Goal: Transaction & Acquisition: Purchase product/service

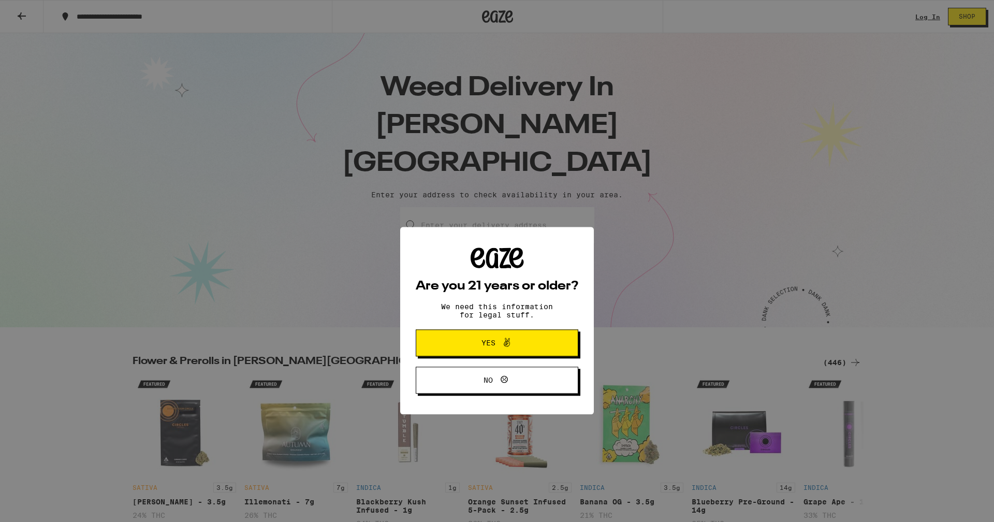
click at [489, 290] on span "Yes" at bounding box center [497, 282] width 79 height 13
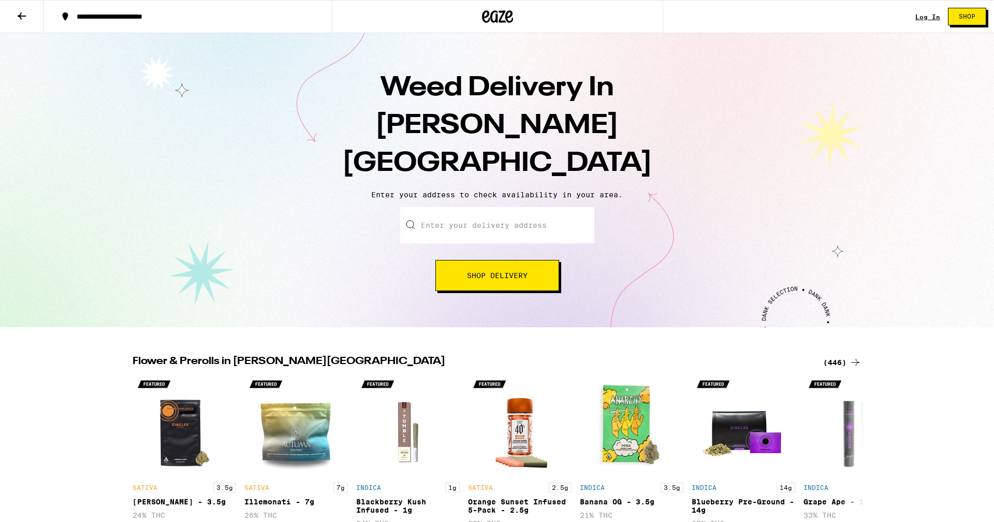
drag, startPoint x: 434, startPoint y: 189, endPoint x: 463, endPoint y: 202, distance: 31.1
click at [434, 207] on input "Enter your delivery address" at bounding box center [497, 225] width 194 height 36
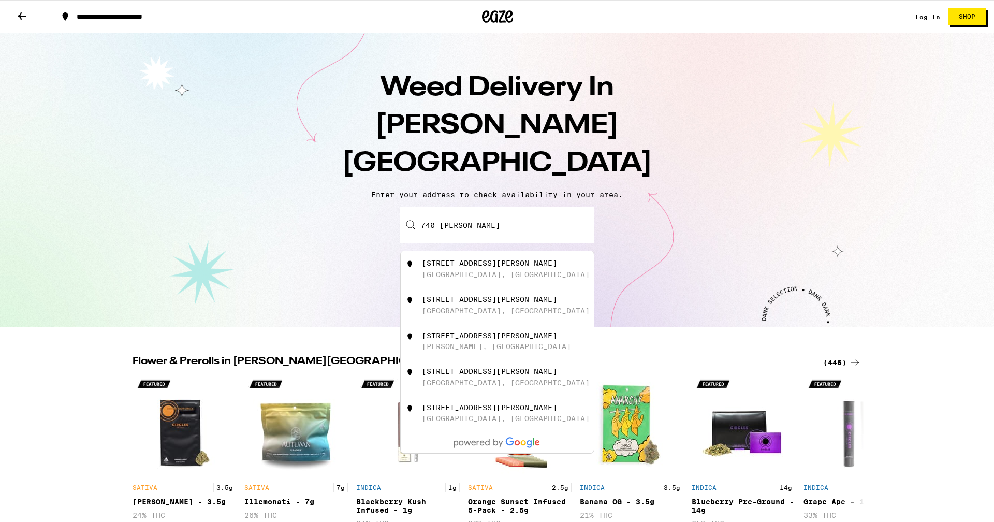
drag, startPoint x: 460, startPoint y: 227, endPoint x: 431, endPoint y: 290, distance: 69.5
click at [460, 259] on div "740 Dutton Avenue" at bounding box center [489, 263] width 135 height 8
type input "740 Dutton Avenue, San Leandro, CA"
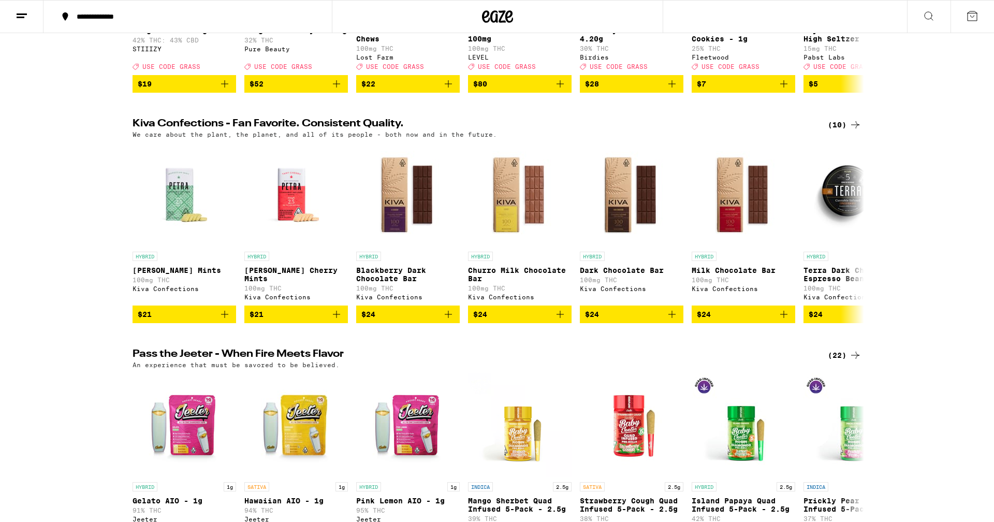
scroll to position [273, 0]
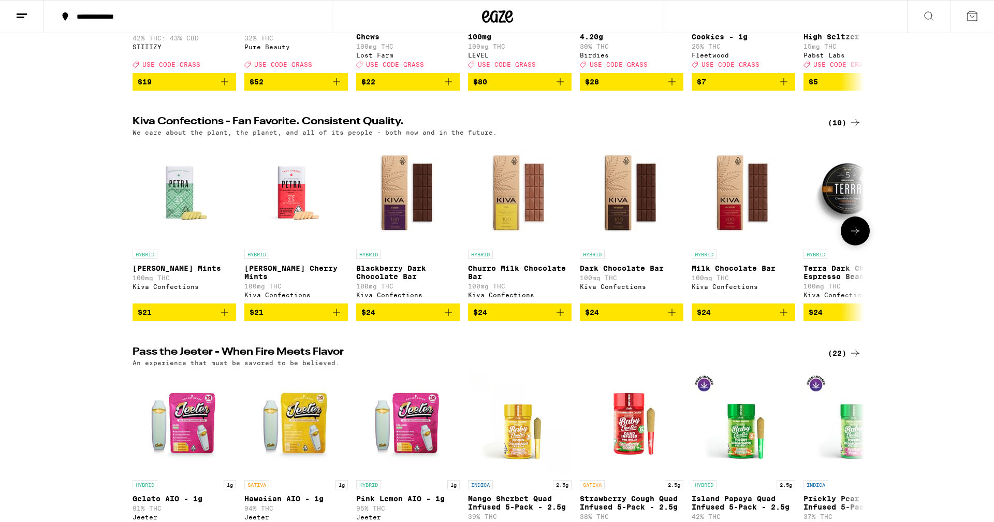
click at [539, 318] on span "$24" at bounding box center [519, 312] width 93 height 12
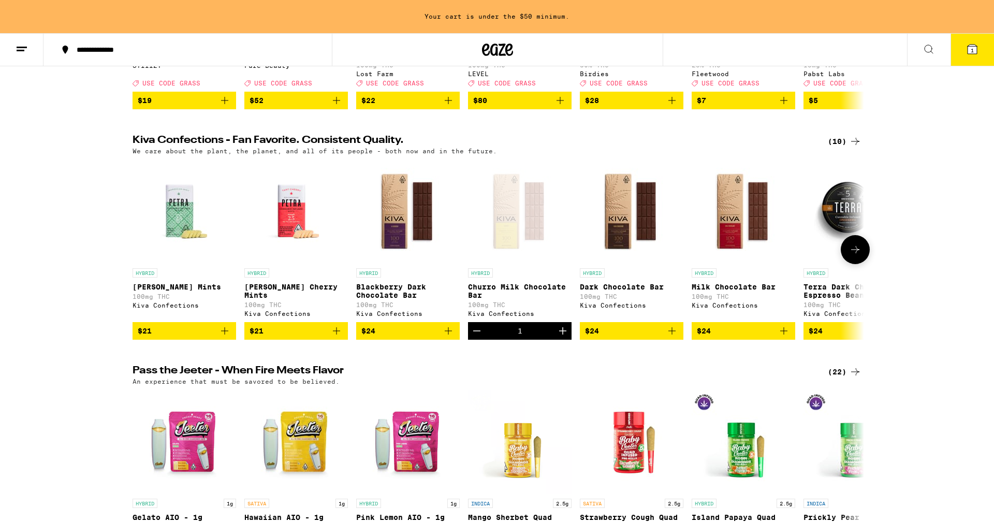
scroll to position [0, 1]
click at [729, 337] on span "$24" at bounding box center [742, 331] width 93 height 12
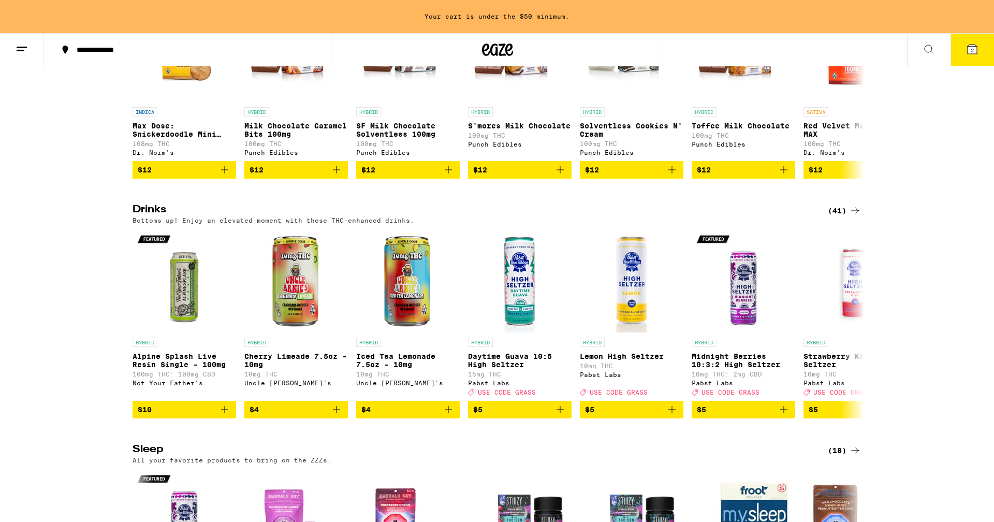
scroll to position [3256, 0]
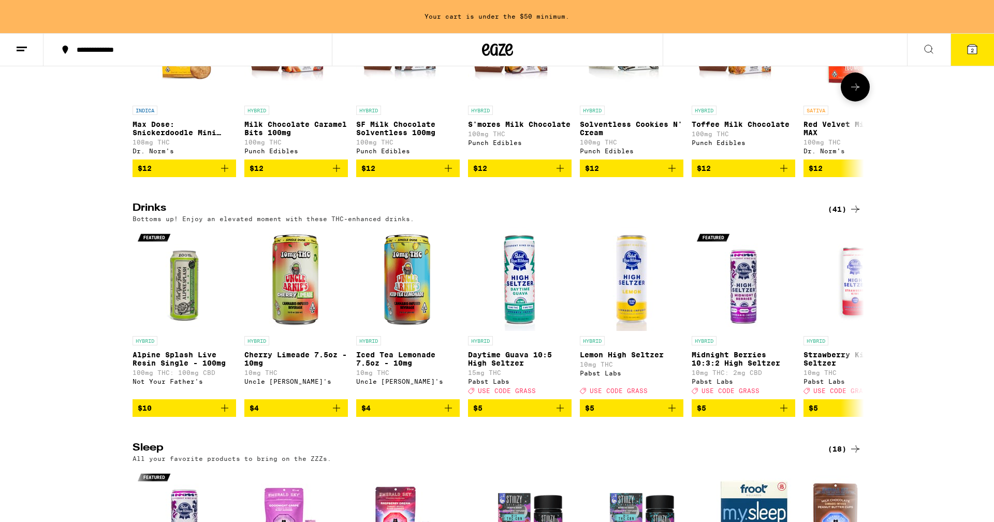
click at [633, 174] on span "$12" at bounding box center [631, 168] width 93 height 12
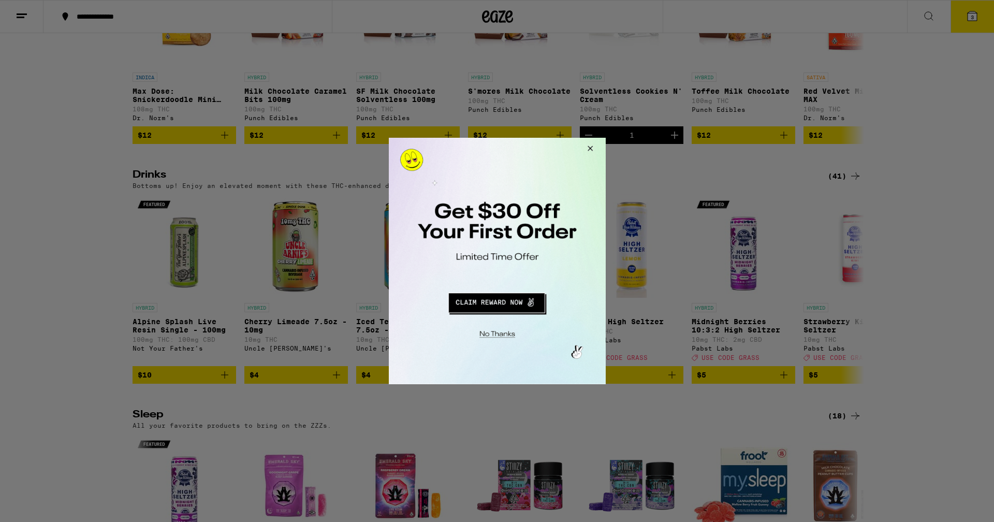
click at [510, 306] on button "Redirect to URL" at bounding box center [496, 301] width 180 height 25
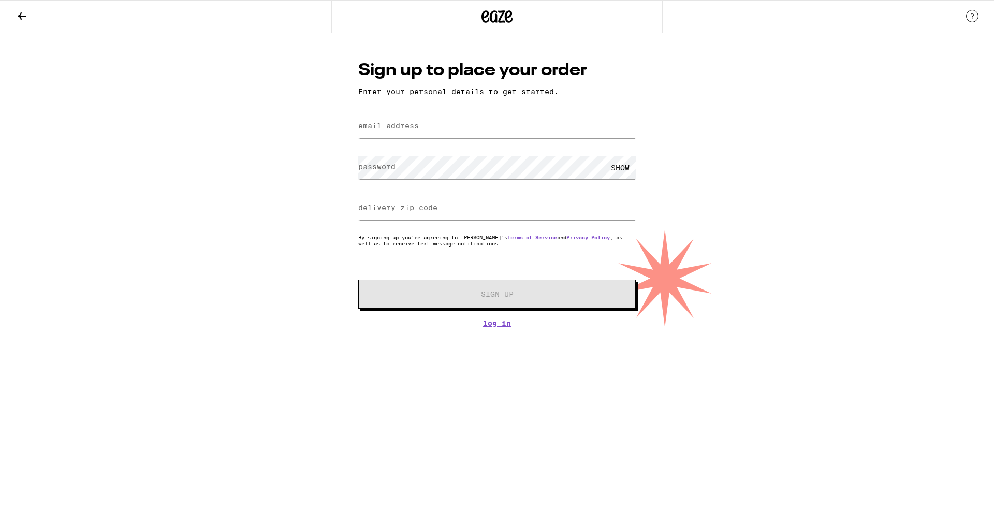
click at [368, 127] on label "email address" at bounding box center [388, 126] width 61 height 8
type input "reroc@att.net"
click at [361, 168] on label "password" at bounding box center [376, 167] width 37 height 8
click at [328, 220] on div "Sign up to place your order Enter your personal details to get started. email a…" at bounding box center [497, 180] width 994 height 294
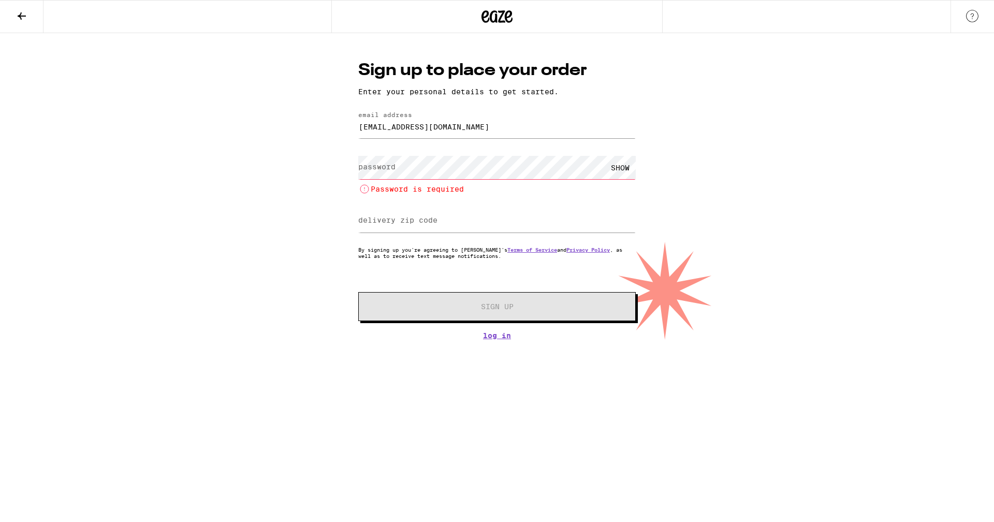
click at [378, 169] on label "password" at bounding box center [376, 167] width 37 height 8
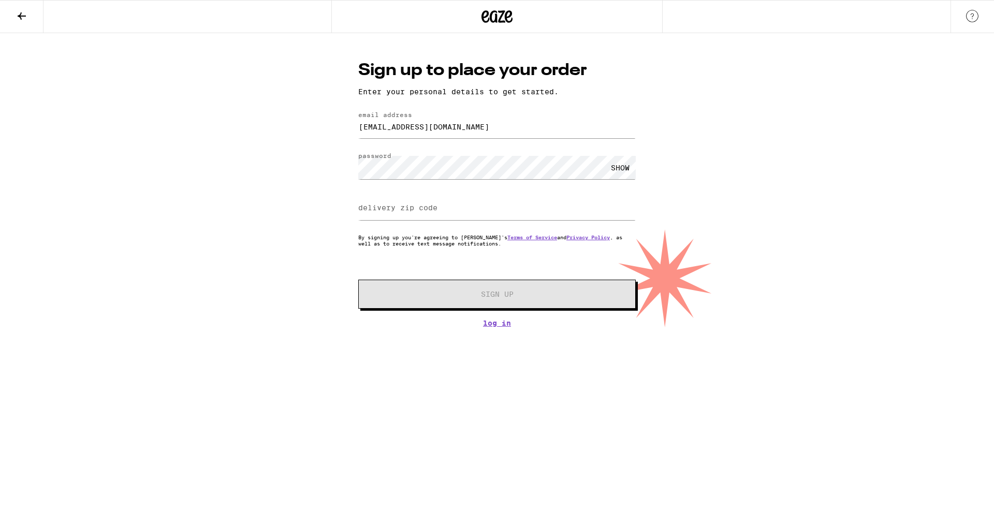
click at [392, 209] on label "delivery zip code" at bounding box center [397, 207] width 79 height 8
type input "94577"
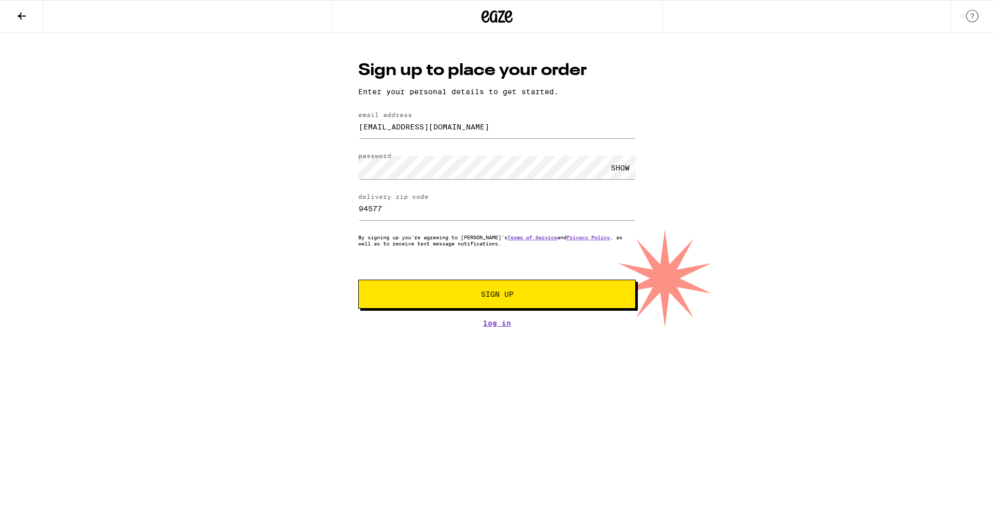
click at [496, 298] on span "Sign Up" at bounding box center [497, 293] width 33 height 7
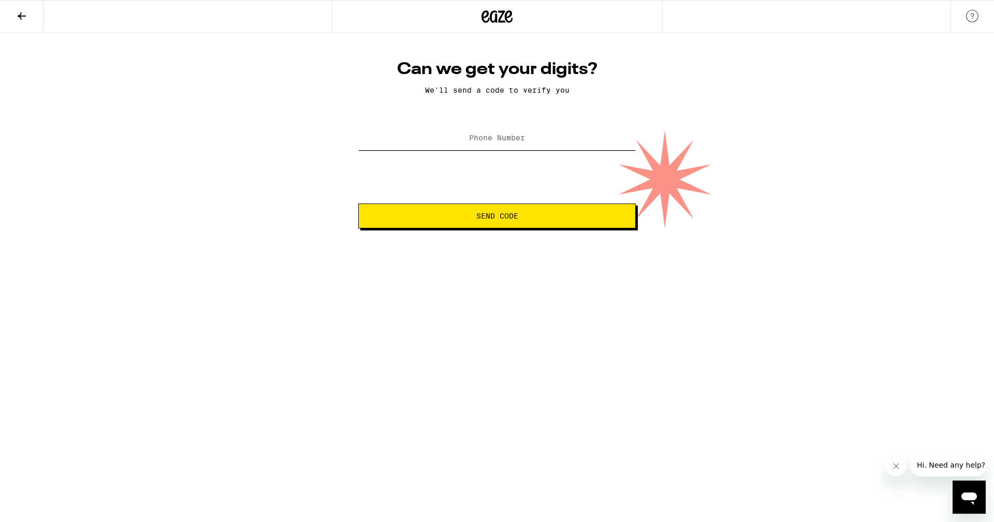
click at [391, 144] on input "Phone Number" at bounding box center [497, 138] width 278 height 23
type input "(510) 387-5518"
click at [506, 215] on span "Send Code" at bounding box center [497, 215] width 42 height 7
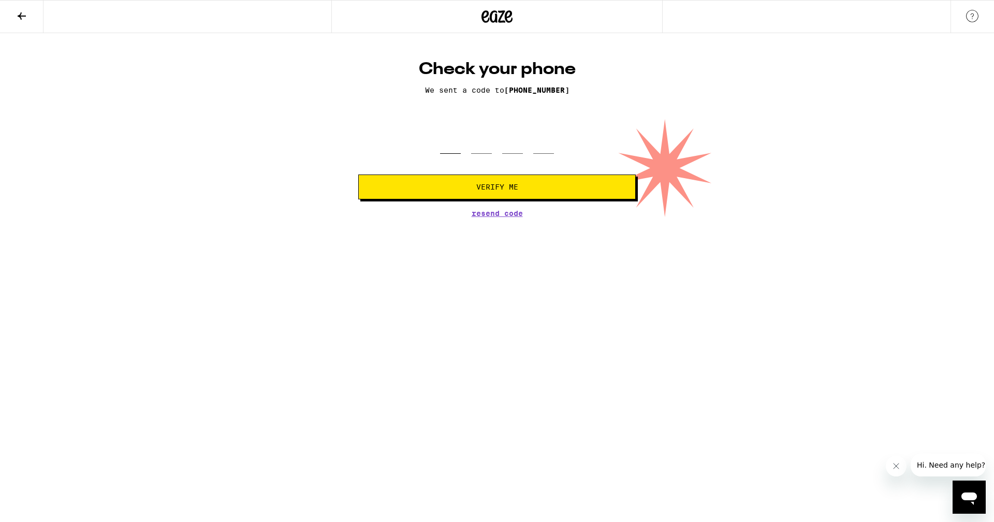
click at [455, 147] on input "tel" at bounding box center [450, 138] width 21 height 31
type input "7"
type input "0"
type input "1"
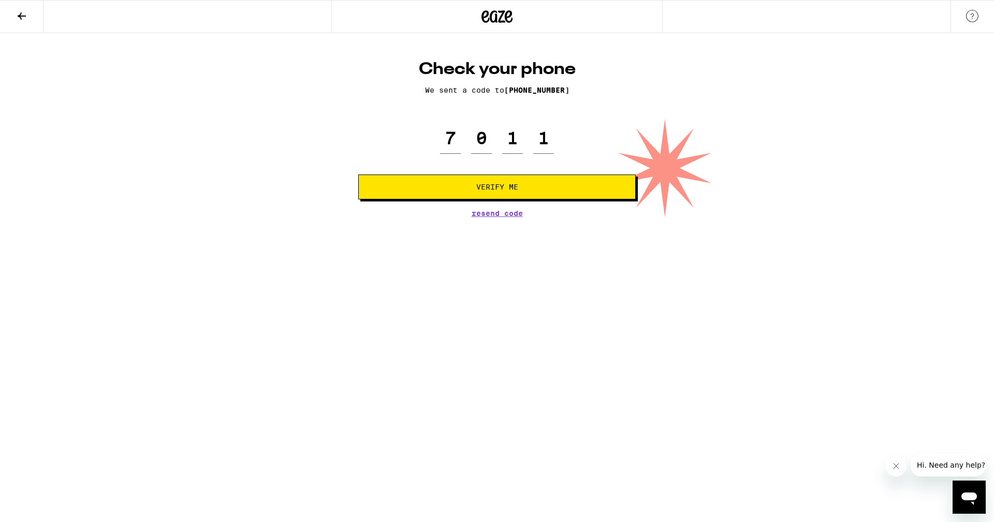
drag, startPoint x: 513, startPoint y: 191, endPoint x: 422, endPoint y: 318, distance: 156.0
click at [513, 191] on span "Verify Me" at bounding box center [497, 186] width 42 height 7
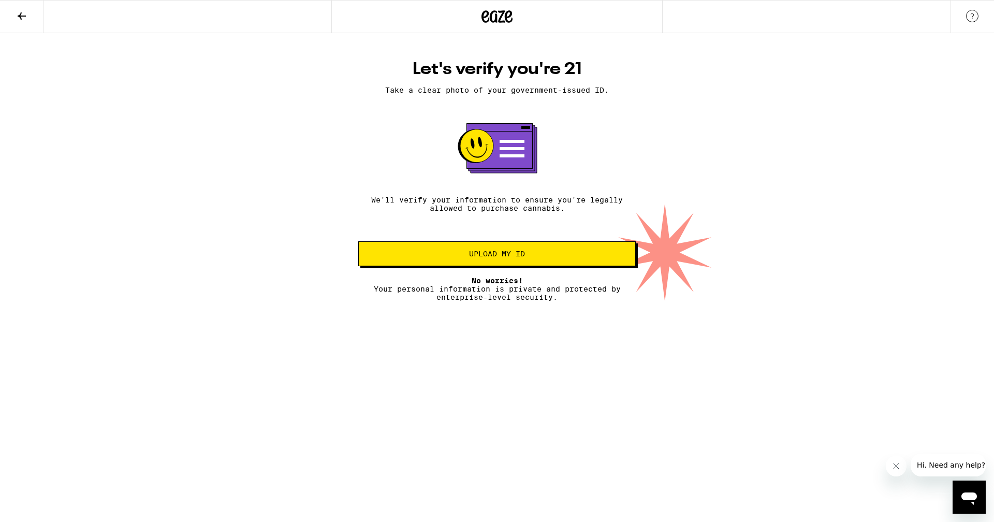
click at [527, 257] on span "Upload my ID" at bounding box center [497, 253] width 260 height 7
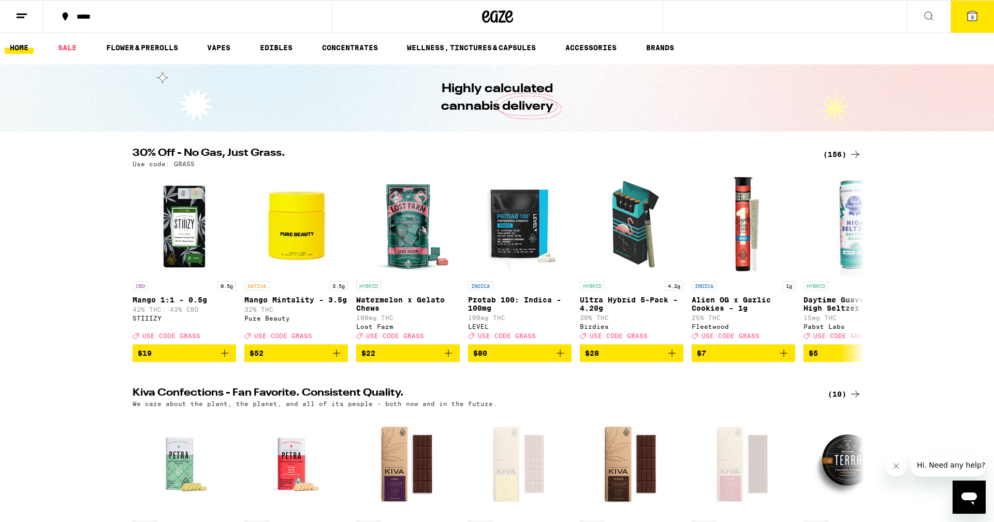
scroll to position [4, 0]
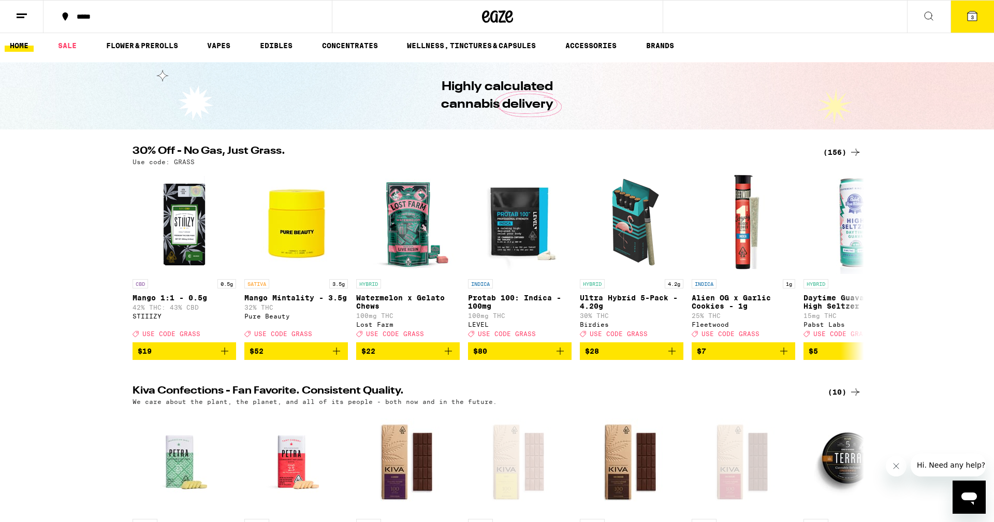
click at [974, 17] on span "3" at bounding box center [972, 17] width 3 height 6
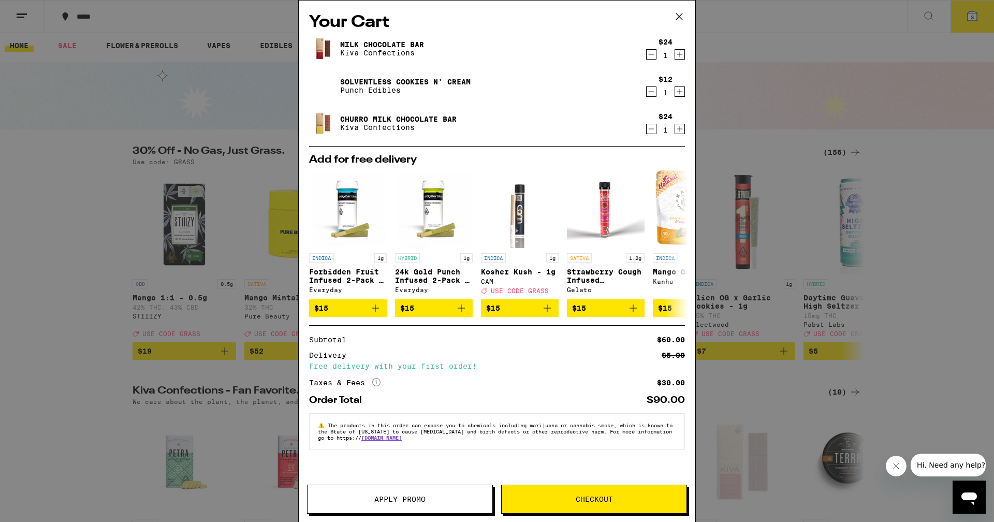
click at [594, 499] on span "Checkout" at bounding box center [594, 498] width 37 height 7
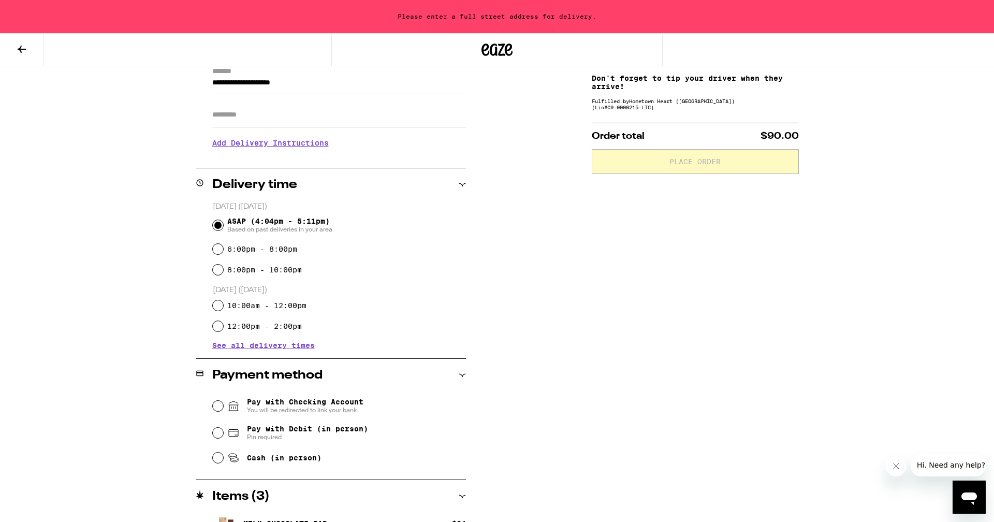
scroll to position [151, 0]
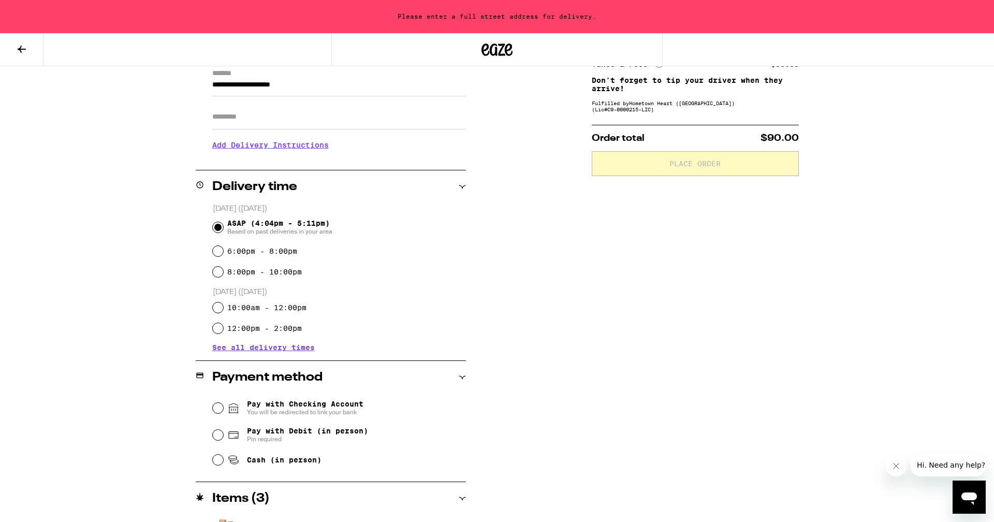
click at [220, 252] on input "6:00pm - 8:00pm" at bounding box center [218, 251] width 10 height 10
radio input "true"
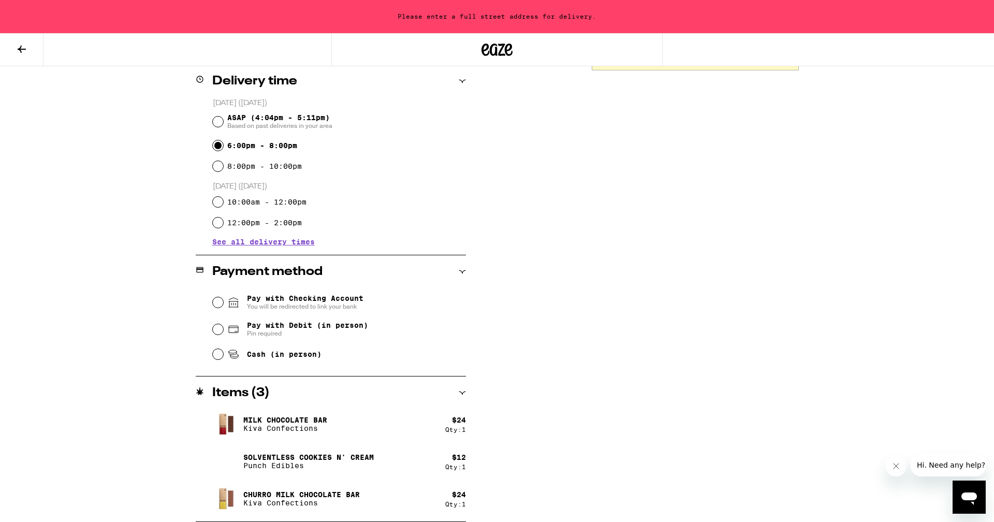
scroll to position [257, 0]
click at [217, 304] on input "Pay with Checking Account You will be redirected to link your bank" at bounding box center [218, 302] width 10 height 10
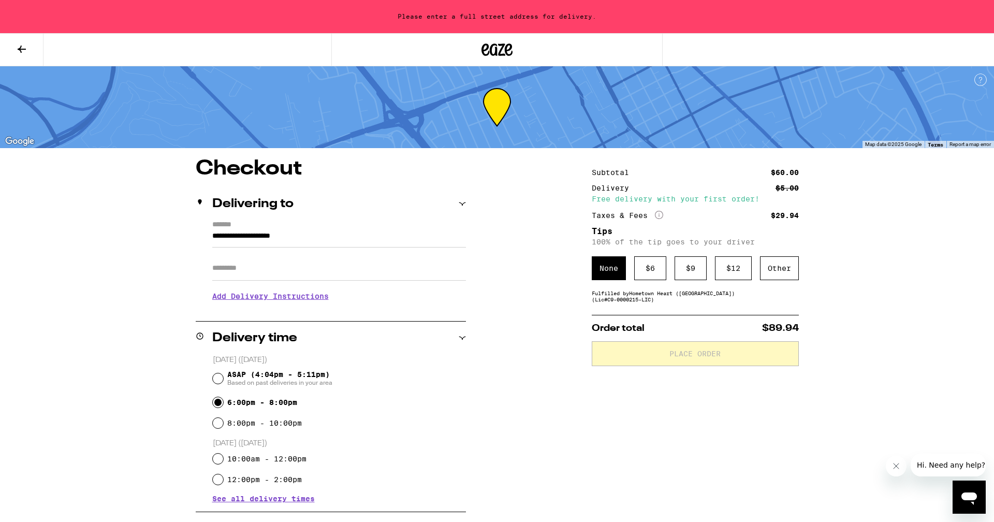
scroll to position [0, 0]
click at [609, 311] on div "Subtotal $60.00 Delivery $5.00 Free delivery with your first order! Taxes & Fee…" at bounding box center [695, 484] width 207 height 653
click at [613, 300] on div "Fulfilled by Hometown Heart (East Bay) (Lic# C9-0000215-LIC )" at bounding box center [695, 296] width 207 height 12
click at [542, 236] on div "**********" at bounding box center [497, 484] width 746 height 653
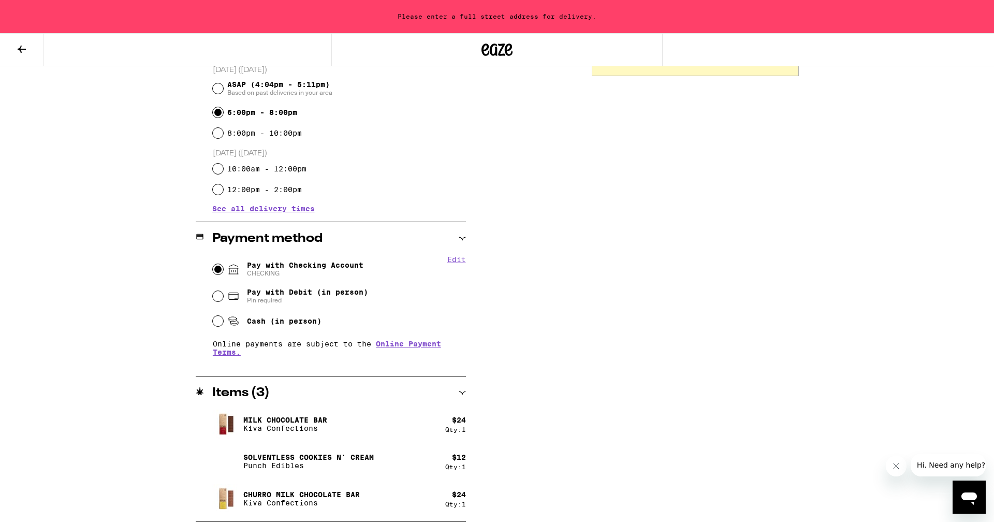
scroll to position [290, 0]
click at [972, 494] on icon "Open messaging window" at bounding box center [969, 498] width 16 height 12
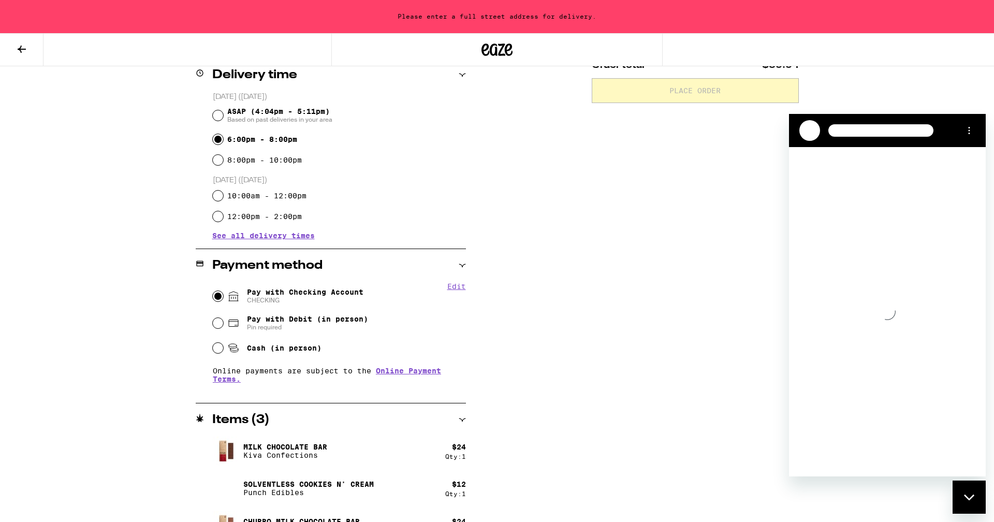
scroll to position [259, 0]
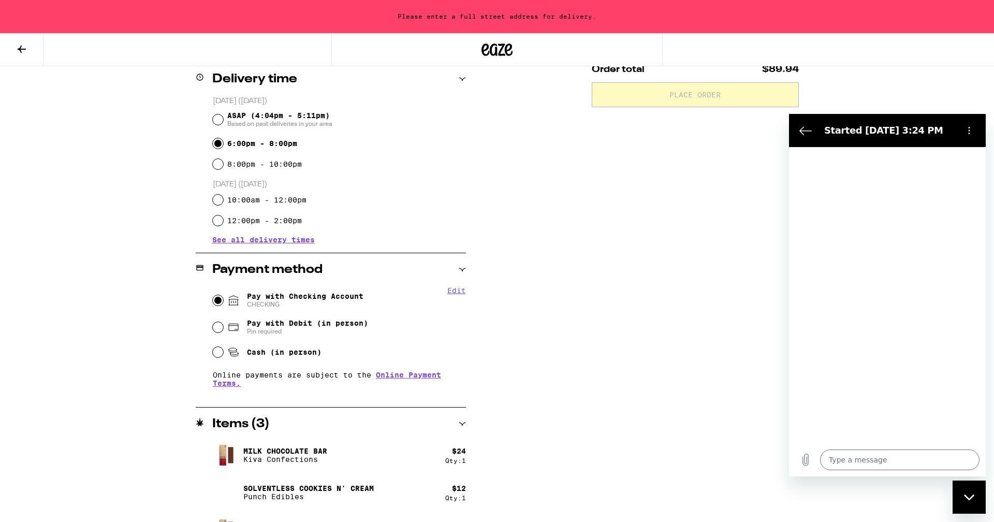
type textarea "x"
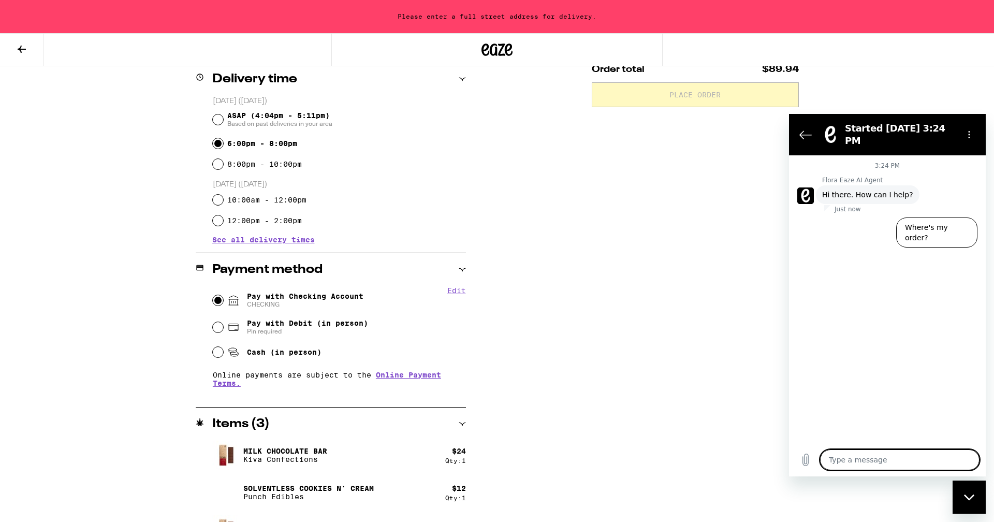
drag, startPoint x: 839, startPoint y: 463, endPoint x: 958, endPoint y: 346, distance: 167.0
click at [842, 462] on textarea at bounding box center [899, 459] width 159 height 21
type textarea "H"
type textarea "x"
type textarea "Ha"
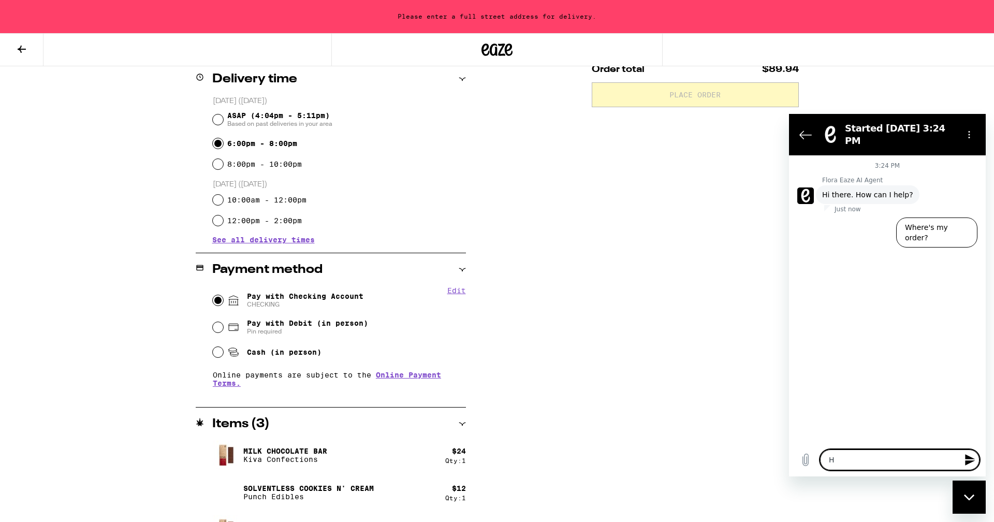
type textarea "x"
type textarea "Hav"
type textarea "x"
type textarea "Have"
type textarea "x"
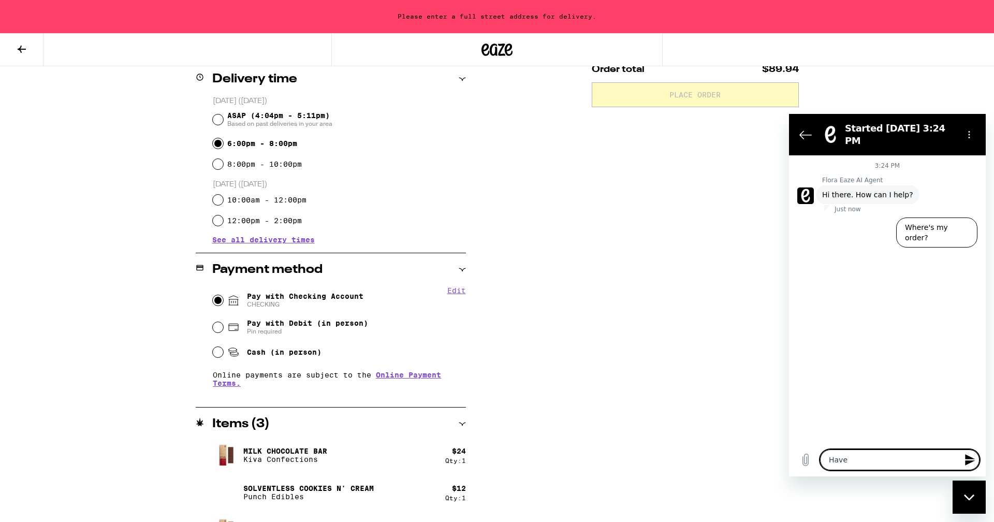
type textarea "Have"
type textarea "x"
type textarea "Have I"
type textarea "x"
type textarea "Have I"
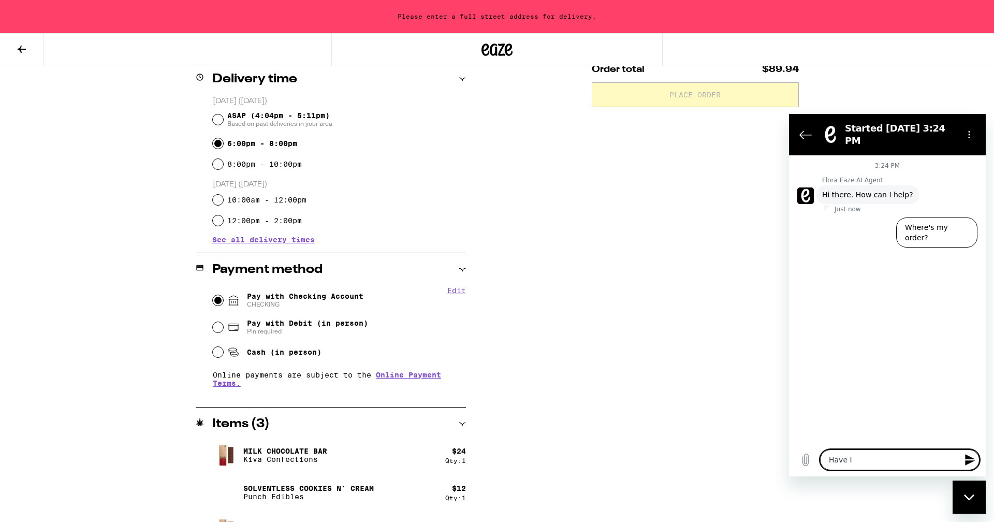
type textarea "x"
type textarea "Have I c"
type textarea "x"
type textarea "Have I co"
type textarea "x"
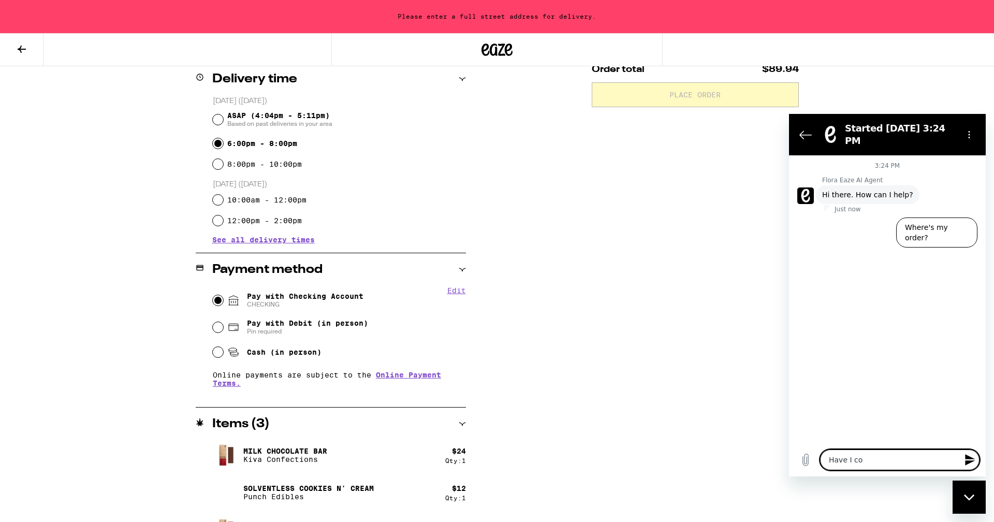
type textarea "Have I com"
type textarea "x"
type textarea "Have I comp"
type textarea "x"
type textarea "Have I compl"
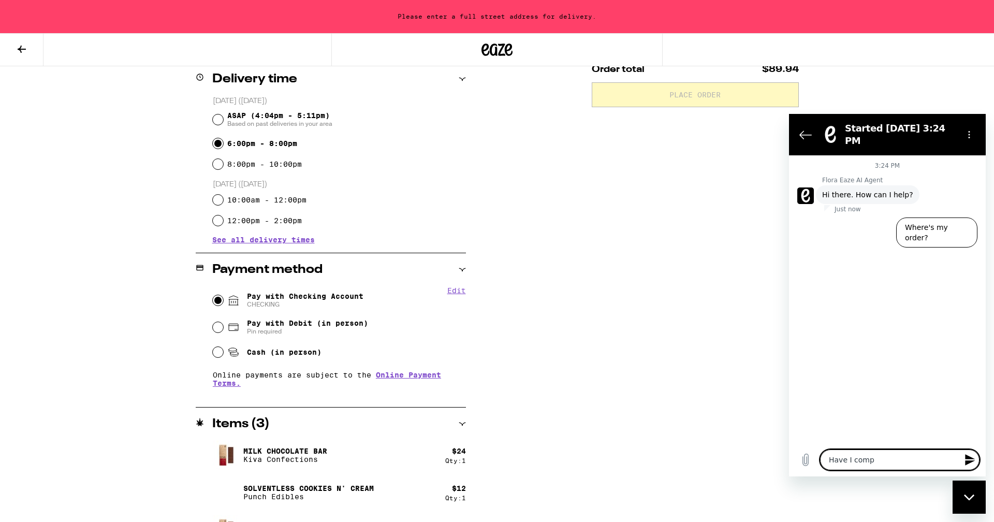
type textarea "x"
type textarea "Have I comple"
type textarea "x"
type textarea "Have I complet"
type textarea "x"
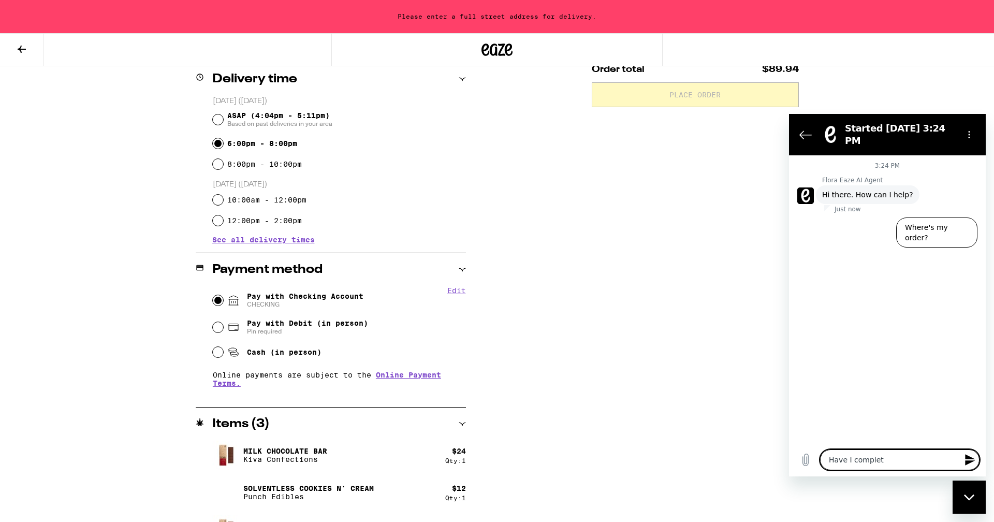
type textarea "Have I complete"
type textarea "x"
type textarea "Have I completed"
type textarea "x"
type textarea "Have I completed"
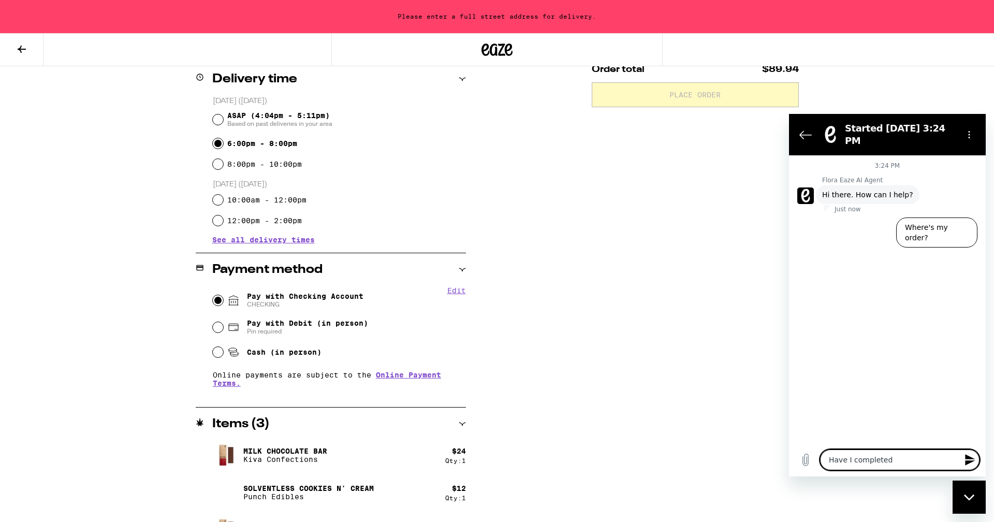
type textarea "x"
type textarea "Have I completed t"
type textarea "x"
type textarea "Have I completed th"
type textarea "x"
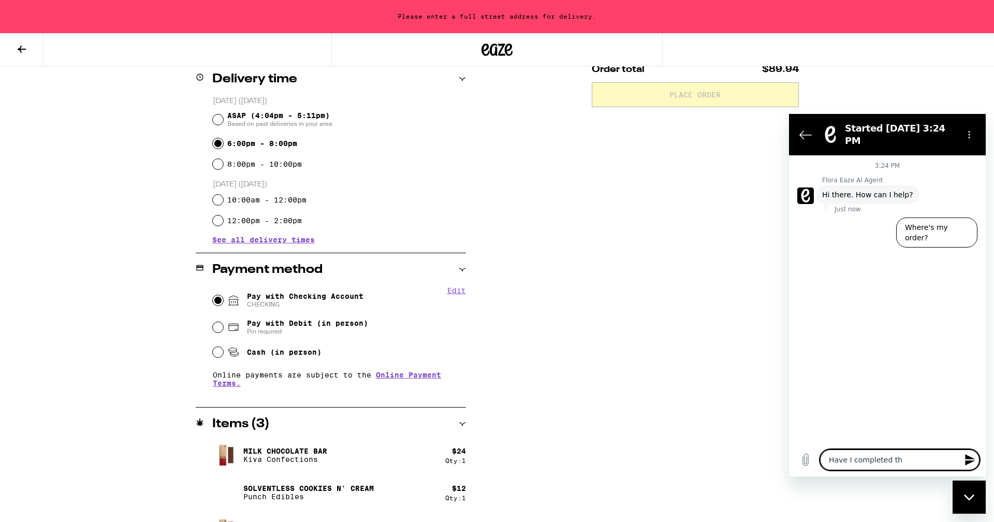
type textarea "Have I completed thi"
type textarea "x"
type textarea "Have I completed this"
type textarea "x"
type textarea "Have I completed this"
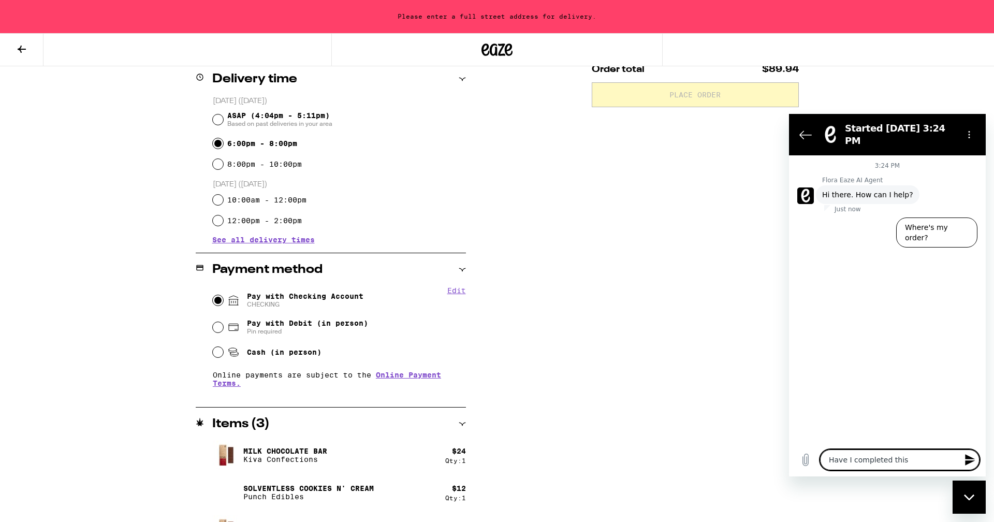
type textarea "x"
type textarea "Have I completed this t"
type textarea "x"
type textarea "Have I completed this tr"
type textarea "x"
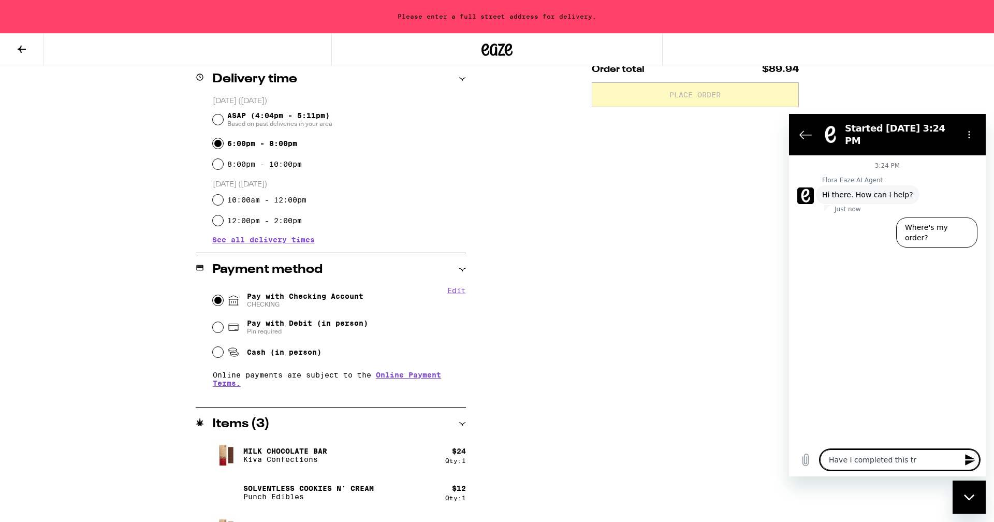
type textarea "Have I completed this tra"
type textarea "x"
type textarea "Have I completed this tran"
type textarea "x"
type textarea "Have I completed this trans"
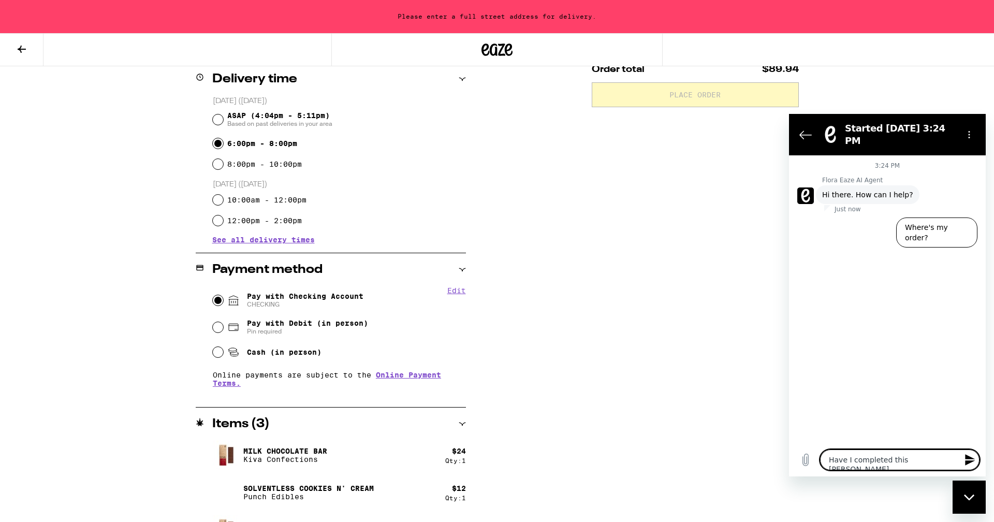
type textarea "x"
type textarea "Have I completed this transa"
type textarea "x"
type textarea "Have I completed this transac"
type textarea "x"
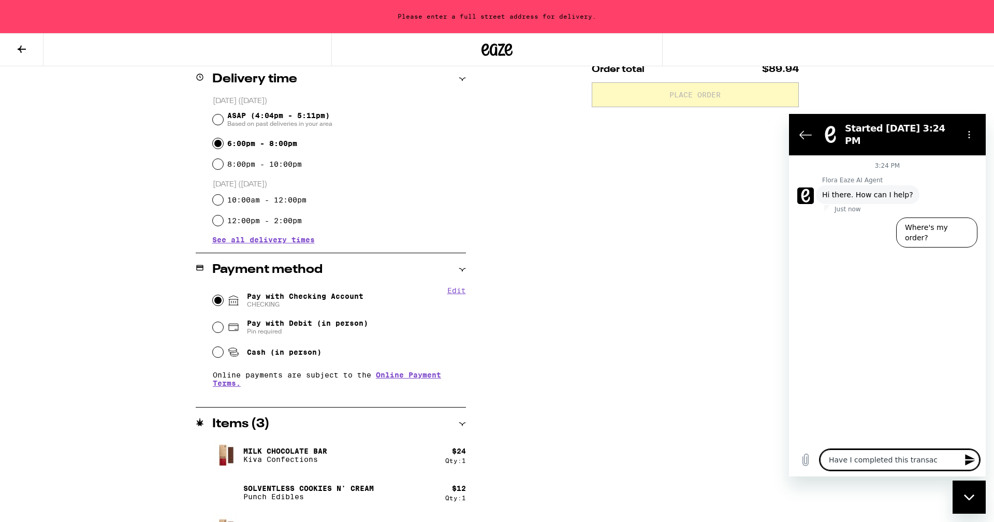
type textarea "Have I completed this transact"
type textarea "x"
type textarea "Have I completed this transacti"
type textarea "x"
type textarea "Have I completed this transactio"
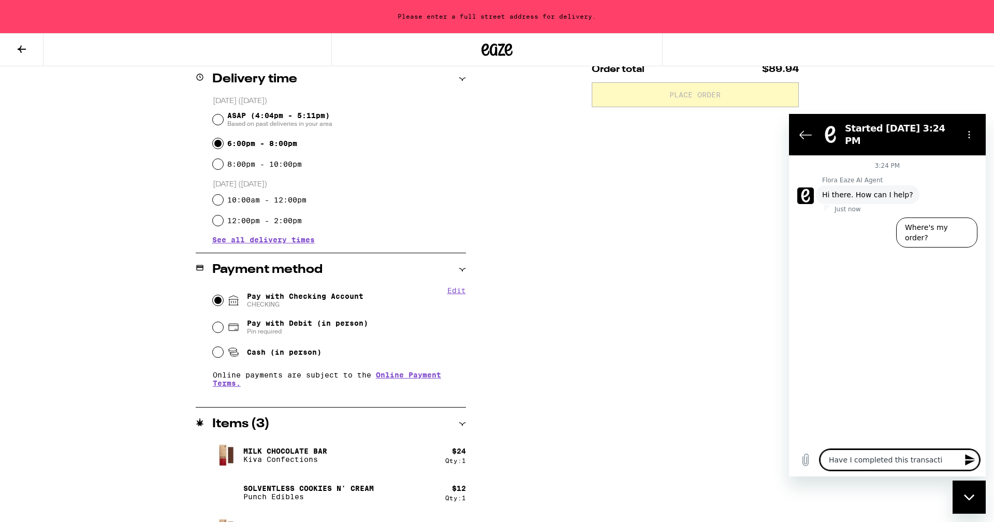
type textarea "x"
type textarea "Have I completed this transaction"
type textarea "x"
type textarea "Have I completed this transaction."
type textarea "x"
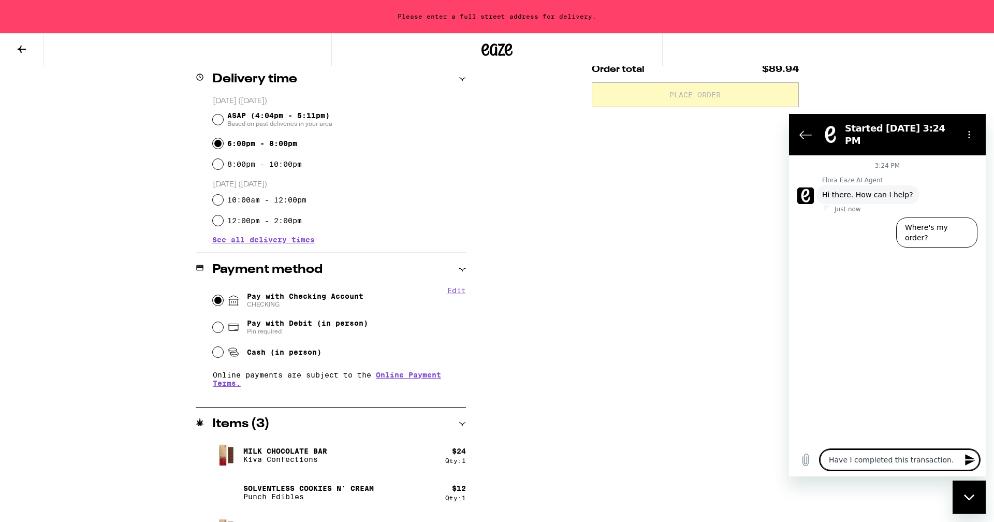
type textarea "Have I completed this transaction."
type textarea "x"
type textarea "Have I completed this transaction."
type textarea "x"
type textarea "Have I completed this transaction. I"
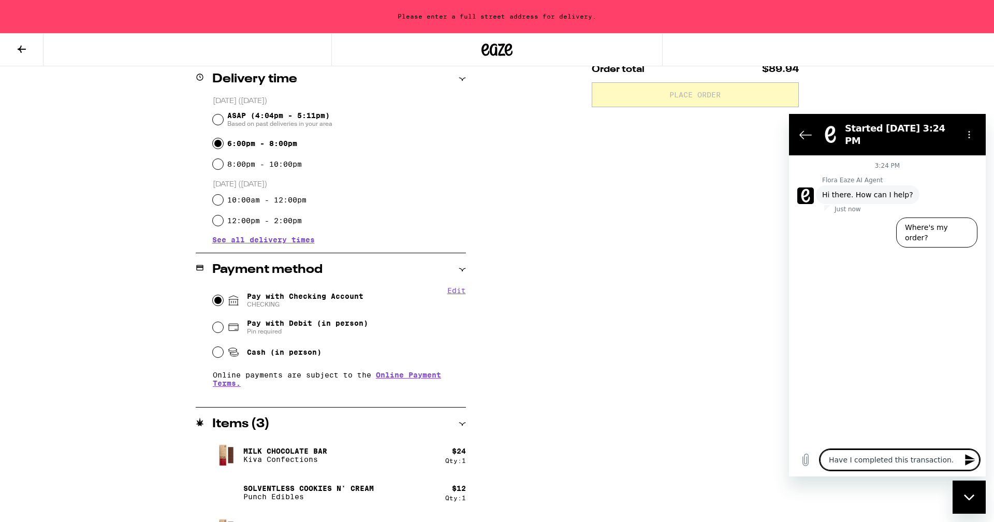
type textarea "x"
type textarea "Have I completed this transaction. I"
type textarea "x"
type textarea "Have I completed this transaction. I d"
type textarea "x"
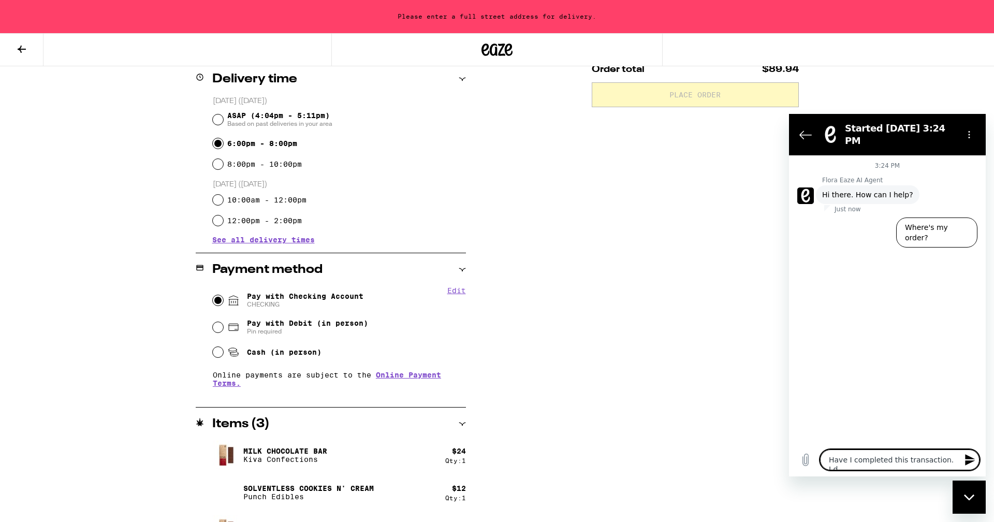
type textarea "Have I completed this transaction. I do"
type textarea "x"
type textarea "Have I completed this transaction. I don"
type textarea "x"
type textarea "Have I completed this transaction. I dont"
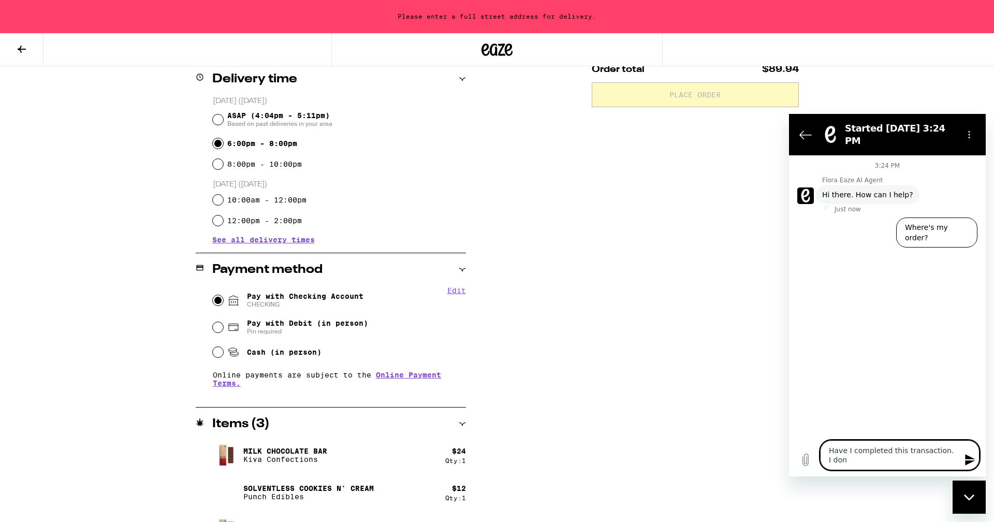
type textarea "x"
type textarea "Have I completed this transaction. I dont"
type textarea "x"
type textarea "Have I completed this transaction. I dont s"
type textarea "x"
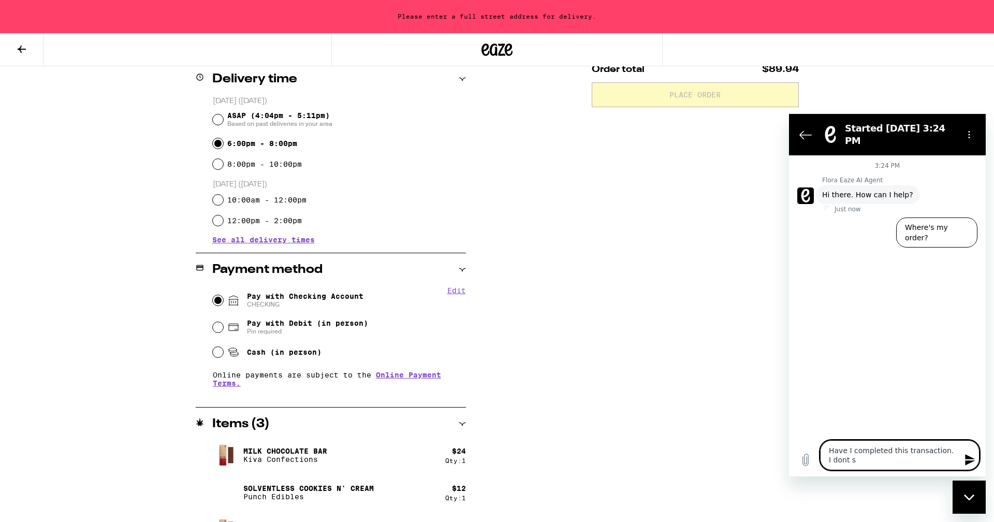
type textarea "Have I completed this transaction. I dont se"
type textarea "x"
type textarea "Have I completed this transaction. I dont see"
type textarea "x"
type textarea "Have I completed this transaction. I dont see"
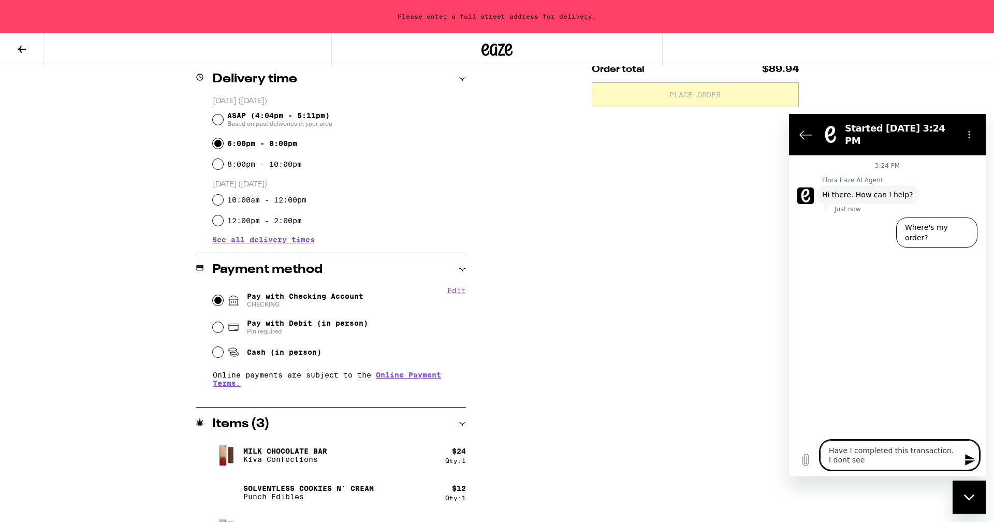
type textarea "x"
type textarea "Have I completed this transaction. I dont see a"
type textarea "x"
type textarea "Have I completed this transaction. I dont see an"
type textarea "x"
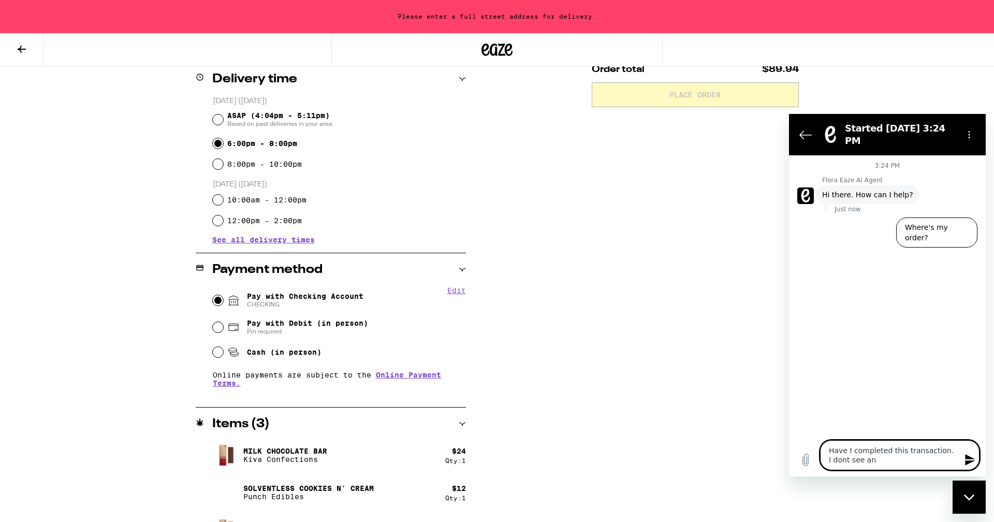
type textarea "Have I completed this transaction. I dont see any"
type textarea "x"
type textarea "Have I completed this transaction. I dont see any"
type textarea "x"
type textarea "Have I completed this transaction. I dont see any c"
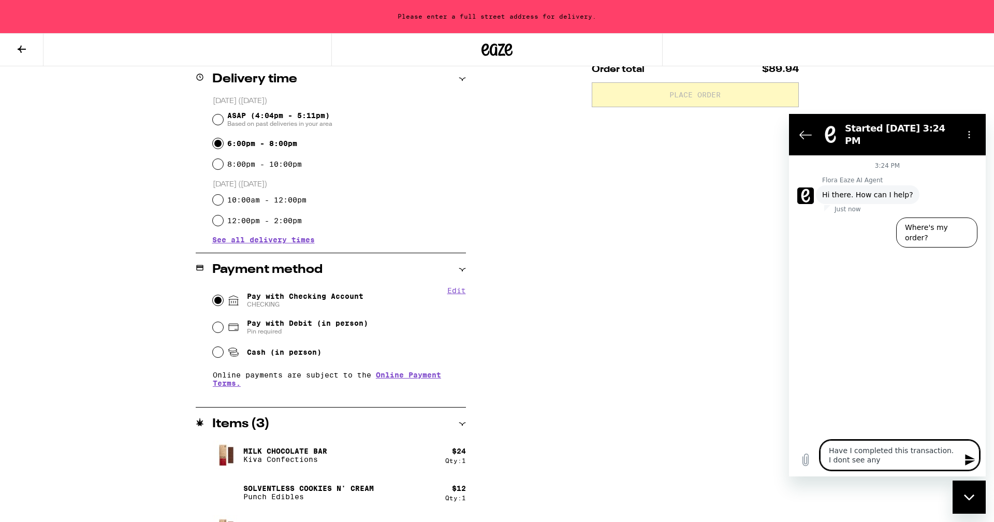
type textarea "x"
type textarea "Have I completed this transaction. I dont see any co"
type textarea "x"
type textarea "Have I completed this transaction. I dont see any con"
type textarea "x"
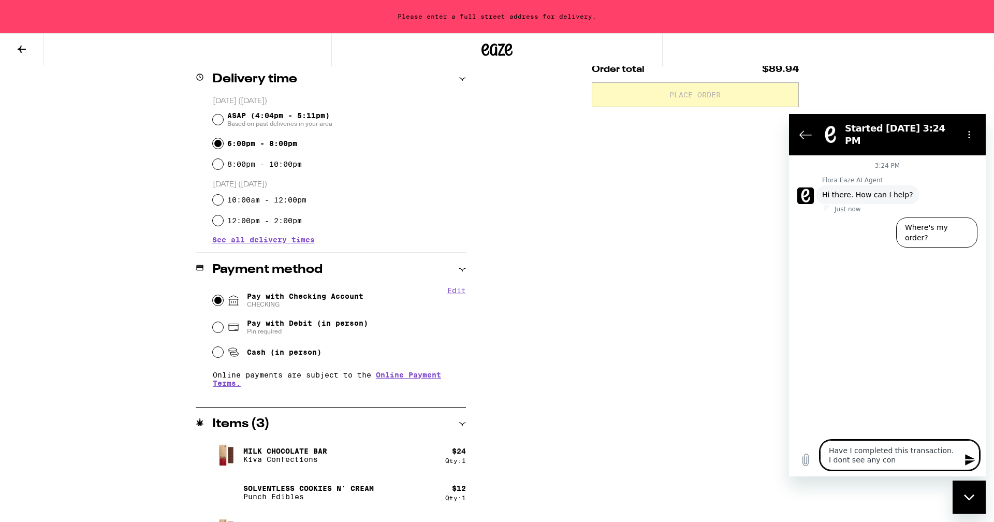
type textarea "Have I completed this transaction. I dont see any conf"
type textarea "x"
type textarea "Have I completed this transaction. I dont see any confi"
type textarea "x"
type textarea "Have I completed this transaction. I dont see any confir"
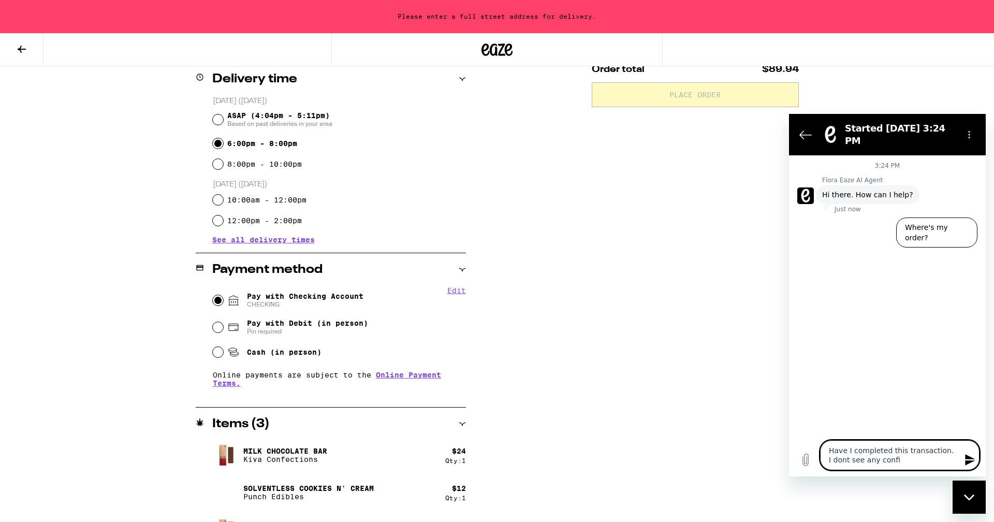
type textarea "x"
type textarea "Have I completed this transaction. I dont see any confirm"
type textarea "x"
type textarea "Have I completed this transaction. I dont see any confirma"
type textarea "x"
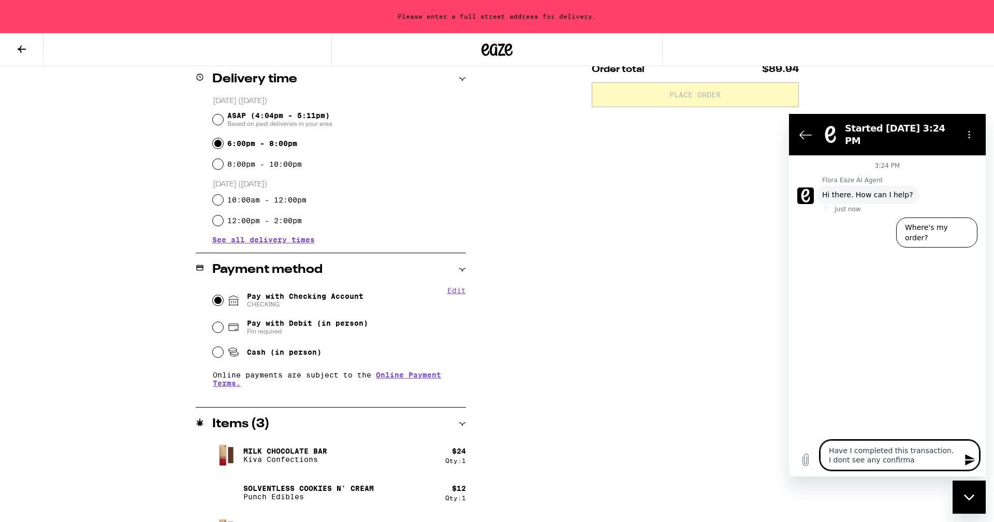
type textarea "Have I completed this transaction. I dont see any confirmat"
type textarea "x"
type textarea "Have I completed this transaction. I dont see any confirmati"
type textarea "x"
type textarea "Have I completed this transaction. I dont see any confirmatio"
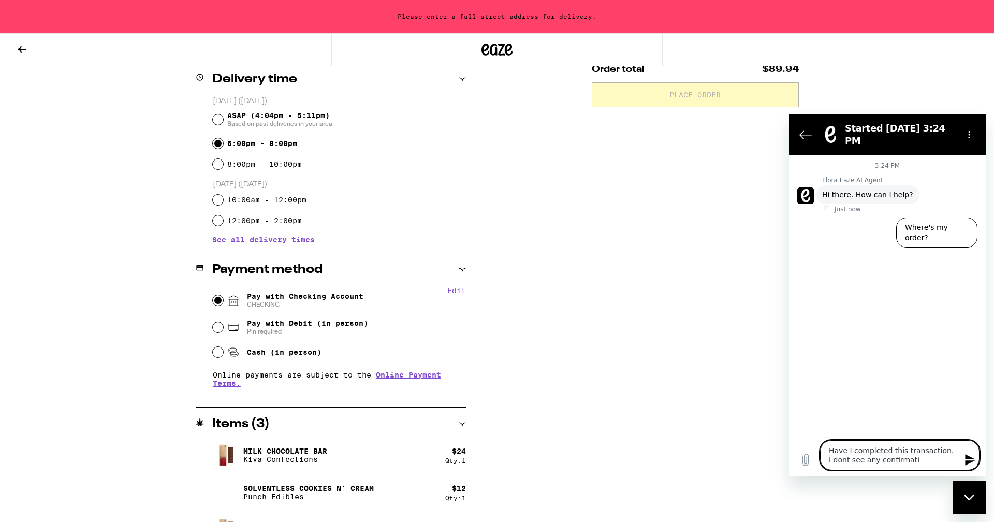
type textarea "x"
type textarea "Have I completed this transaction. I dont see any confirmation"
type textarea "x"
type textarea "Have I completed this transaction. I dont see any confirmation"
type textarea "x"
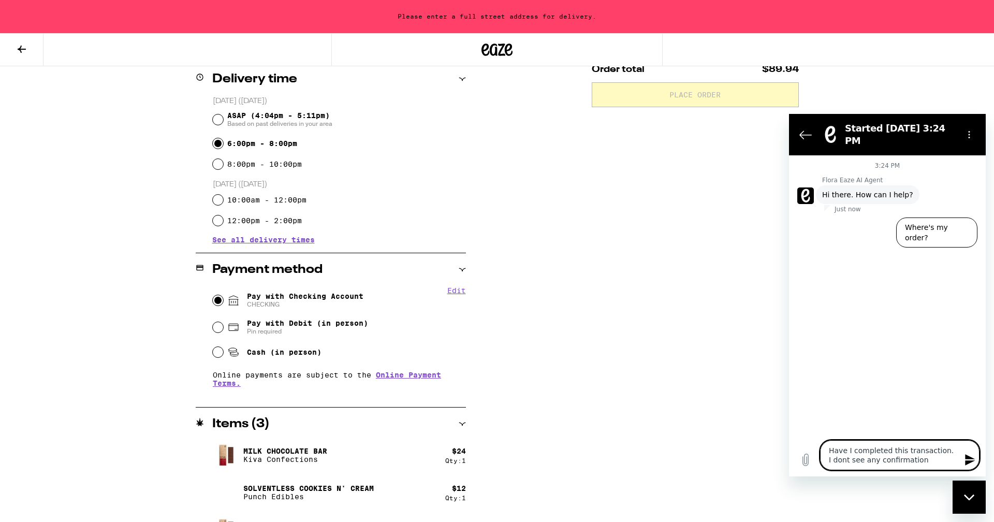
type textarea "Have I completed this transaction. I dont see any confirmation a"
type textarea "x"
type textarea "Have I completed this transaction. I dont see any confirmation an"
type textarea "x"
type textarea "Have I completed this transaction. I dont see any confirmation and"
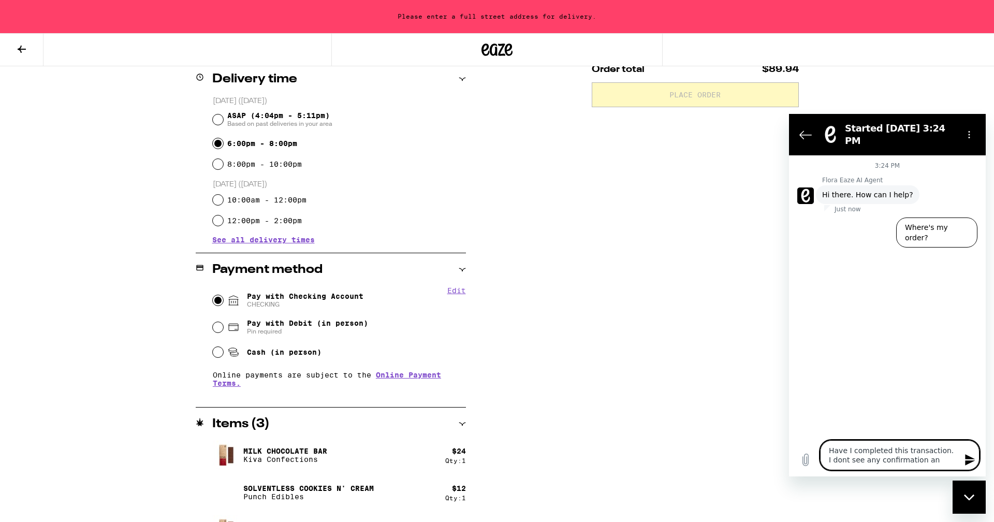
type textarea "x"
type textarea "Have I completed this transaction. I dont see any confirmation and"
type textarea "x"
type textarea "Have I completed this transaction. I dont see any confirmation and t"
type textarea "x"
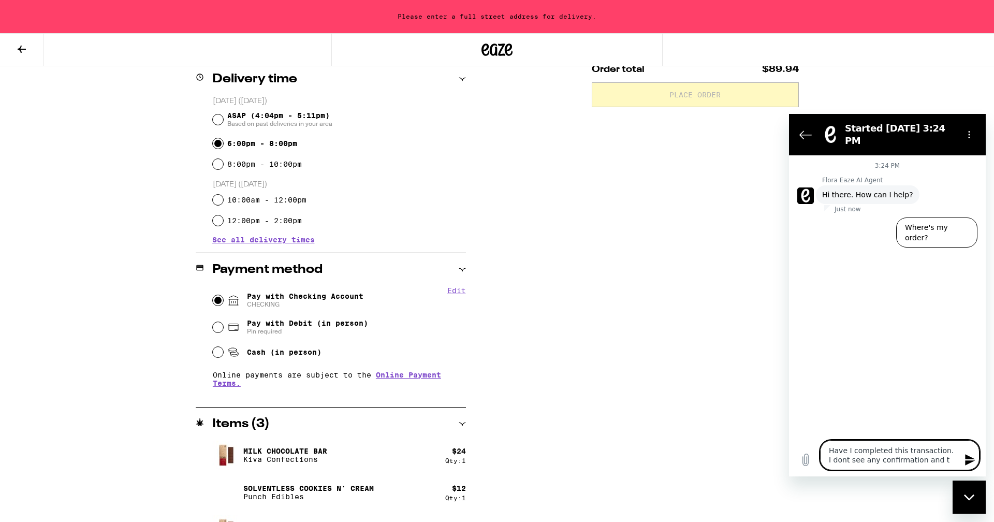
type textarea "Have I completed this transaction. I dont see any confirmation and th"
type textarea "x"
type textarea "Have I completed this transaction. I dont see any confirmation and the"
type textarea "x"
type textarea "Have I completed this transaction. I dont see any confirmation and the"
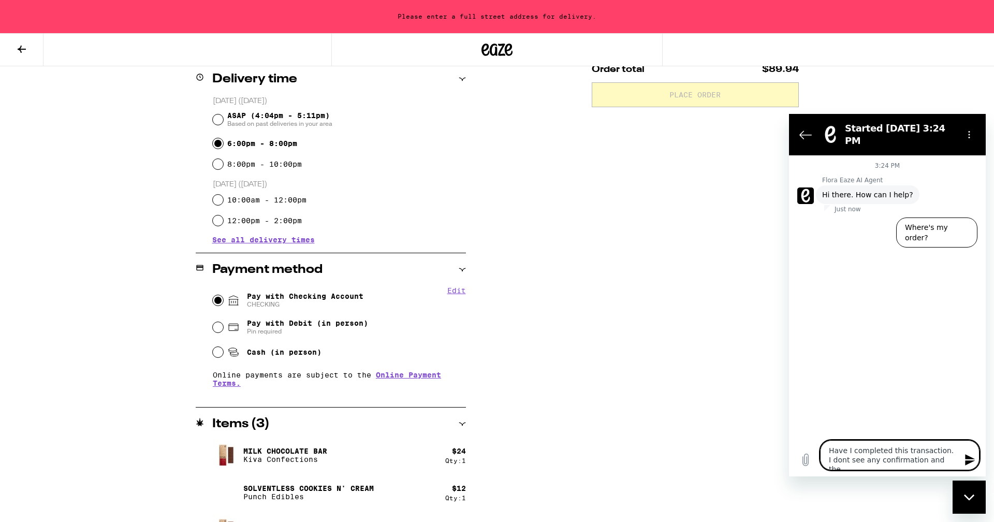
type textarea "x"
type textarea "Have I completed this transaction. I dont see any confirmation and the p"
type textarea "x"
type textarea "Have I completed this transaction. I dont see any confirmation and the pl"
type textarea "x"
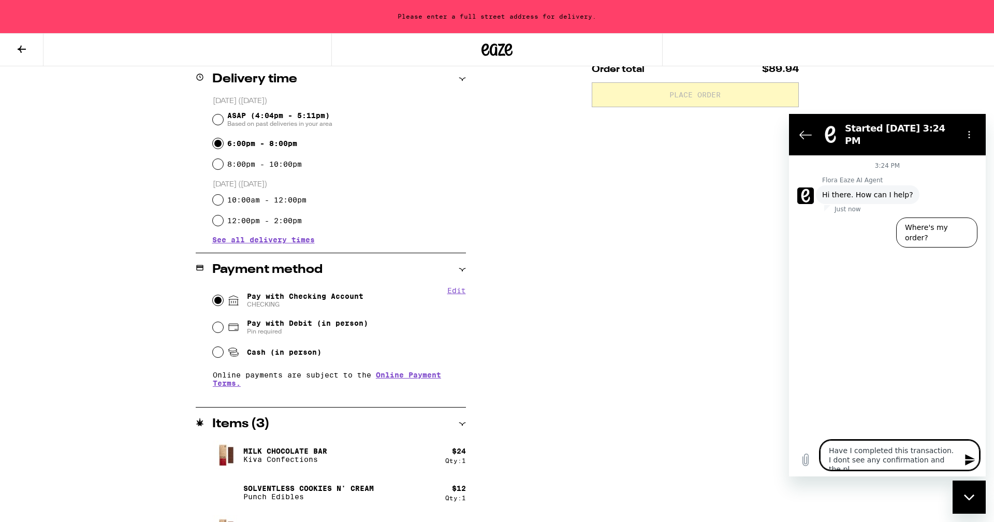
type textarea "Have I completed this transaction. I dont see any confirmation and the pla"
type textarea "x"
type textarea "Have I completed this transaction. I dont see any confirmation and the plac"
type textarea "x"
type textarea "Have I completed this transaction. I dont see any confirmation and the place"
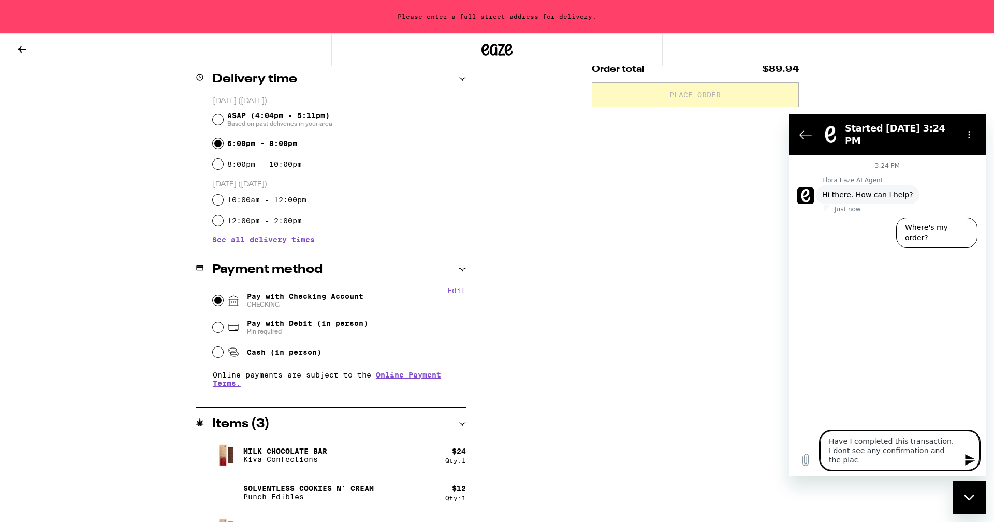
type textarea "x"
type textarea "Have I completed this transaction. I dont see any confirmation and the place"
type textarea "x"
type textarea "Have I completed this transaction. I dont see any confirmation and the place o"
type textarea "x"
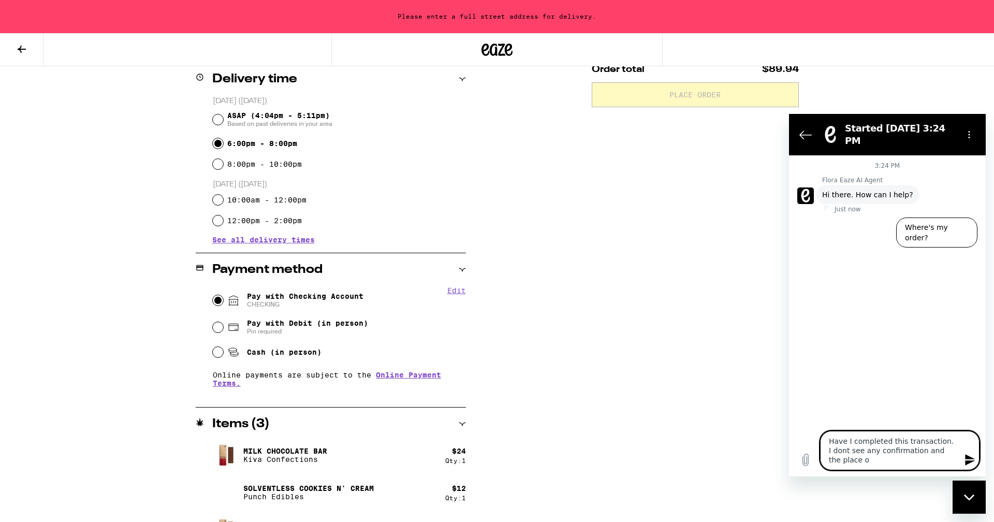
type textarea "Have I completed this transaction. I dont see any confirmation and the place or"
type textarea "x"
type textarea "Have I completed this transaction. I dont see any confirmation and the place ord"
type textarea "x"
type textarea "Have I completed this transaction. I dont see any confirmation and the place or…"
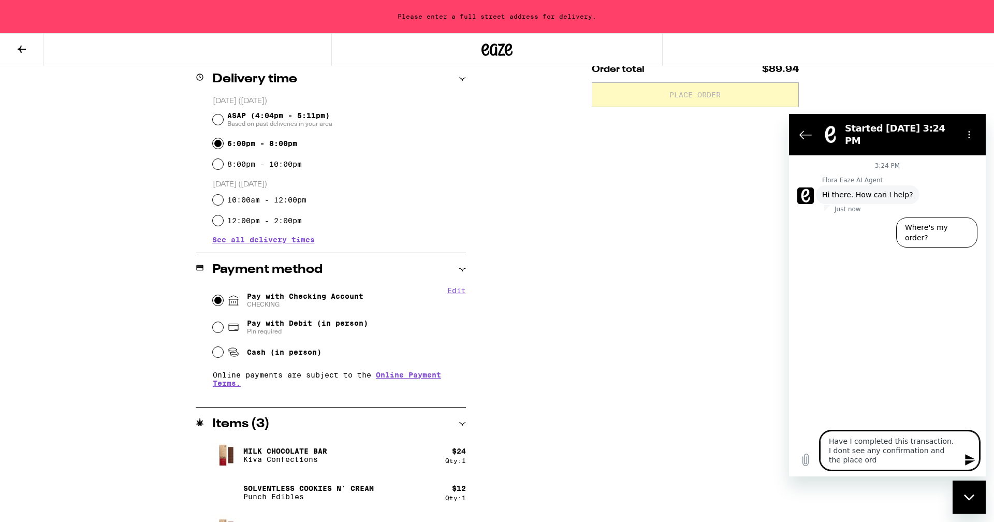
type textarea "x"
type textarea "Have I completed this transaction. I dont see any confirmation and the place or…"
type textarea "x"
type textarea "Have I completed this transaction. I dont see any confirmation and the place or…"
type textarea "x"
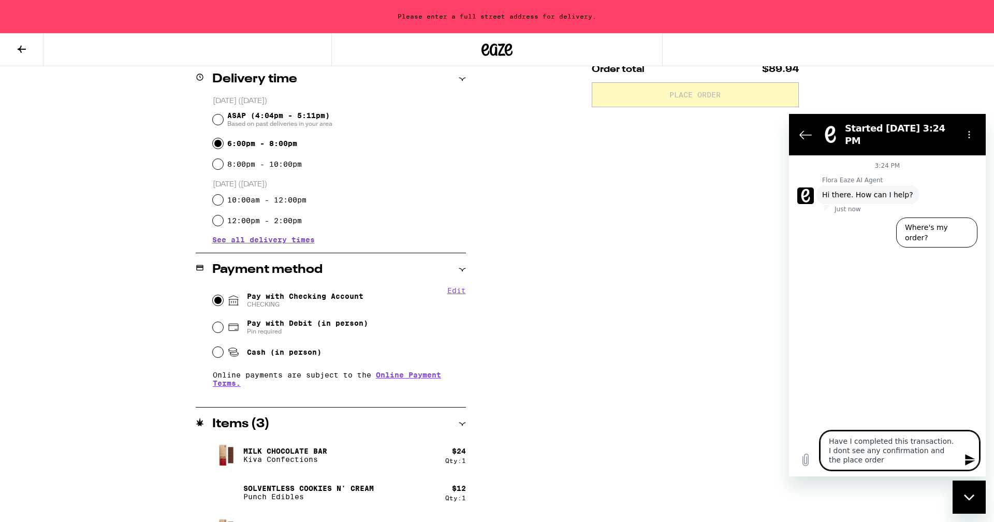
type textarea "Have I completed this transaction. I dont see any confirmation and the place or…"
type textarea "x"
type textarea "Have I completed this transaction. I dont see any confirmation and the place or…"
type textarea "x"
type textarea "Have I completed this transaction. I dont see any confirmation and the place or…"
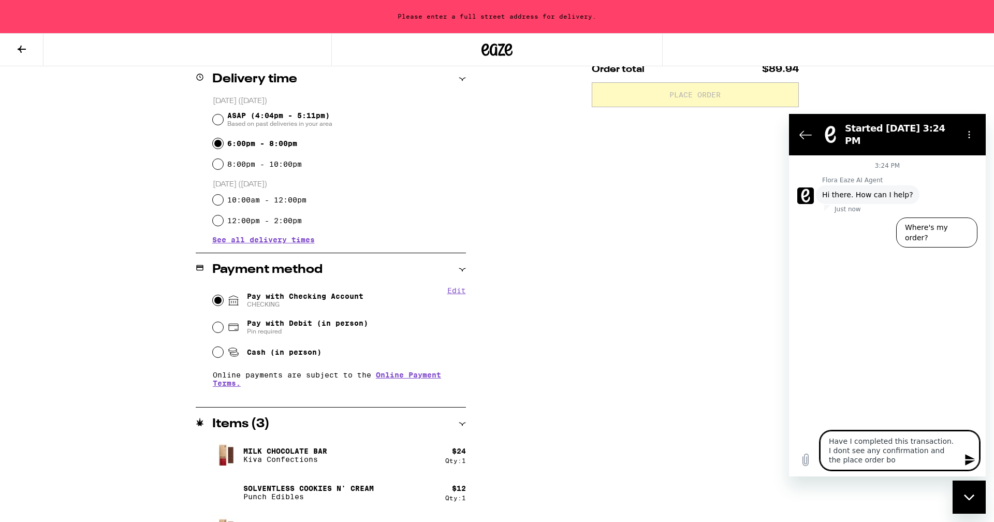
type textarea "x"
type textarea "Have I completed this transaction. I dont see any confirmation and the place or…"
type textarea "x"
type textarea "Have I completed this transaction. I dont see any confirmation and the place or…"
type textarea "x"
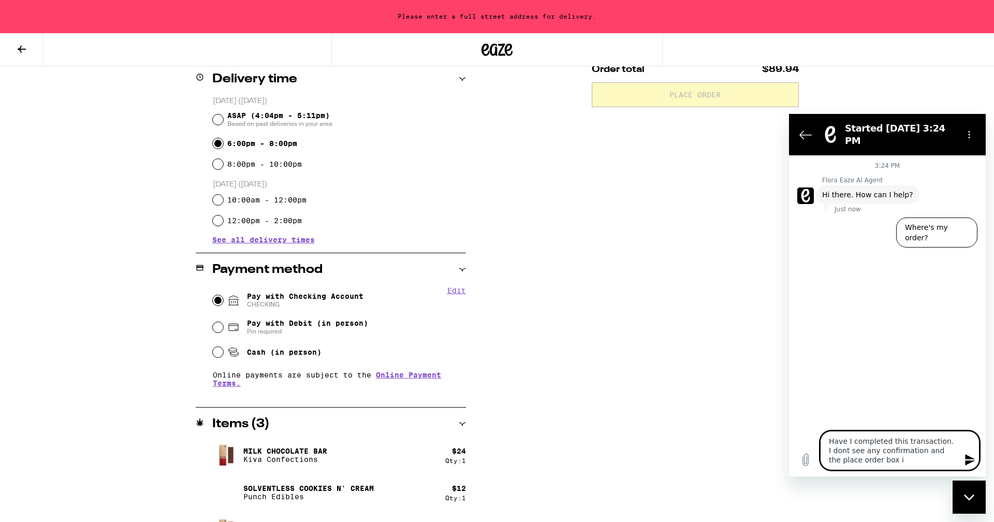
type textarea "Have I completed this transaction. I dont see any confirmation and the place or…"
type textarea "x"
type textarea "Have I completed this transaction. I dont see any confirmation and the place or…"
type textarea "x"
type textarea "Have I completed this transaction. I dont see any confirmation and the place or…"
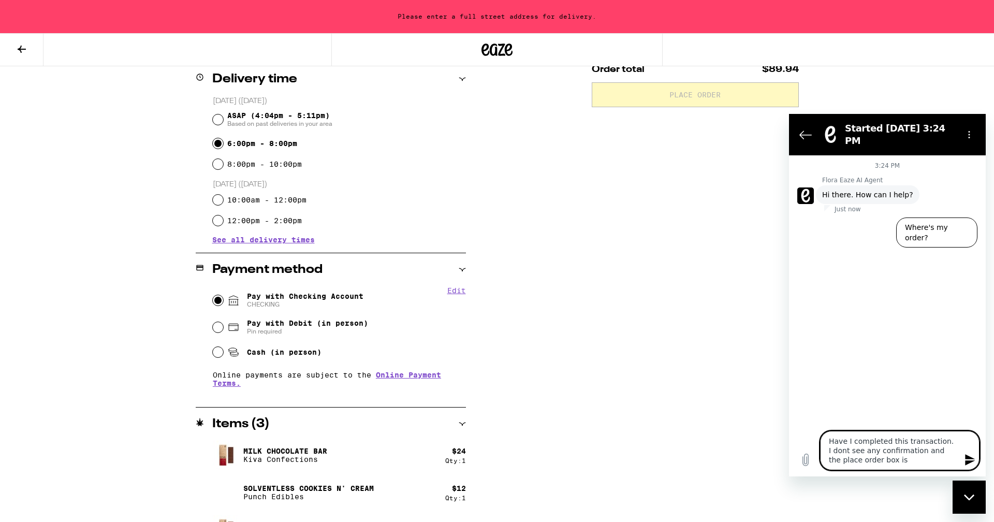
type textarea "x"
type textarea "Have I completed this transaction. I dont see any confirmation and the place or…"
type textarea "x"
type textarea "Have I completed this transaction. I dont see any confirmation and the place or…"
type textarea "x"
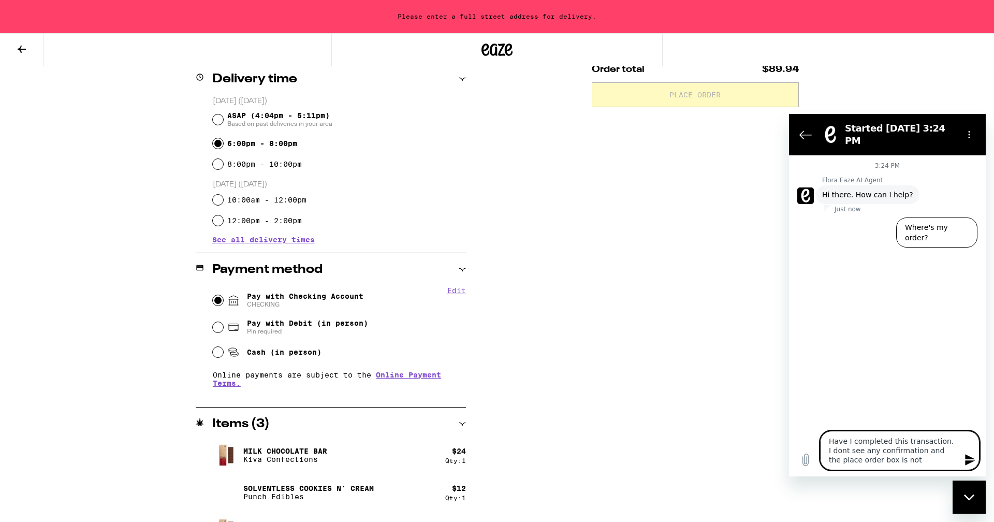
type textarea "Have I completed this transaction. I dont see any confirmation and the place or…"
type textarea "x"
type textarea "Have I completed this transaction. I dont see any confirmation and the place or…"
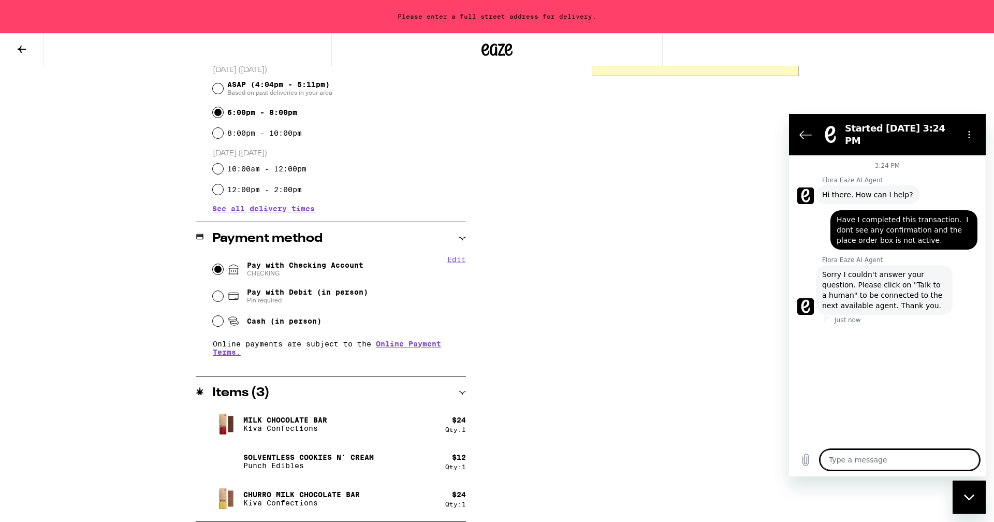
scroll to position [290, 0]
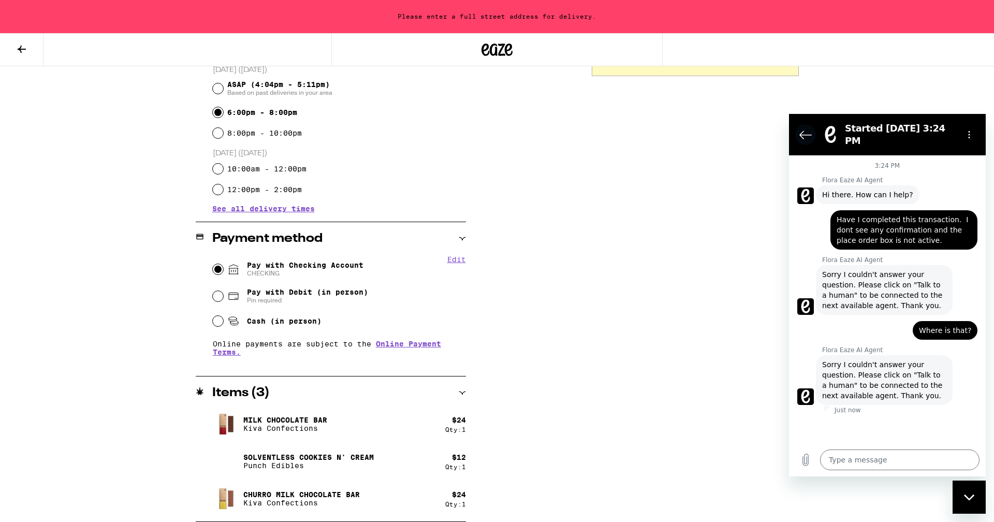
click at [802, 133] on icon "Back to the conversation list" at bounding box center [805, 135] width 11 height 8
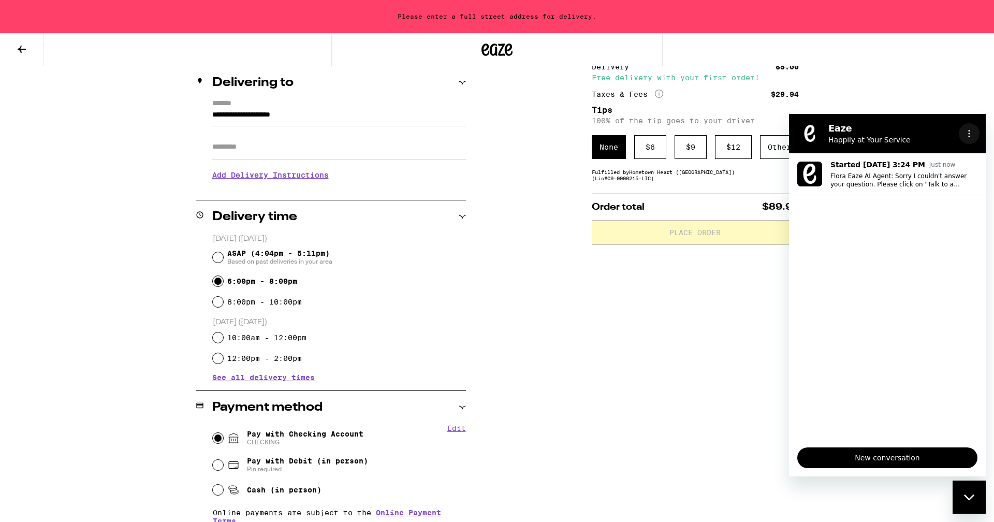
scroll to position [123, 0]
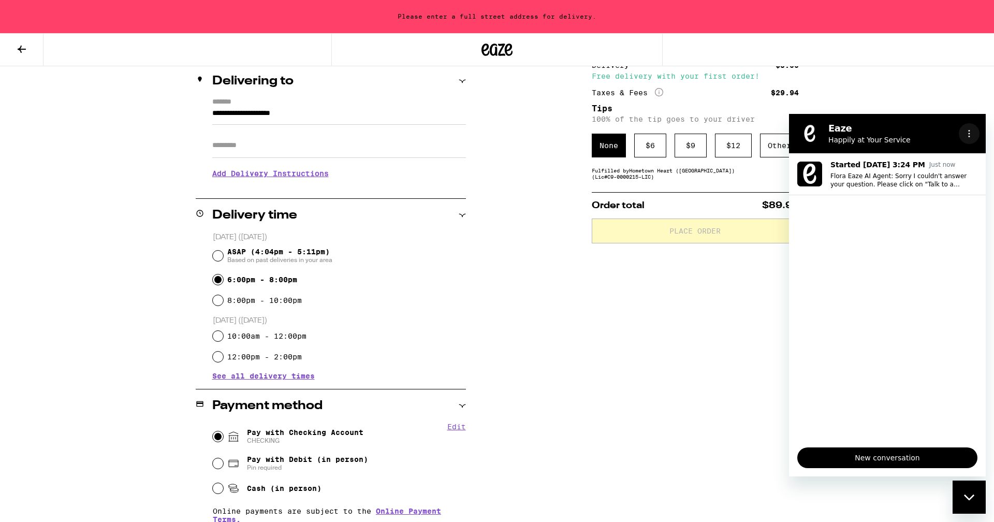
click at [972, 134] on icon "Options menu" at bounding box center [969, 133] width 8 height 8
click at [625, 282] on div "Subtotal $60.00 Delivery $5.00 Free delivery with your first order! Taxes & Fee…" at bounding box center [695, 362] width 207 height 653
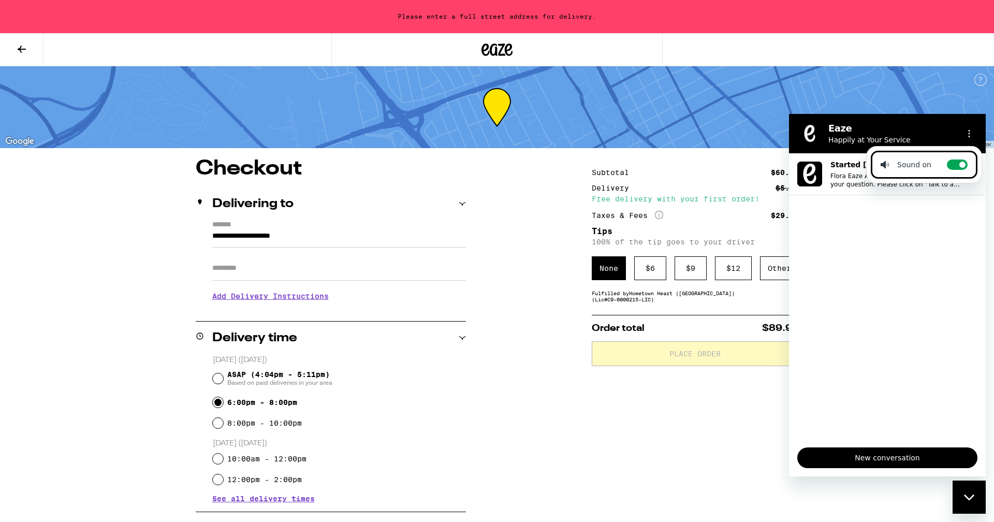
scroll to position [0, 0]
click at [317, 301] on h3 "Add Delivery Instructions" at bounding box center [339, 296] width 254 height 24
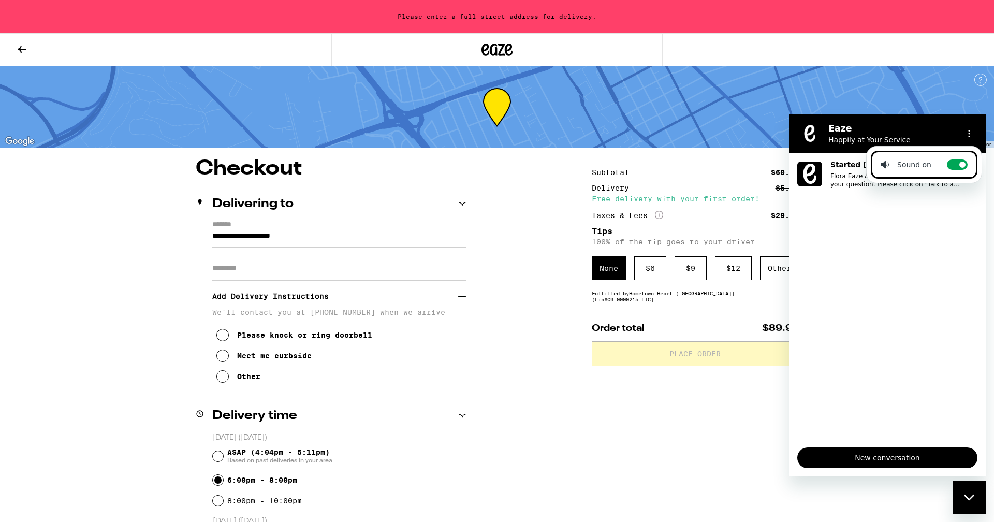
click at [226, 338] on icon at bounding box center [222, 335] width 12 height 12
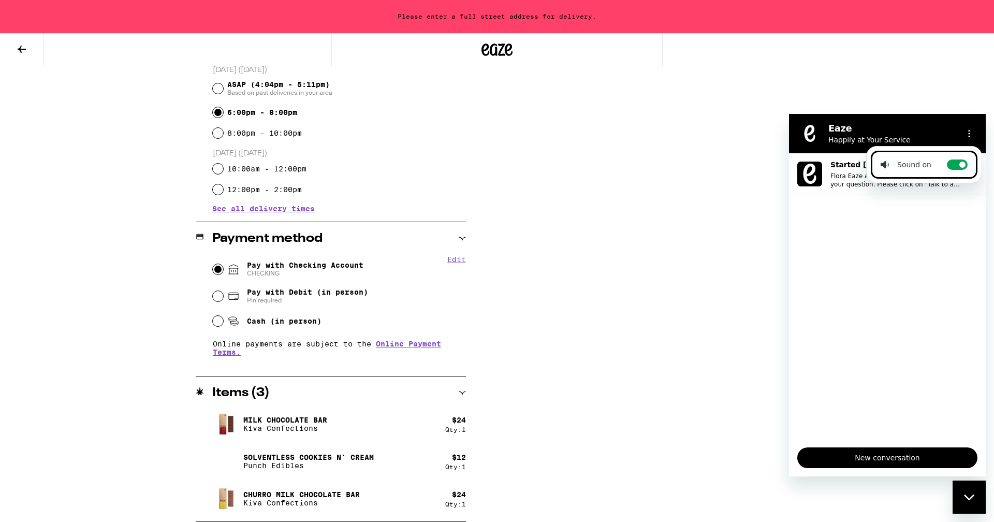
scroll to position [368, 0]
click at [253, 271] on span "CHECKING" at bounding box center [305, 273] width 116 height 8
click at [223, 271] on input "Pay with Checking Account CHECKING" at bounding box center [218, 269] width 10 height 10
click at [414, 342] on link "Online Payment Terms." at bounding box center [327, 348] width 228 height 17
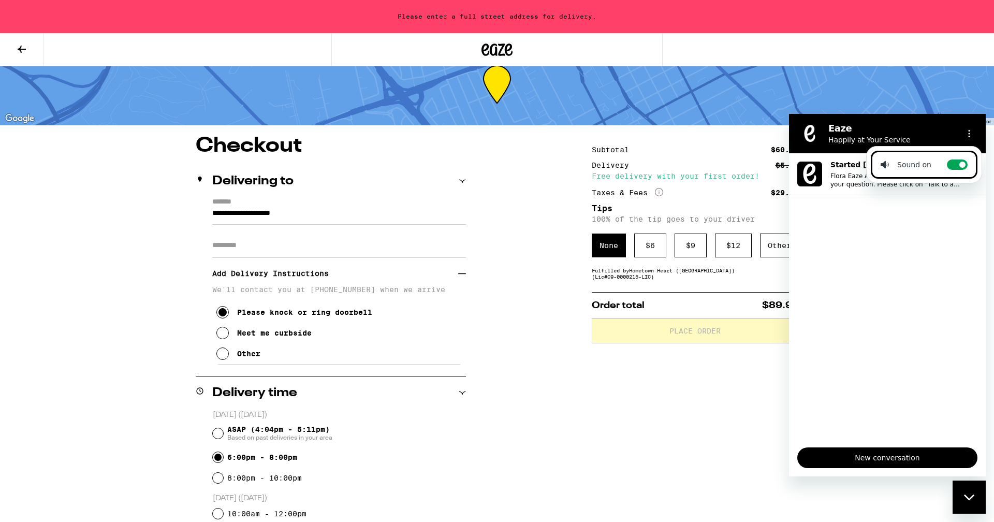
scroll to position [23, 0]
drag, startPoint x: 918, startPoint y: 139, endPoint x: 937, endPoint y: 171, distance: 37.1
click at [937, 153] on section "Eaze Happily at Your Service Sound on Toggle sound notifications" at bounding box center [887, 133] width 197 height 39
click at [890, 239] on ul "Started Sep 18 at 3:24 PM 3:25 PM Flora Eaze AI Agent: Sorry I couldn't answer …" at bounding box center [887, 296] width 197 height 286
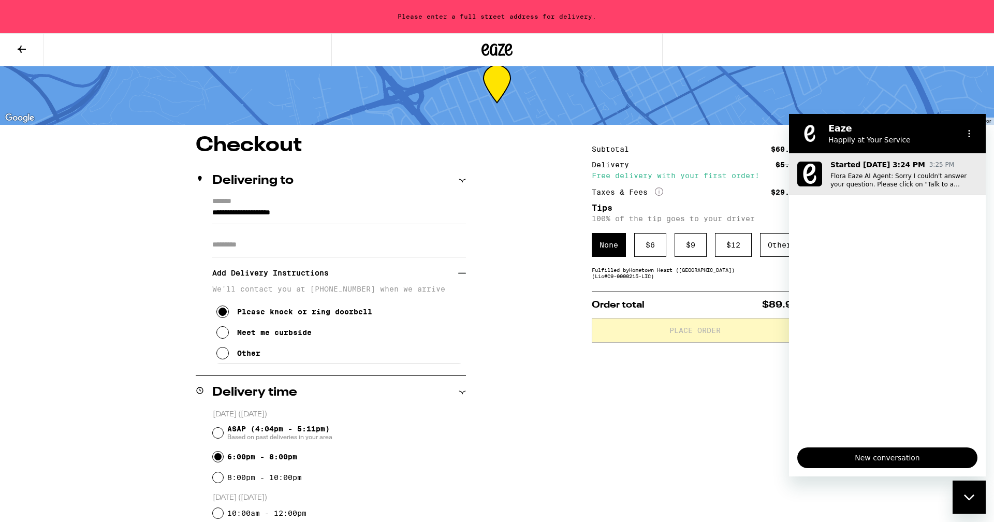
click at [919, 183] on p "Flora Eaze AI Agent: Sorry I couldn't answer your question. Please click on "Ta…" at bounding box center [903, 180] width 147 height 17
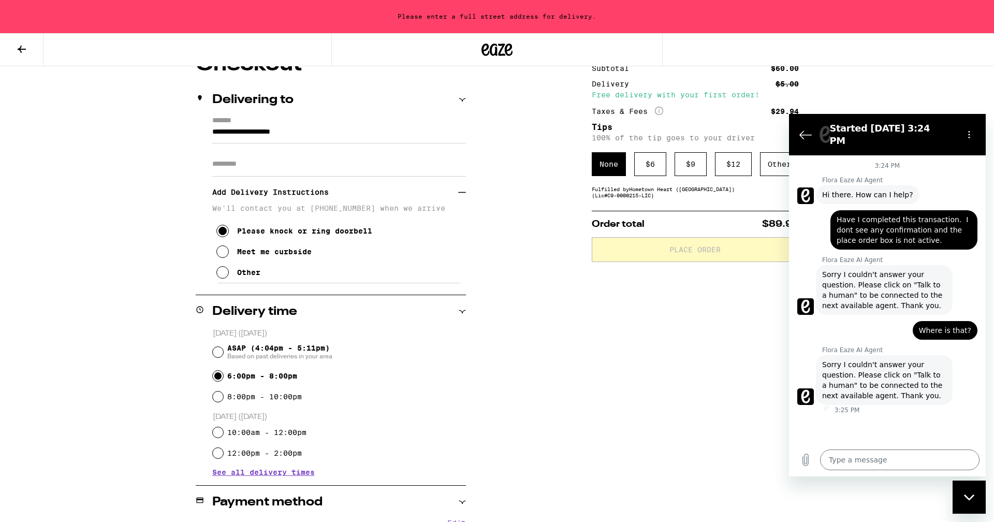
scroll to position [118, 0]
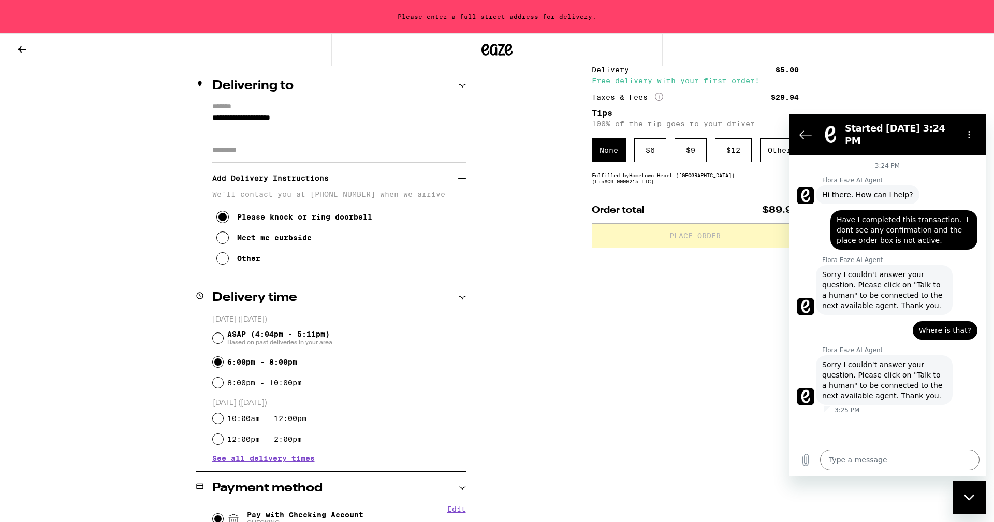
click at [221, 361] on input "6:00pm - 8:00pm" at bounding box center [218, 362] width 10 height 10
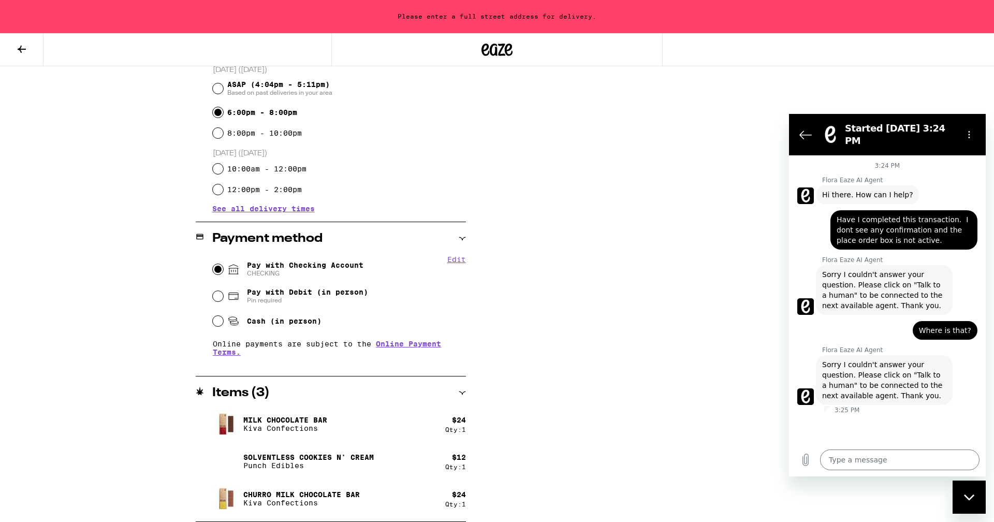
scroll to position [368, 0]
click at [218, 269] on input "Pay with Checking Account CHECKING" at bounding box center [218, 269] width 10 height 10
click at [969, 501] on div "Close messaging window" at bounding box center [969, 496] width 31 height 31
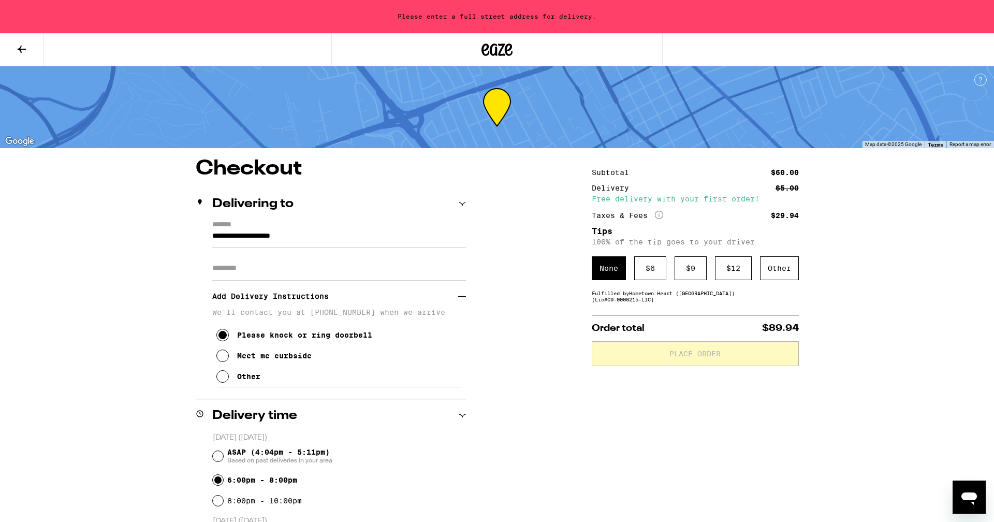
scroll to position [0, 0]
click at [600, 271] on div "None" at bounding box center [609, 268] width 34 height 24
click at [648, 272] on div "$ 6" at bounding box center [650, 268] width 32 height 24
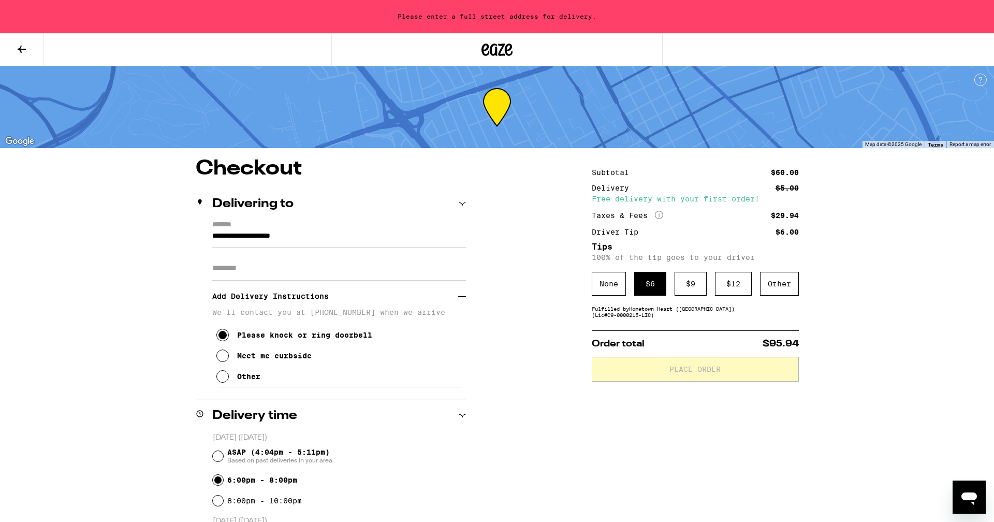
click at [611, 348] on span "Order total" at bounding box center [618, 343] width 53 height 9
click at [621, 317] on div "Fulfilled by Hometown Heart (East Bay) (Lic# C9-0000215-LIC )" at bounding box center [695, 311] width 207 height 12
click at [481, 20] on div "Please enter a full street address for delivery." at bounding box center [497, 16] width 994 height 33
click at [209, 238] on div "**********" at bounding box center [331, 304] width 270 height 167
click at [215, 237] on input "**********" at bounding box center [339, 239] width 254 height 18
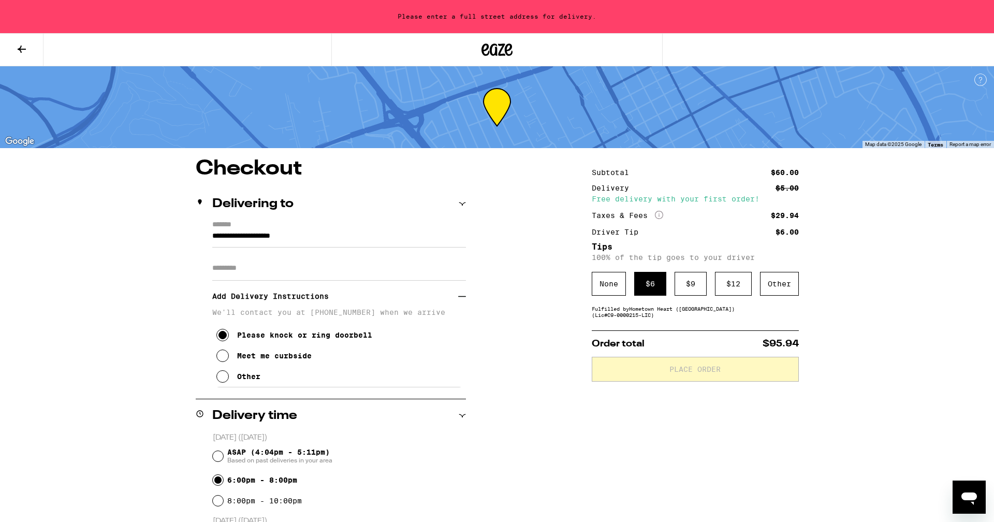
drag, startPoint x: 207, startPoint y: 233, endPoint x: 217, endPoint y: 237, distance: 11.2
click at [208, 233] on div "**********" at bounding box center [331, 304] width 270 height 167
click at [211, 235] on div "**********" at bounding box center [331, 304] width 270 height 167
click at [235, 273] on input "Apt/Suite" at bounding box center [339, 268] width 254 height 25
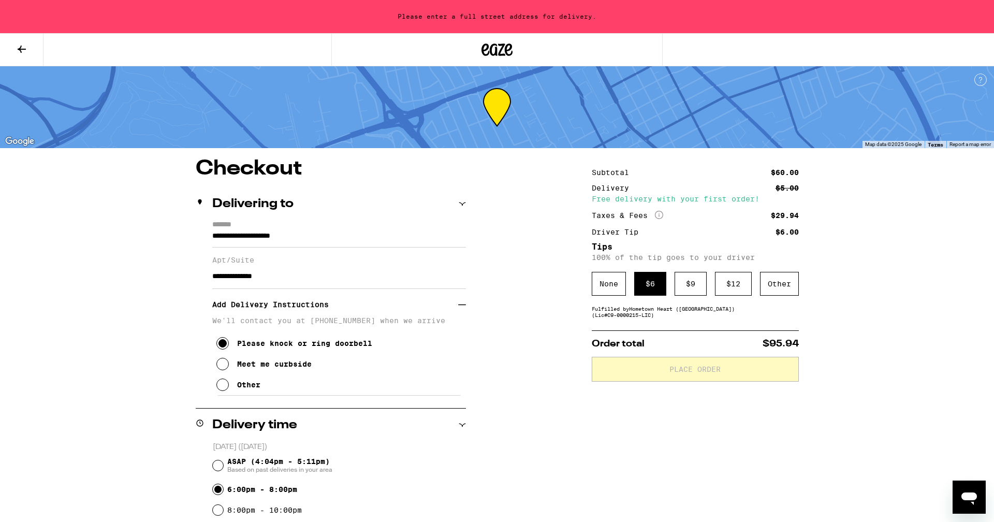
click at [389, 232] on input "**********" at bounding box center [339, 239] width 254 height 18
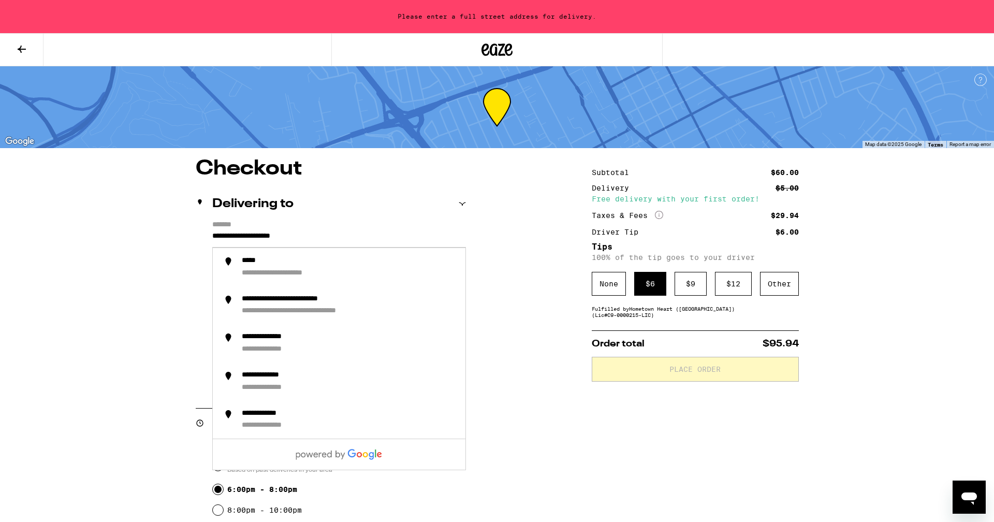
click at [521, 369] on div "**********" at bounding box center [497, 528] width 746 height 740
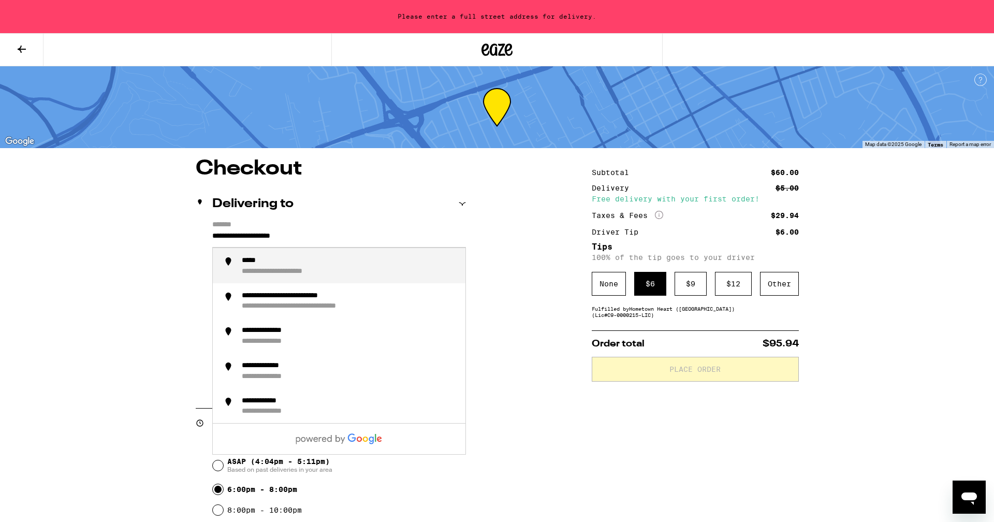
click at [351, 242] on input "**********" at bounding box center [339, 239] width 254 height 18
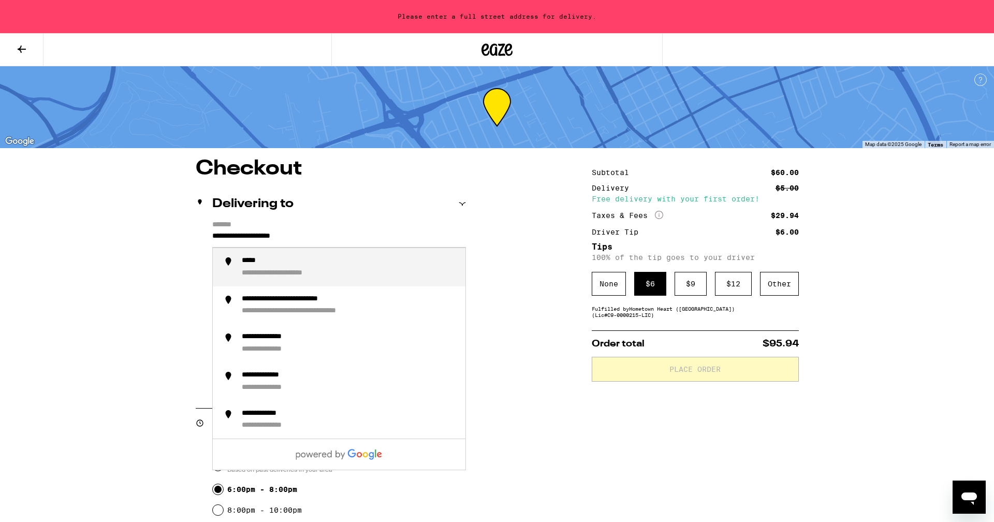
click at [346, 236] on input "**********" at bounding box center [339, 239] width 254 height 18
click at [523, 350] on div "**********" at bounding box center [497, 528] width 746 height 740
click at [316, 238] on input "**********" at bounding box center [339, 239] width 254 height 18
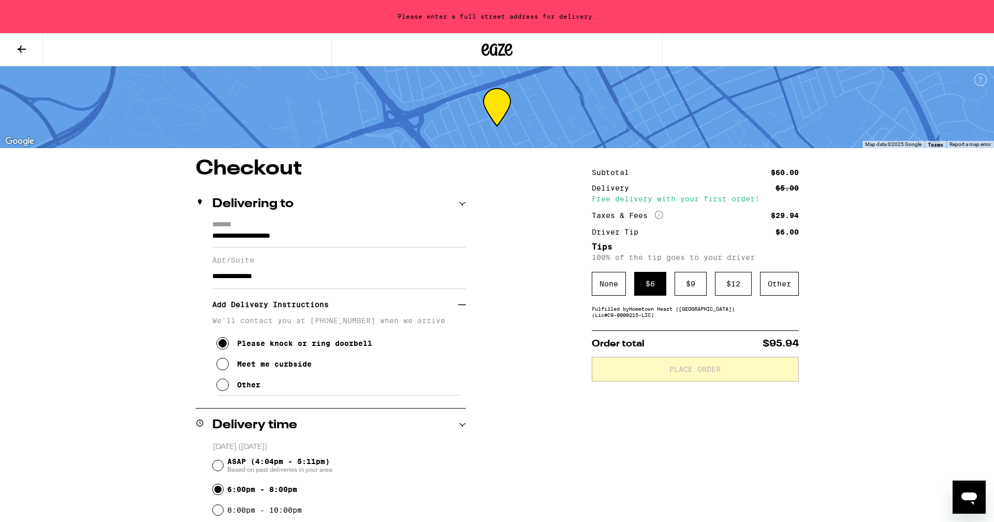
click at [533, 391] on div "**********" at bounding box center [497, 528] width 746 height 740
click at [462, 203] on icon at bounding box center [462, 203] width 7 height 7
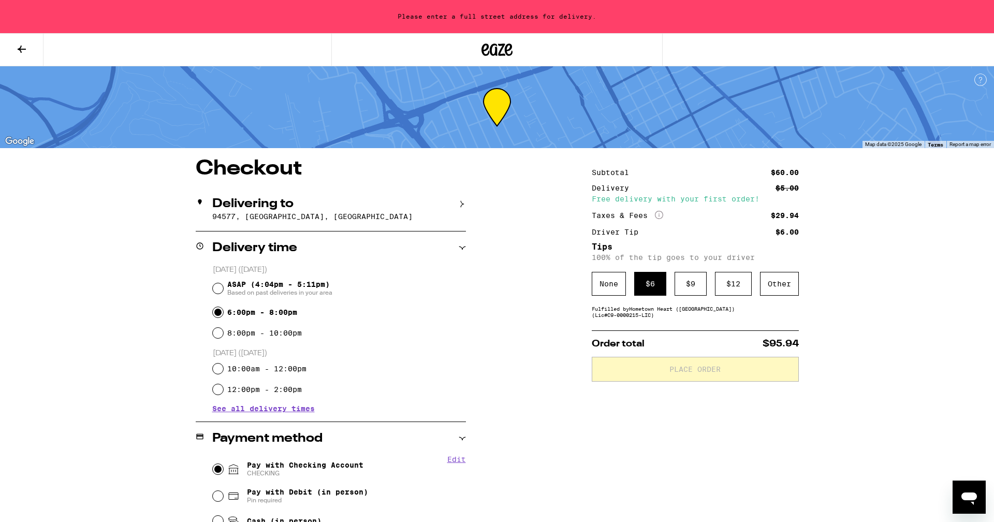
click at [462, 203] on icon at bounding box center [462, 203] width 7 height 7
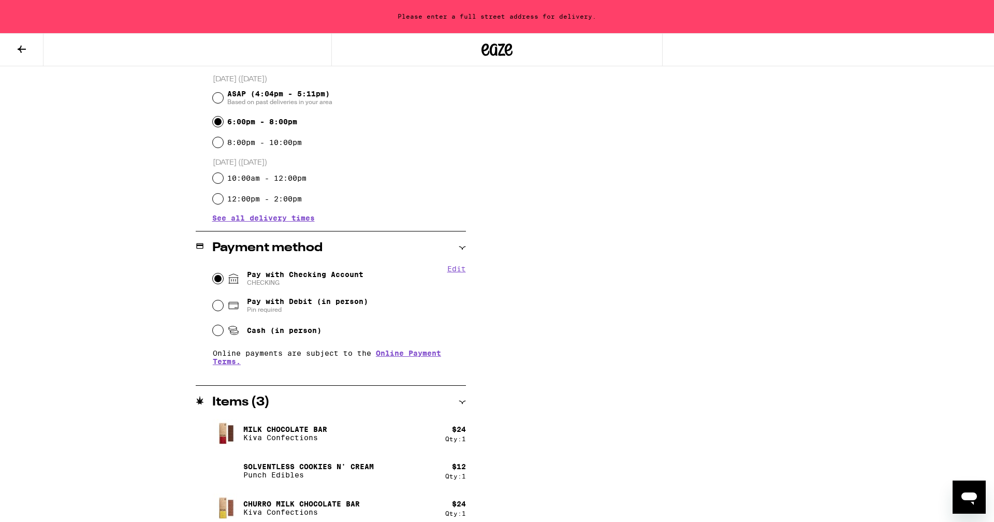
scroll to position [367, 0]
click at [236, 283] on icon at bounding box center [233, 279] width 12 height 12
click at [223, 283] on input "Pay with Checking Account CHECKING" at bounding box center [218, 279] width 10 height 10
click at [261, 286] on span "CHECKING" at bounding box center [305, 284] width 116 height 8
click at [223, 285] on input "Pay with Checking Account CHECKING" at bounding box center [218, 279] width 10 height 10
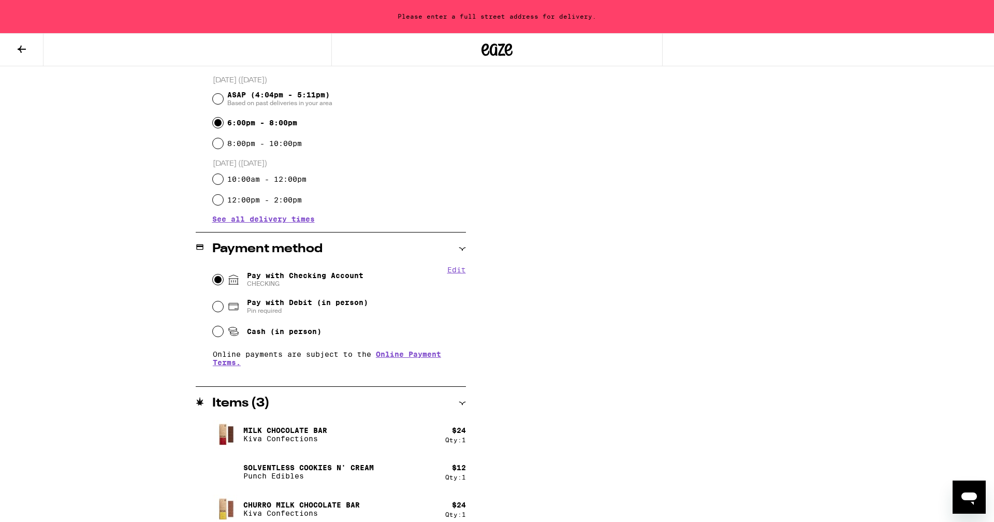
click at [462, 272] on button "Edit" at bounding box center [456, 270] width 19 height 8
click at [344, 287] on span "CHECKING Remove Account" at bounding box center [305, 284] width 116 height 8
click at [223, 285] on input "Pay with Checking Account CHECKING Remove Account" at bounding box center [218, 279] width 10 height 10
drag, startPoint x: 317, startPoint y: 282, endPoint x: 329, endPoint y: 279, distance: 12.3
click at [317, 282] on button "Remove Account" at bounding box center [314, 283] width 58 height 7
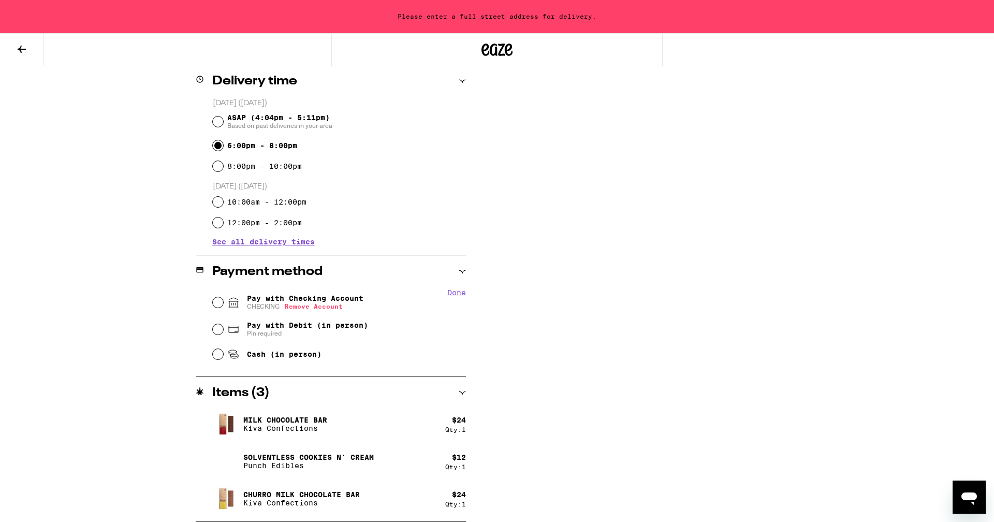
scroll to position [344, 0]
click at [314, 305] on span "You will be redirected to link your bank" at bounding box center [305, 306] width 116 height 8
click at [223, 305] on input "Pay with Checking Account You will be redirected to link your bank" at bounding box center [218, 302] width 10 height 10
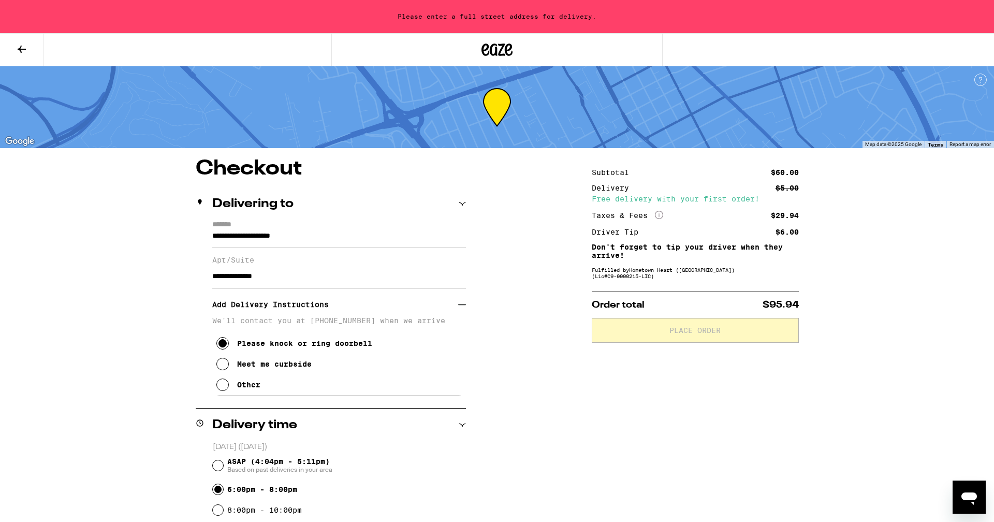
scroll to position [0, 0]
click at [22, 49] on icon at bounding box center [22, 49] width 8 height 7
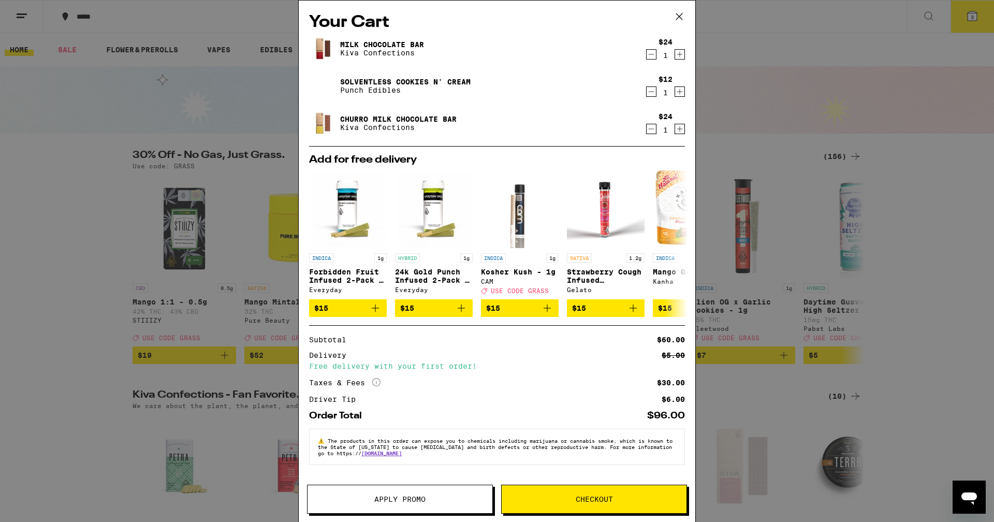
click at [73, 174] on div "Your Cart Milk Chocolate Bar Kiva Confections $24 1 Solventless Cookies N' Crea…" at bounding box center [497, 261] width 994 height 522
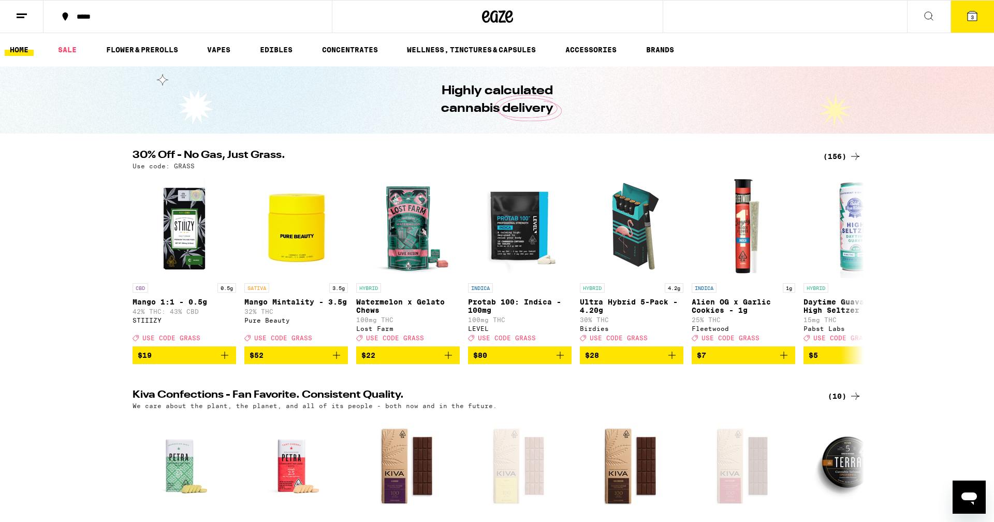
click at [20, 49] on link "HOME" at bounding box center [19, 49] width 29 height 12
click at [23, 14] on line at bounding box center [22, 14] width 10 height 0
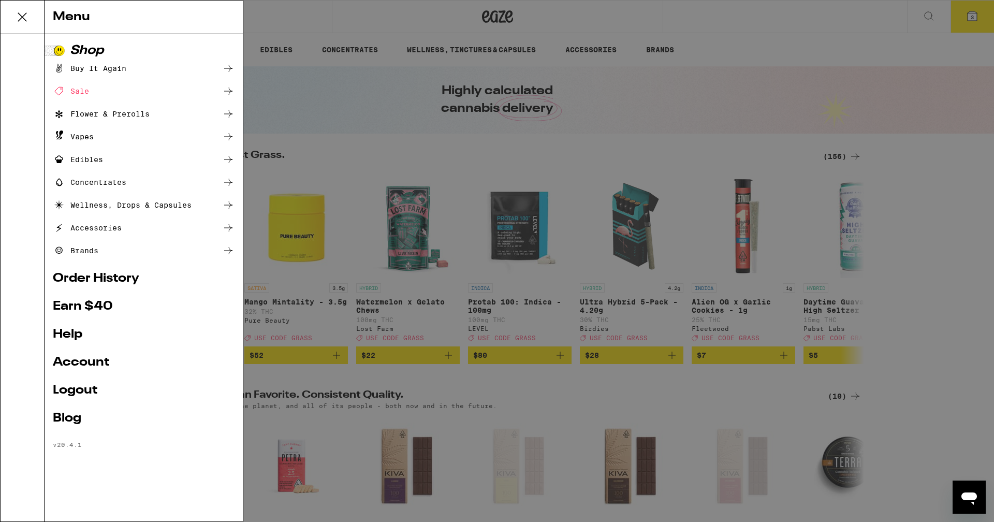
click at [21, 17] on icon at bounding box center [22, 17] width 21 height 21
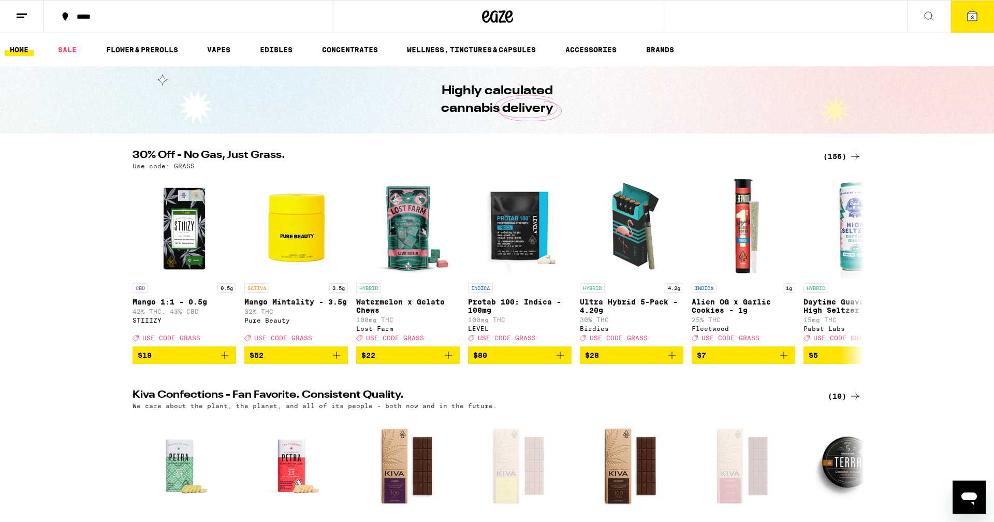
click at [494, 20] on icon at bounding box center [497, 16] width 31 height 19
click at [973, 18] on span "3" at bounding box center [972, 17] width 3 height 6
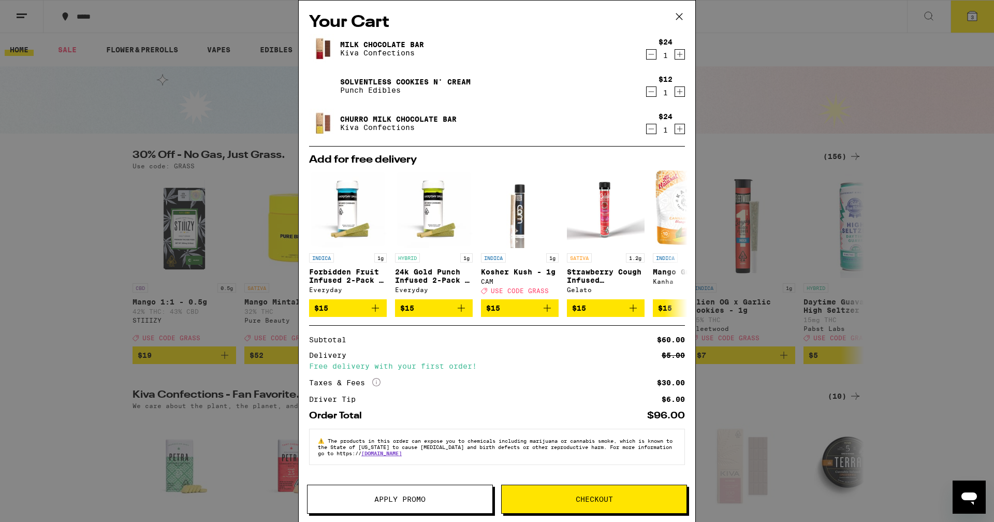
click at [951, 233] on div "Your Cart Milk Chocolate Bar Kiva Confections $24 1 Solventless Cookies N' Crea…" at bounding box center [497, 261] width 994 height 522
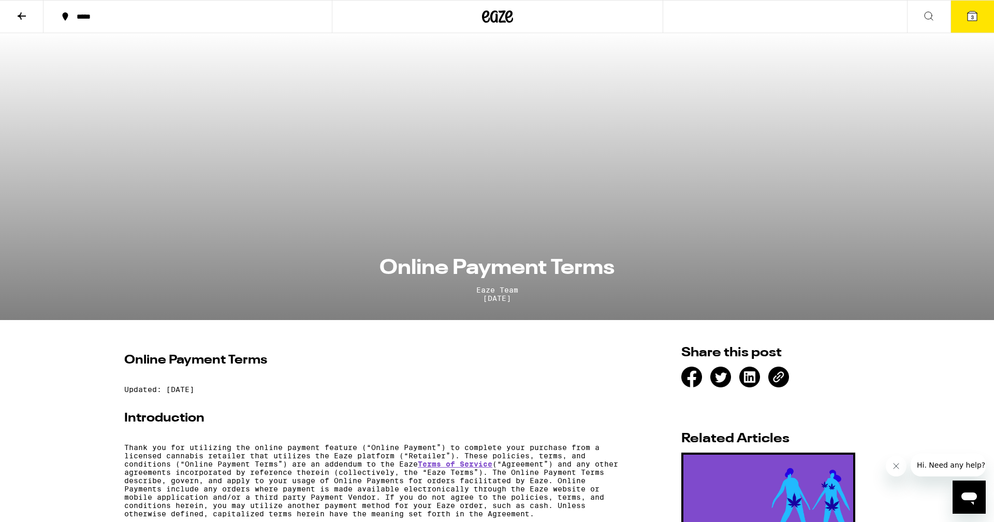
scroll to position [3, 0]
click at [25, 16] on icon at bounding box center [22, 15] width 8 height 7
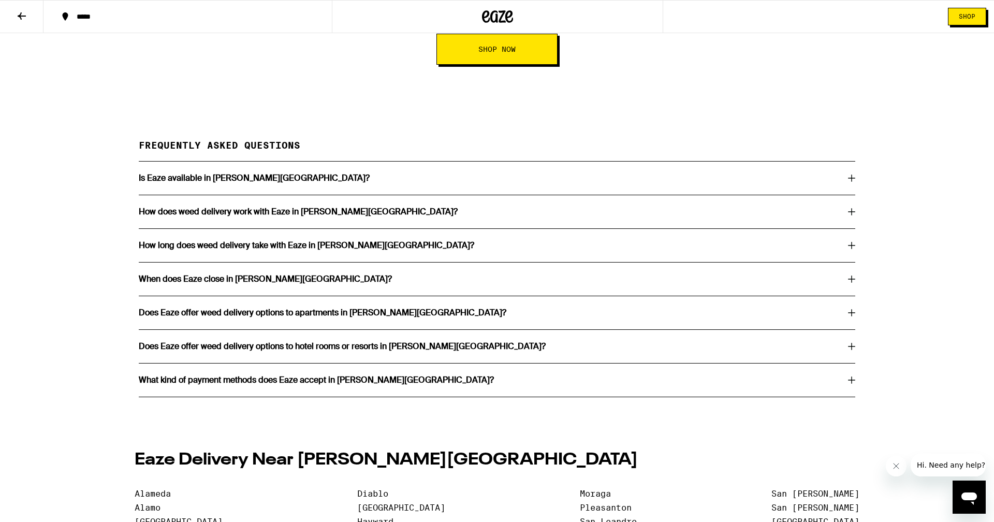
scroll to position [1835, 0]
click at [280, 275] on h3 "When does Eaze close in [PERSON_NAME][GEOGRAPHIC_DATA]?" at bounding box center [265, 279] width 253 height 8
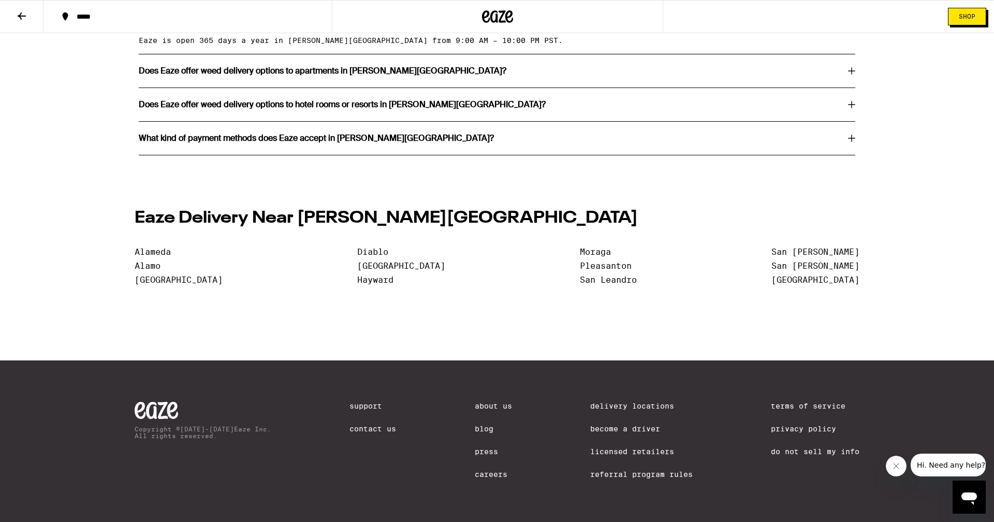
scroll to position [2094, 0]
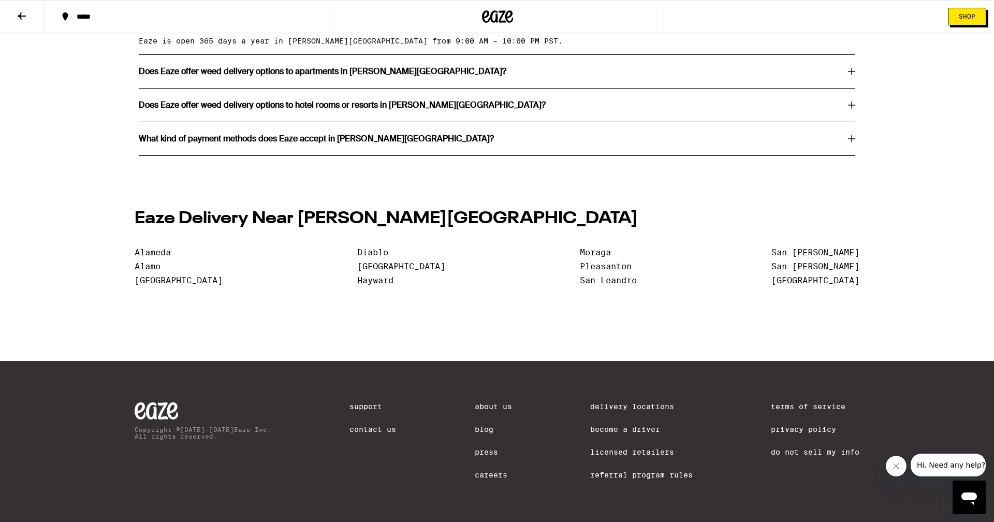
click at [353, 425] on link "Contact Us" at bounding box center [372, 429] width 47 height 8
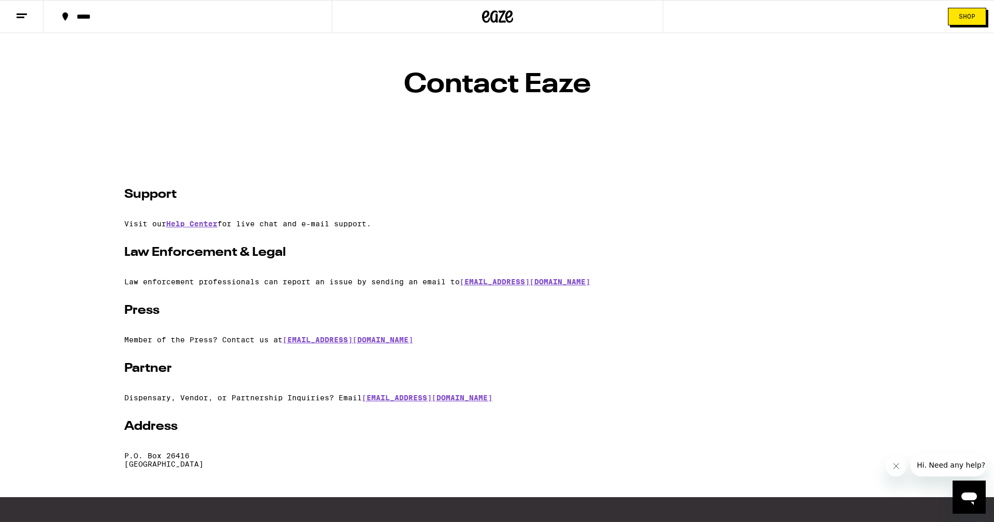
scroll to position [26, 0]
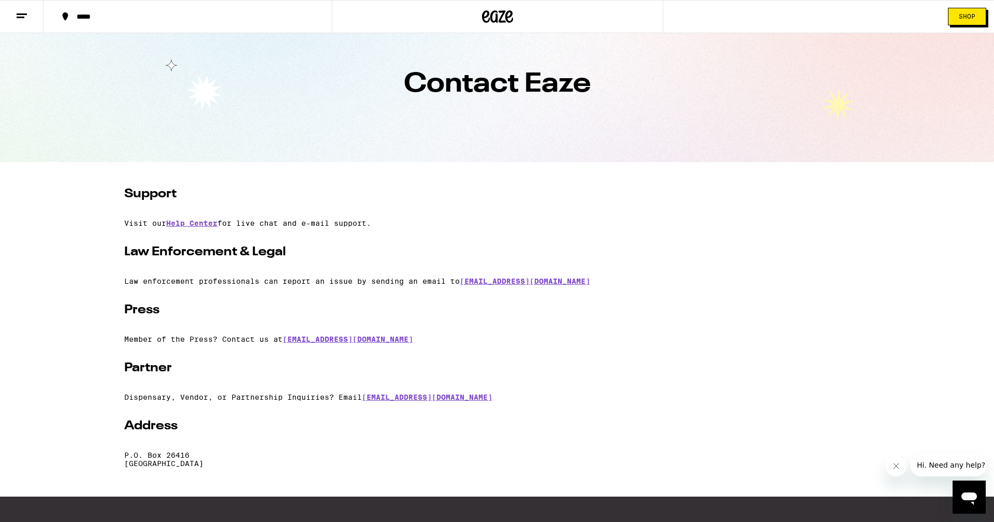
drag, startPoint x: 946, startPoint y: 464, endPoint x: 1844, endPoint y: 930, distance: 1011.2
click at [946, 464] on span "Hi. Need any help?" at bounding box center [951, 465] width 68 height 8
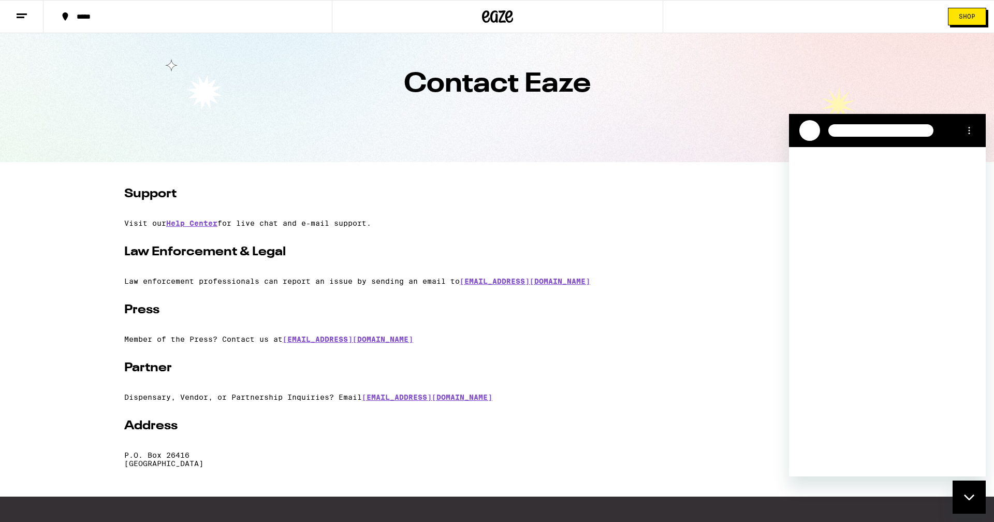
scroll to position [0, 0]
type textarea "x"
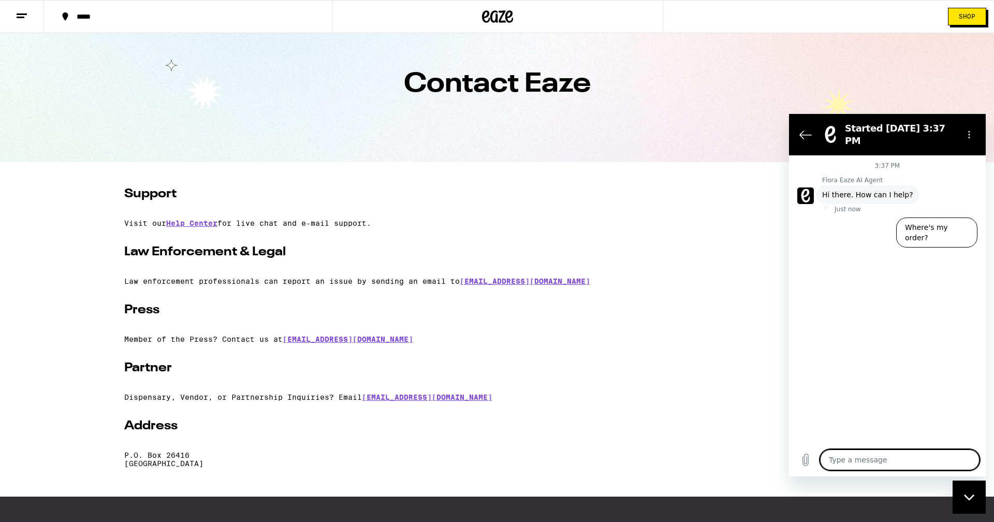
drag, startPoint x: 847, startPoint y: 454, endPoint x: 854, endPoint y: 447, distance: 10.3
click at [848, 454] on textarea at bounding box center [899, 459] width 159 height 21
type textarea "W"
type textarea "x"
type textarea "Wh"
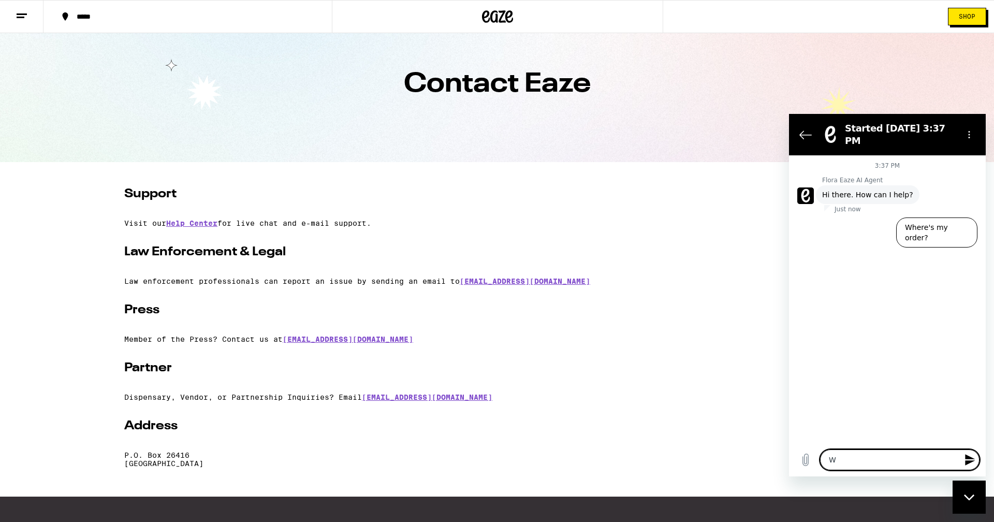
type textarea "x"
type textarea "Wha"
type textarea "x"
type textarea "What"
type textarea "x"
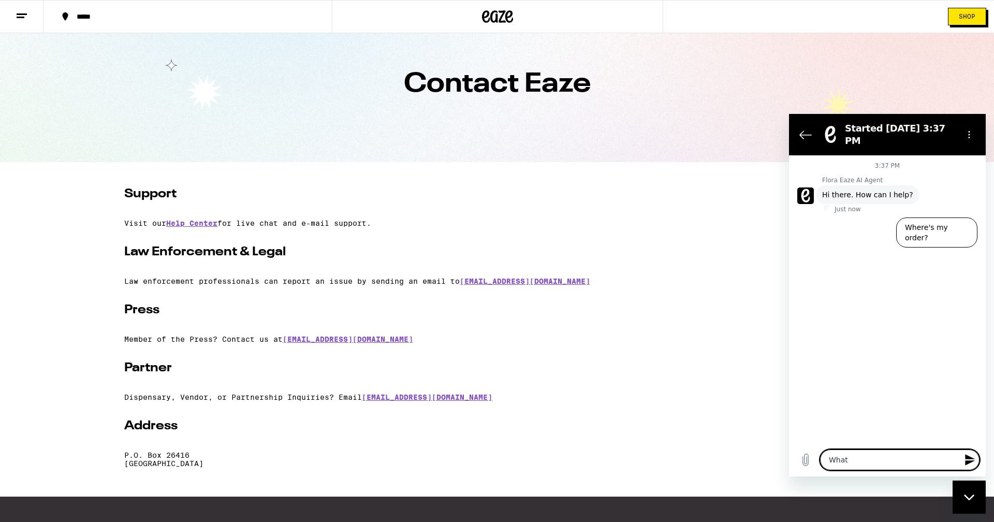
type textarea "What"
type textarea "x"
type textarea "What i"
type textarea "x"
type textarea "What is"
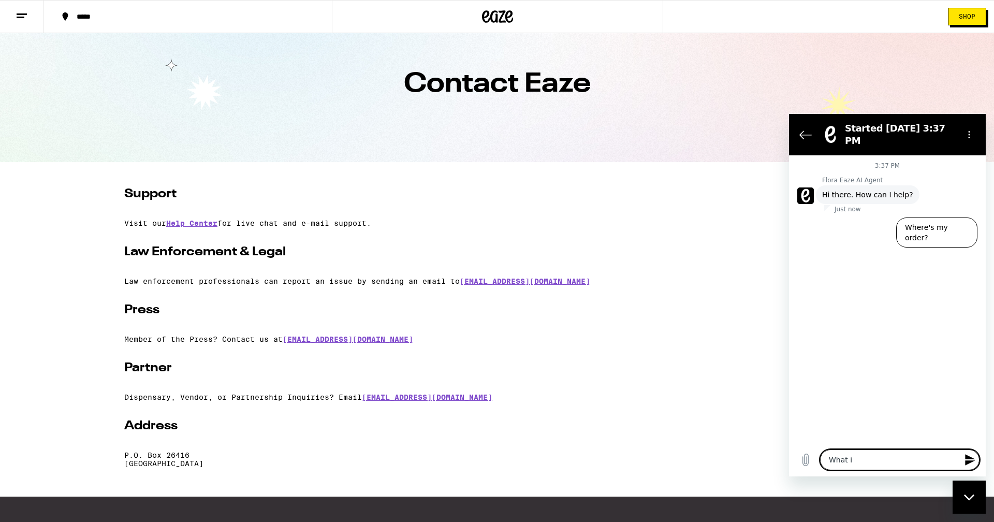
type textarea "x"
type textarea "What is"
type textarea "x"
type textarea "What is y"
type textarea "x"
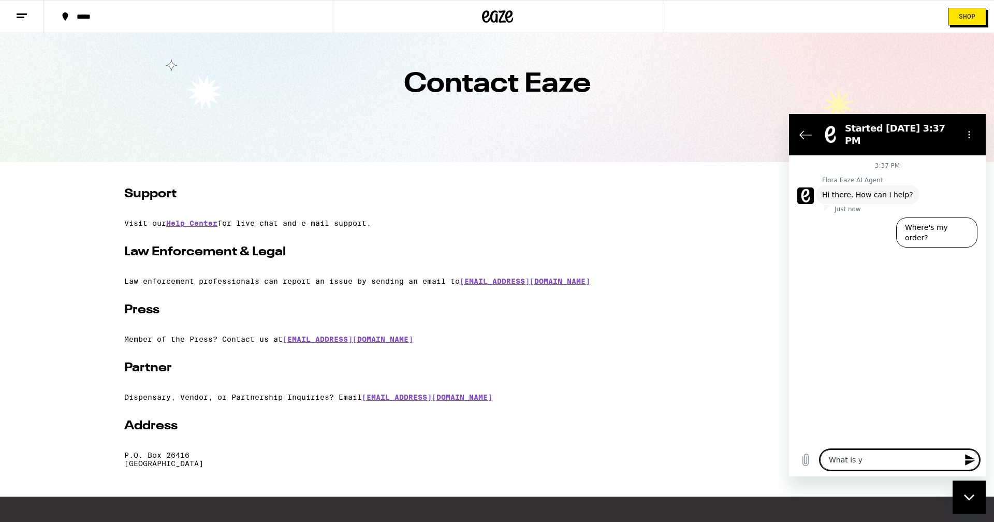
type textarea "What is yo"
type textarea "x"
type textarea "What is you"
type textarea "x"
type textarea "What is your"
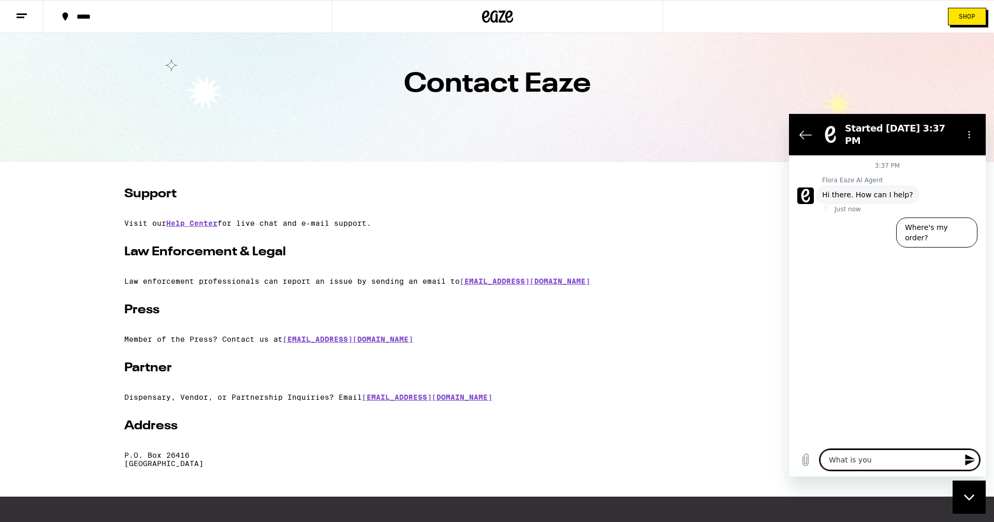
type textarea "x"
type textarea "What is your"
type textarea "x"
type textarea "What is your a"
type textarea "x"
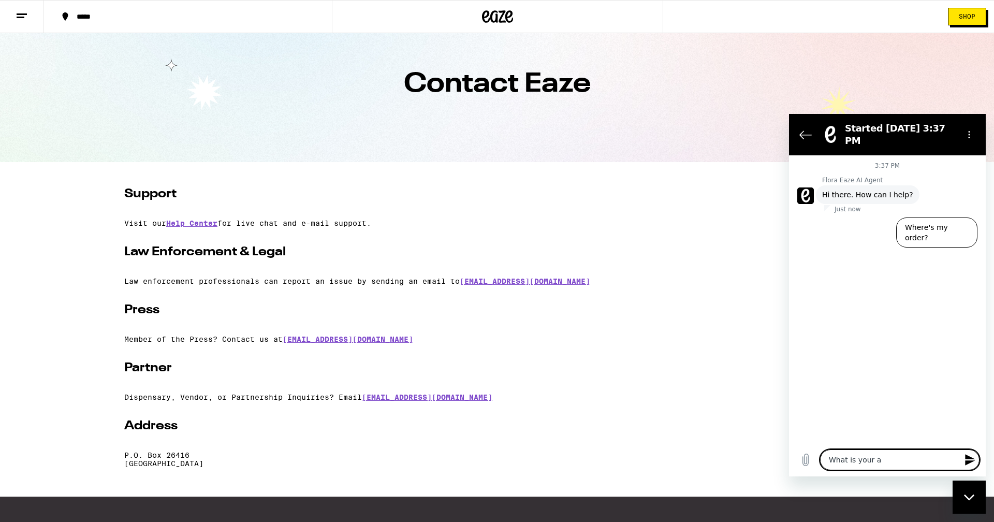
type textarea "What is your ad"
type textarea "x"
type textarea "What is your add"
type textarea "x"
type textarea "What is your addr"
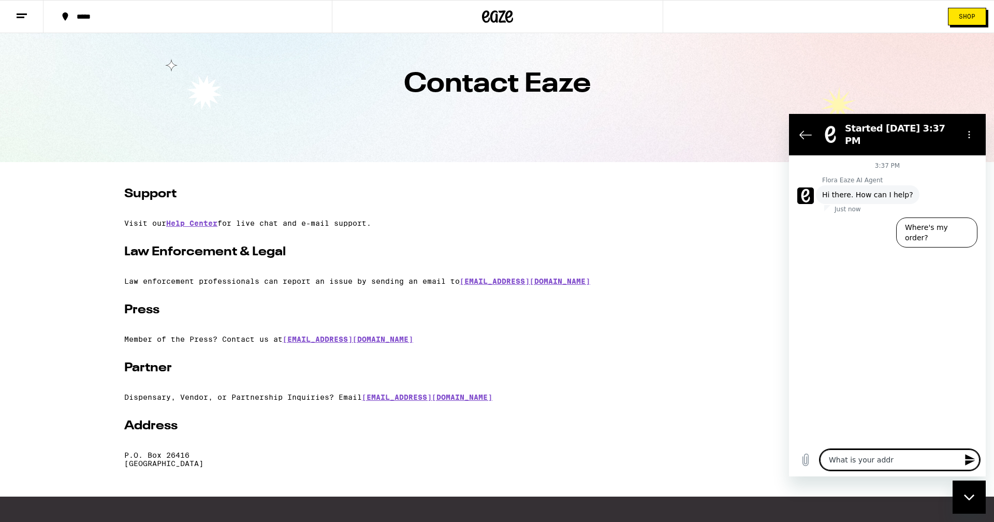
type textarea "x"
type textarea "What is your addre"
type textarea "x"
type textarea "What is your addres"
type textarea "x"
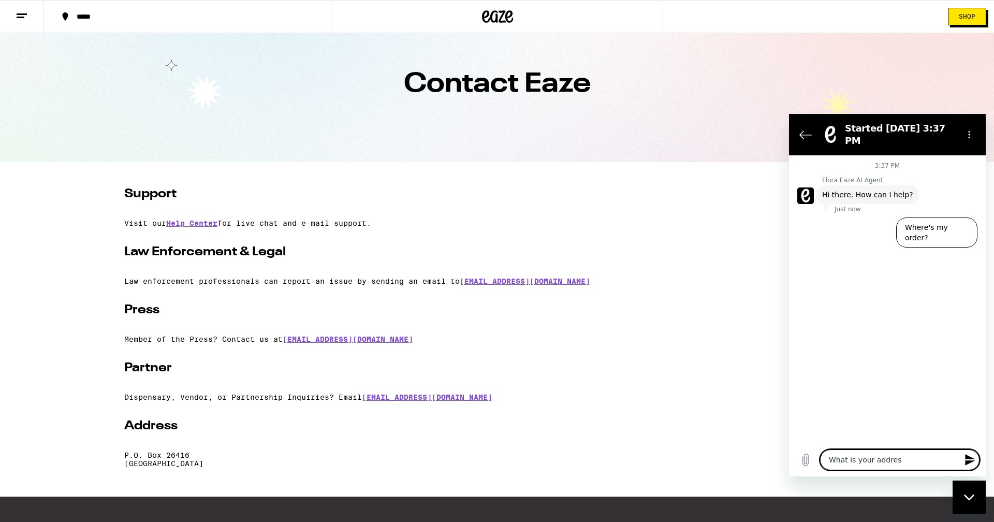
type textarea "What is your address"
type textarea "x"
type textarea "What is your address"
type textarea "x"
type textarea "What is your address i"
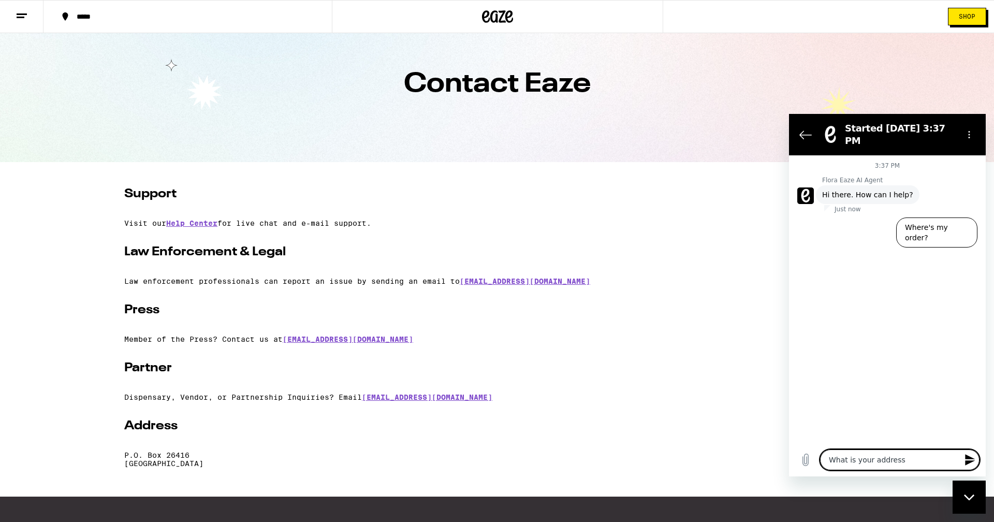
type textarea "x"
type textarea "What is your address in"
type textarea "x"
type textarea "What is your address in"
type textarea "x"
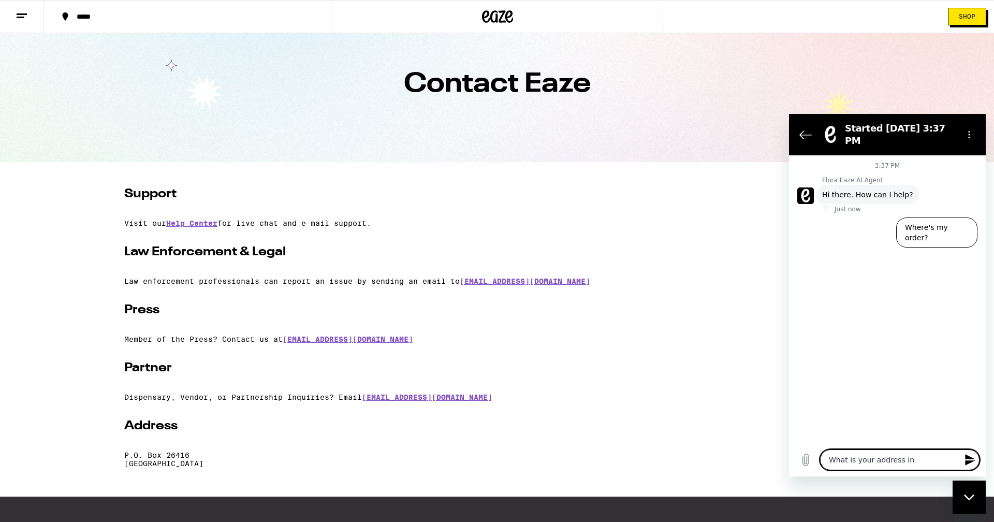
type textarea "What is your address in C"
type textarea "x"
type textarea "What is your address in Ca"
type textarea "x"
type textarea "What is your address in Cas"
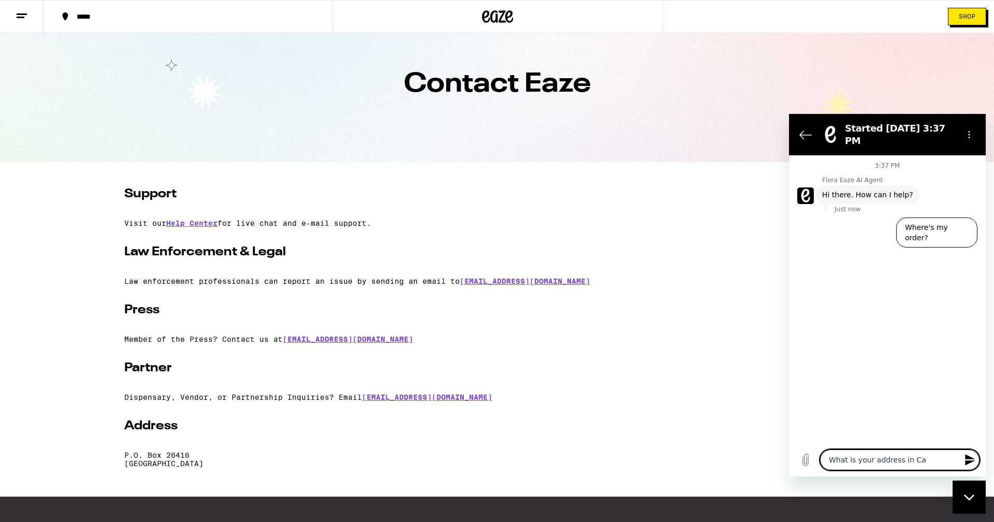
type textarea "x"
type textarea "What is your address in Cast"
type textarea "x"
type textarea "What is your address in Castr"
type textarea "x"
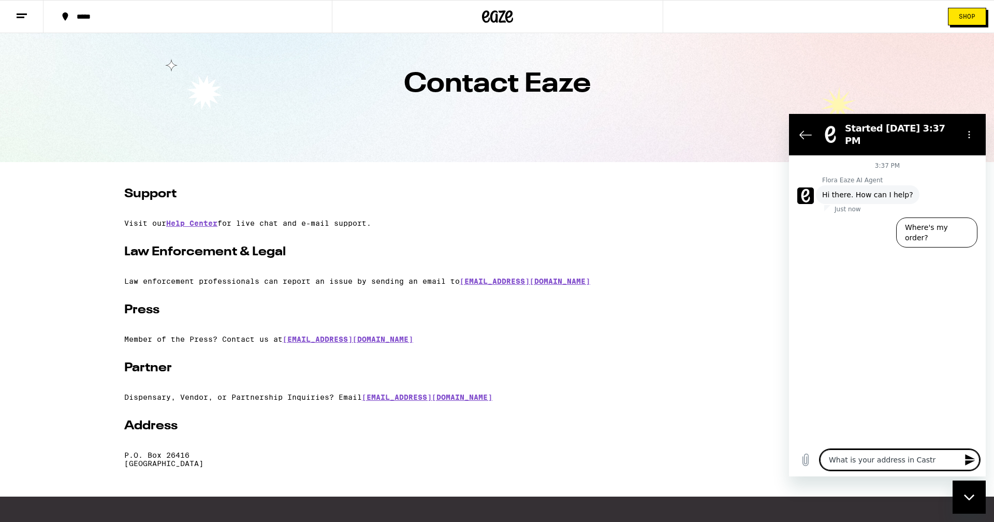
type textarea "What is your address in [PERSON_NAME]"
type textarea "x"
type textarea "What is your address in [PERSON_NAME]"
type textarea "x"
type textarea "What is your address in [PERSON_NAME] V"
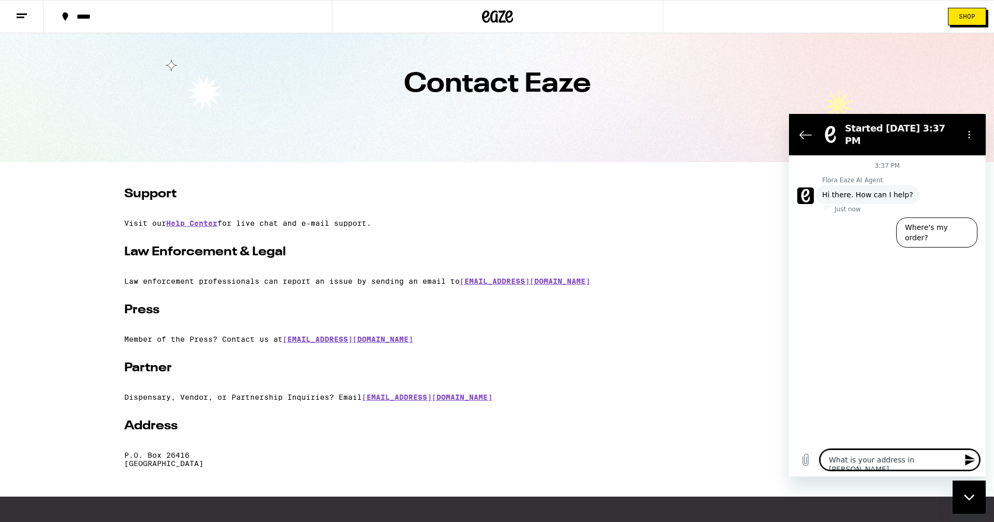
type textarea "x"
type textarea "What is your address in [PERSON_NAME][GEOGRAPHIC_DATA]"
type textarea "x"
type textarea "What is your address in [PERSON_NAME]"
type textarea "x"
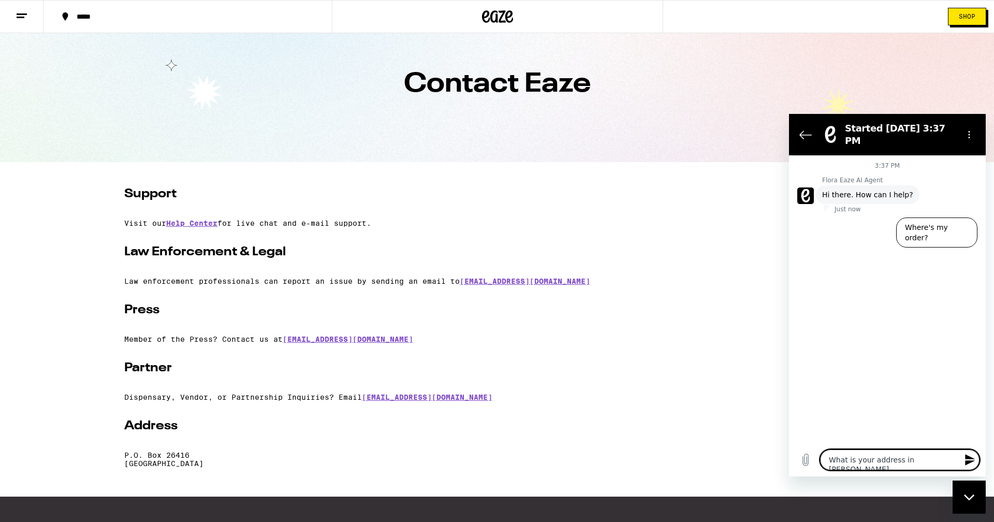
type textarea "What is your address in [PERSON_NAME][GEOGRAPHIC_DATA]"
type textarea "x"
type textarea "What is your address in [PERSON_NAME][GEOGRAPHIC_DATA][PERSON_NAME]"
type textarea "x"
type textarea "What is your address in [PERSON_NAME][GEOGRAPHIC_DATA]"
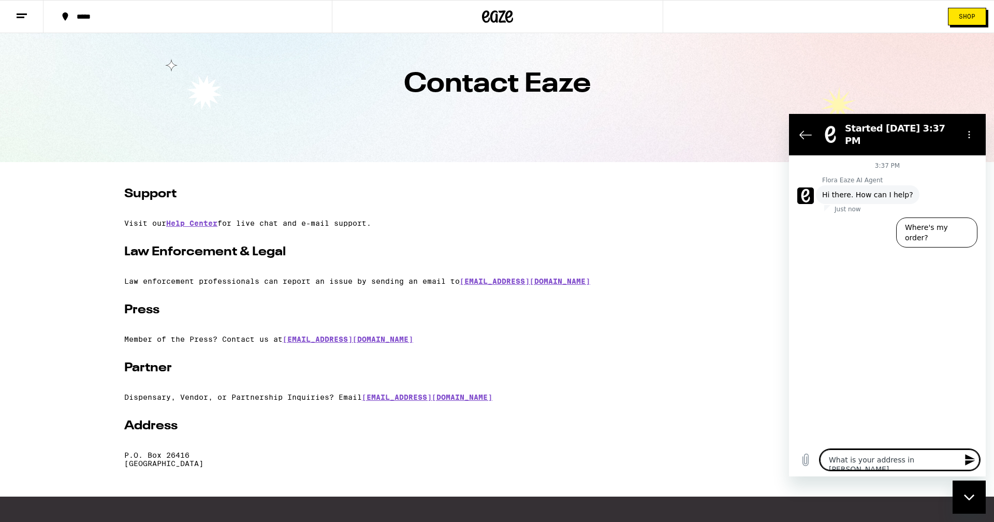
type textarea "x"
type textarea "What is your address in [PERSON_NAME][GEOGRAPHIC_DATA]"
type textarea "x"
type textarea "What is your address in [PERSON_NAME][GEOGRAPHIC_DATA] ?"
type textarea "x"
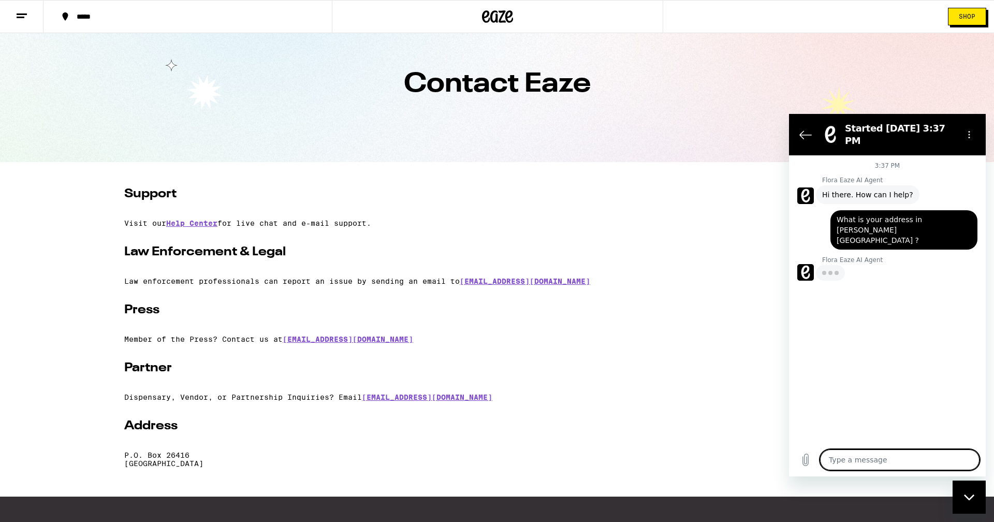
type textarea "x"
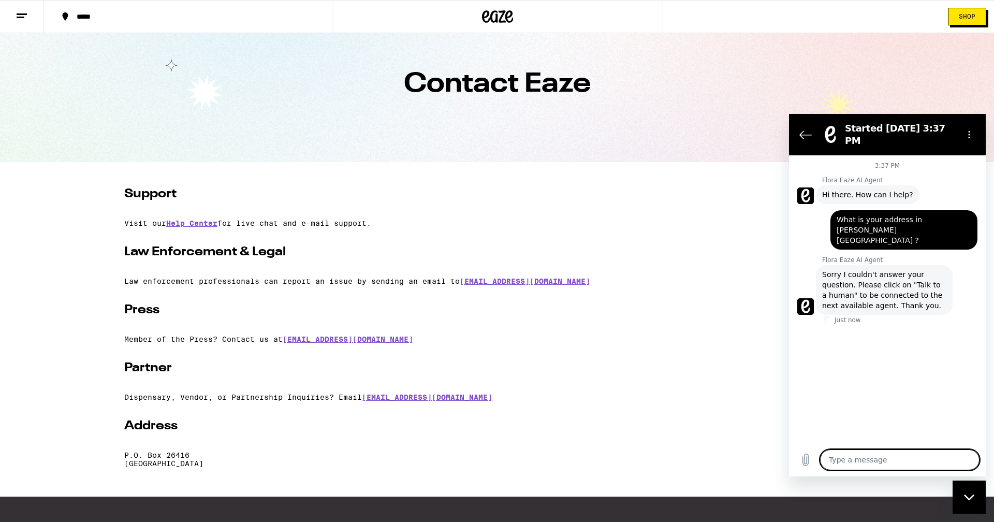
scroll to position [27, 0]
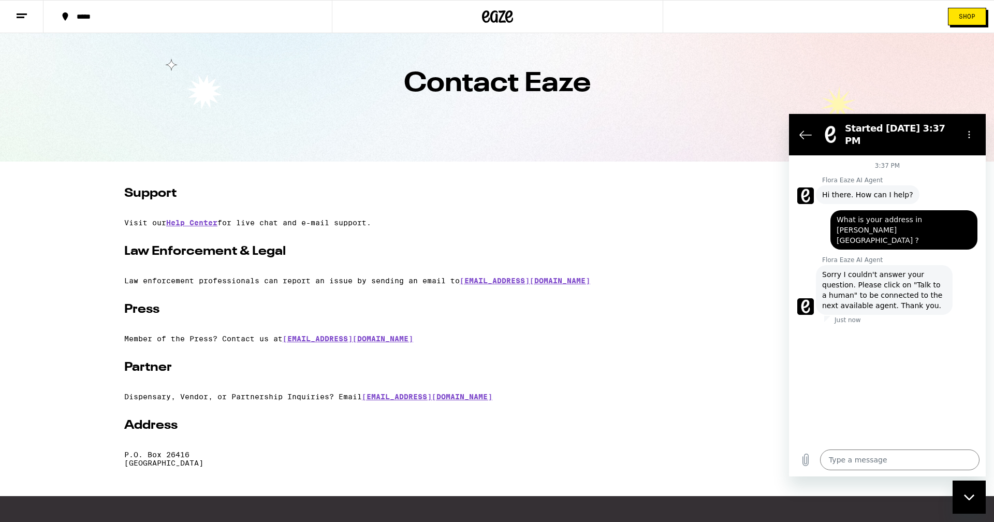
click at [574, 258] on h2 "Law Enforcement & Legal" at bounding box center [497, 251] width 746 height 17
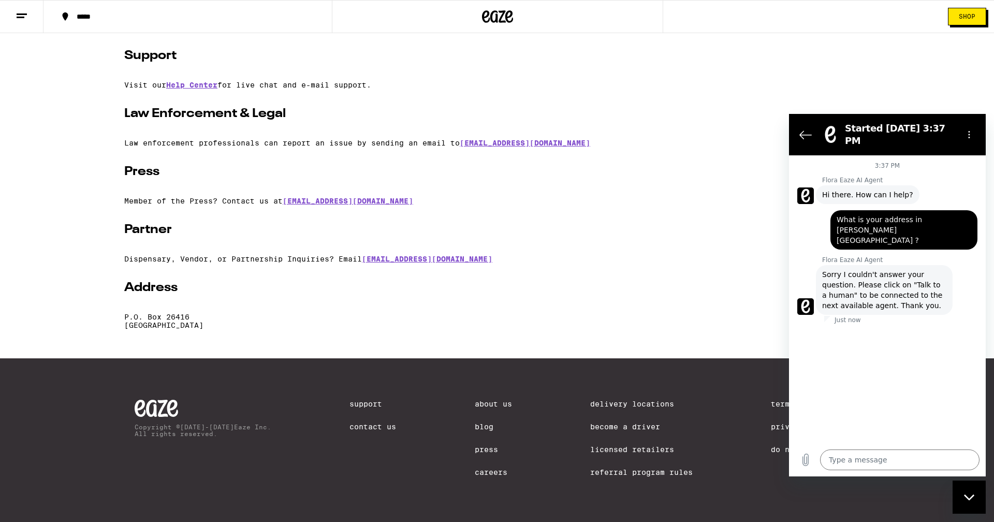
scroll to position [168, 0]
click at [357, 431] on link "Contact Us" at bounding box center [372, 426] width 47 height 8
click at [483, 402] on link "About Us" at bounding box center [493, 404] width 37 height 8
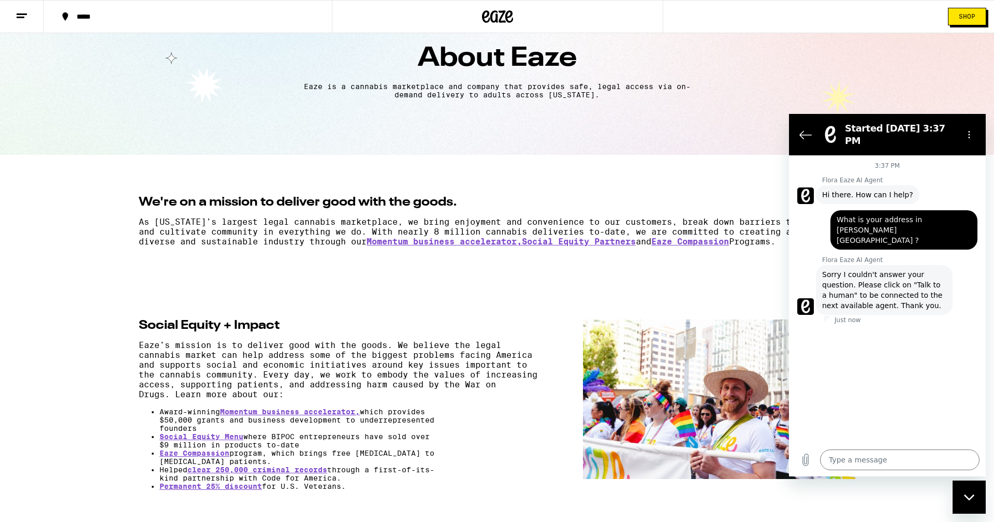
scroll to position [35, 0]
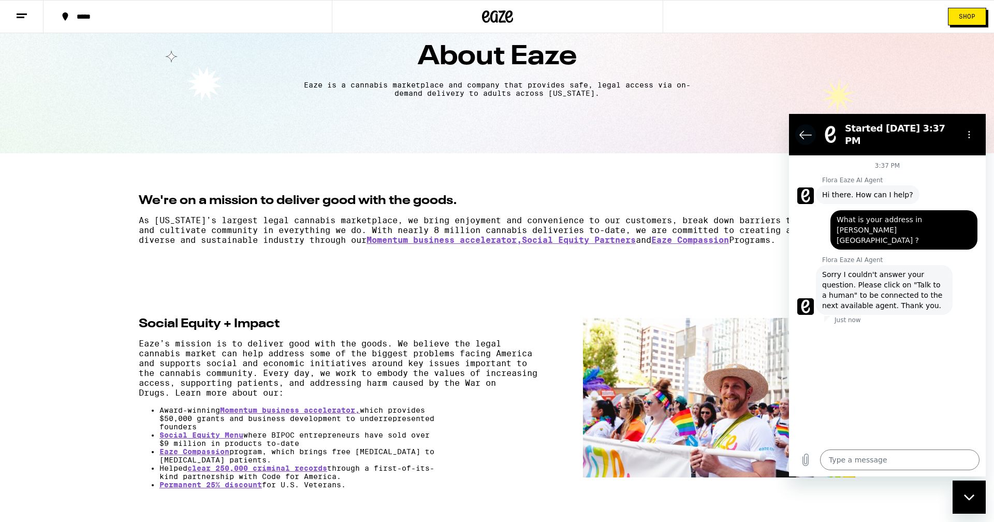
click at [806, 131] on icon "Back to the conversation list" at bounding box center [805, 135] width 11 height 8
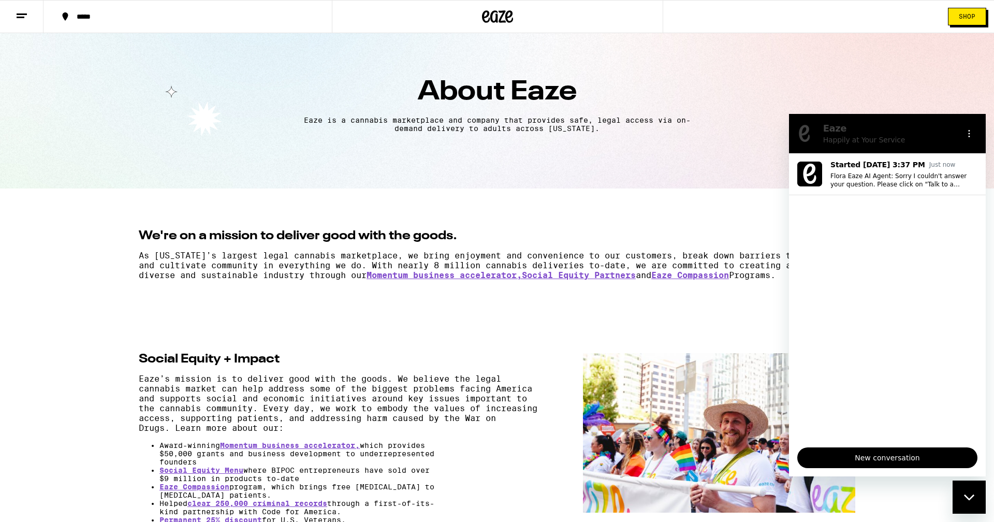
scroll to position [1, 1]
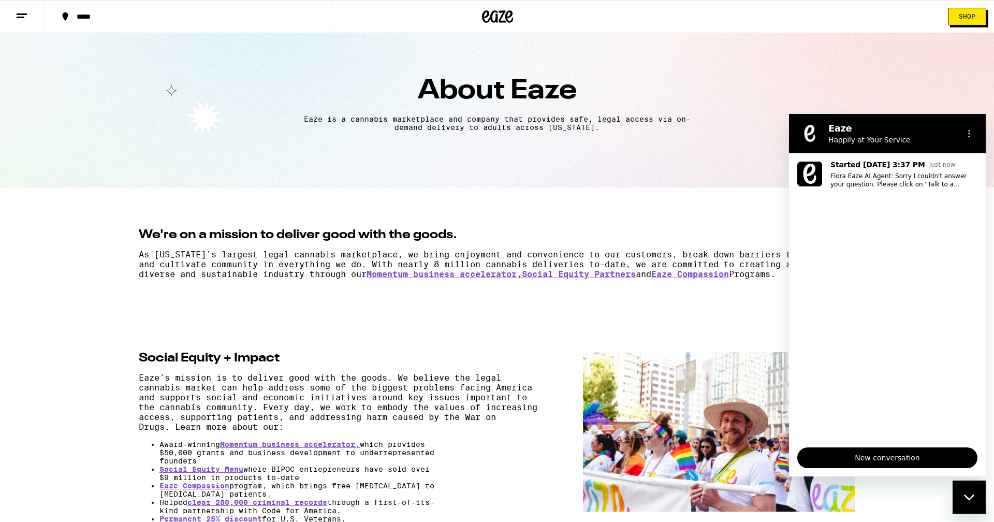
drag, startPoint x: 971, startPoint y: 497, endPoint x: 1900, endPoint y: 994, distance: 1053.6
click at [971, 497] on icon "Close messaging window" at bounding box center [969, 497] width 11 height 7
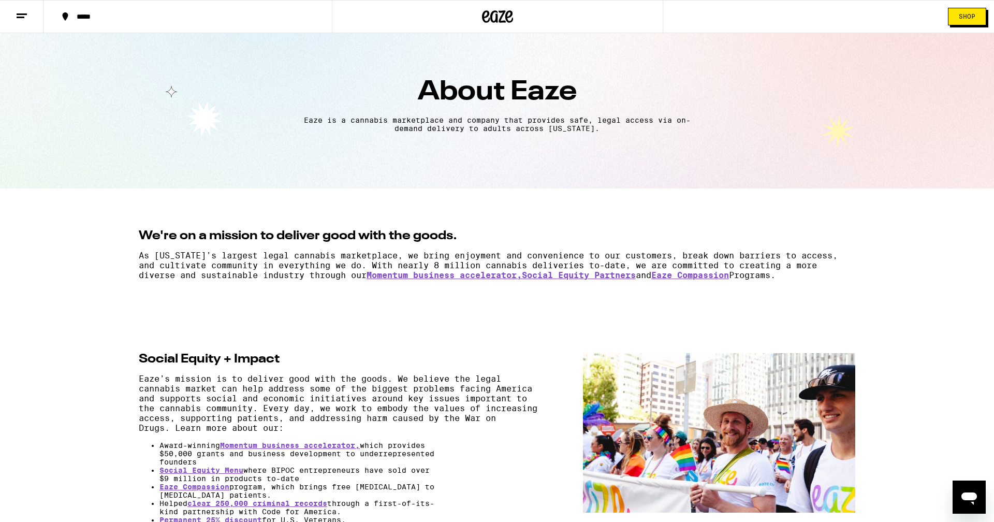
scroll to position [0, 0]
click at [22, 15] on icon at bounding box center [22, 16] width 12 height 12
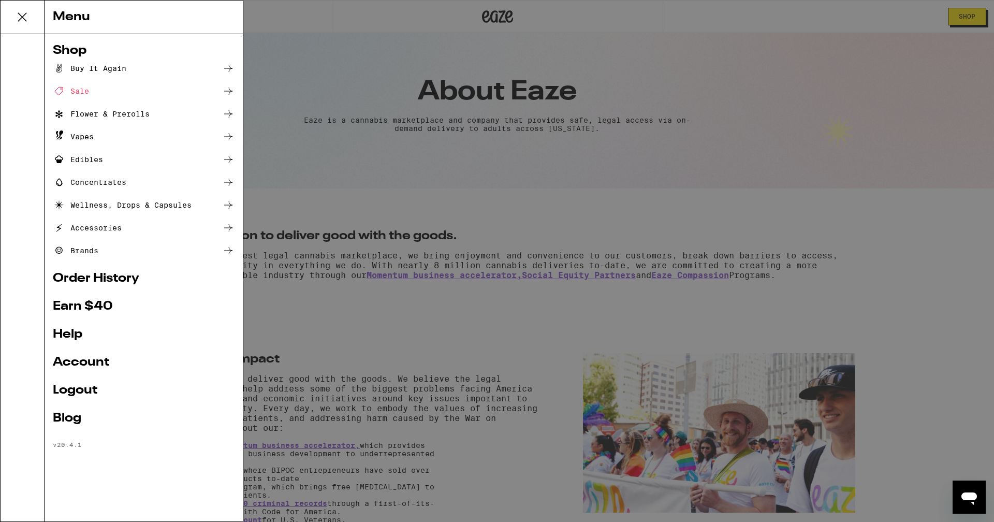
click at [74, 335] on link "Help" at bounding box center [144, 334] width 182 height 12
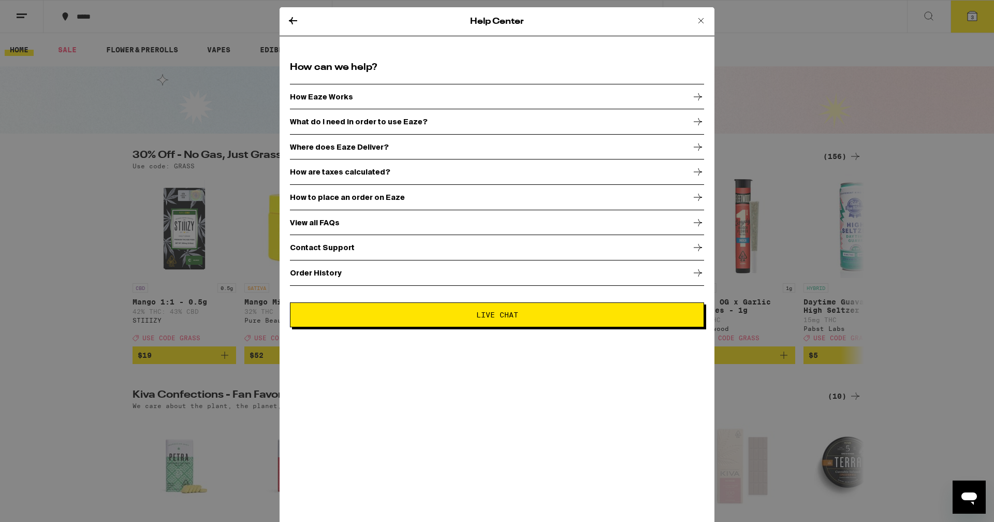
click at [334, 245] on p "Contact Support" at bounding box center [322, 247] width 65 height 8
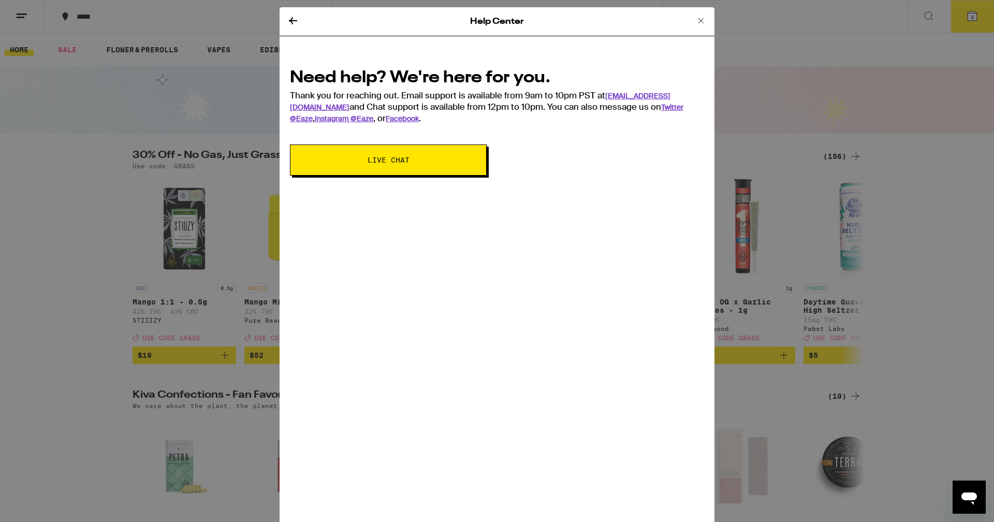
click at [316, 162] on button "Live Chat" at bounding box center [388, 159] width 197 height 31
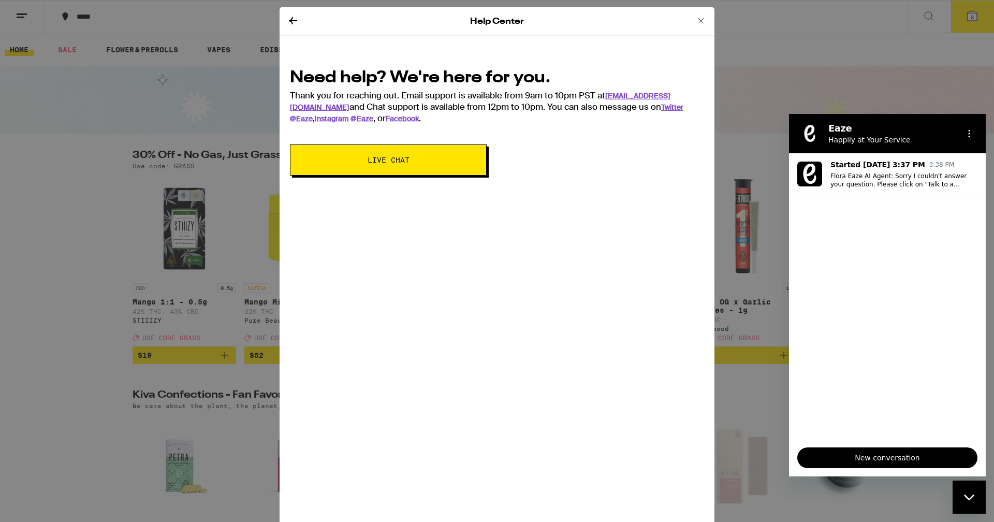
click at [967, 498] on icon "Close messaging window" at bounding box center [968, 497] width 10 height 6
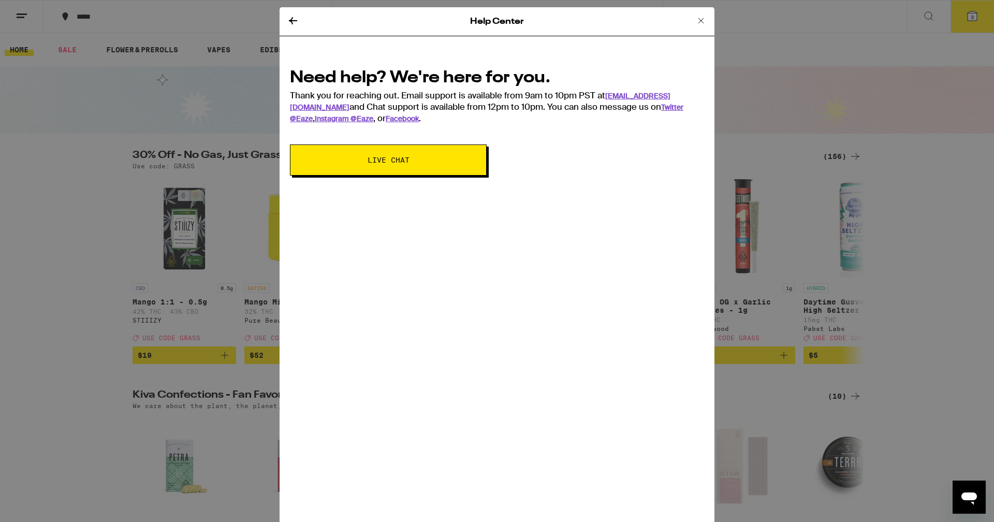
click at [698, 19] on icon at bounding box center [701, 20] width 12 height 12
